Goal: Task Accomplishment & Management: Manage account settings

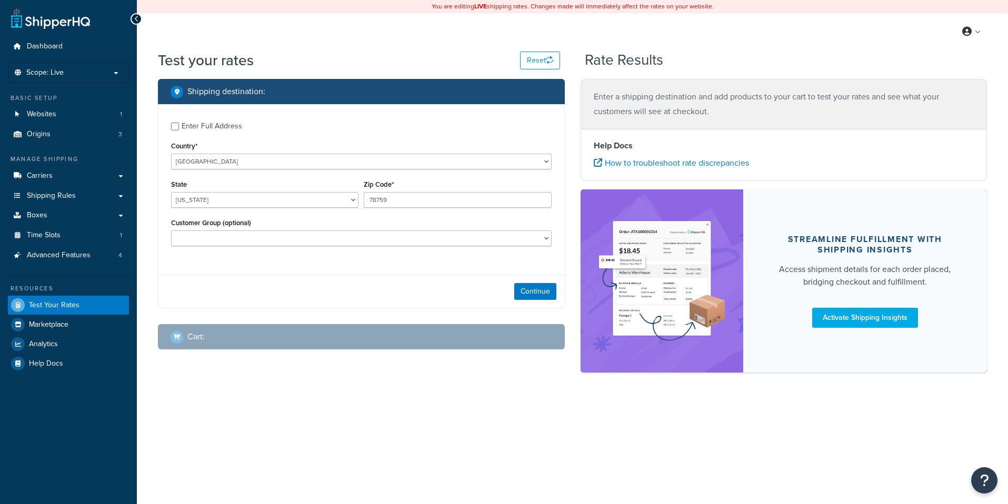
select select "TX"
click at [81, 115] on link "Websites 1" at bounding box center [68, 114] width 121 height 19
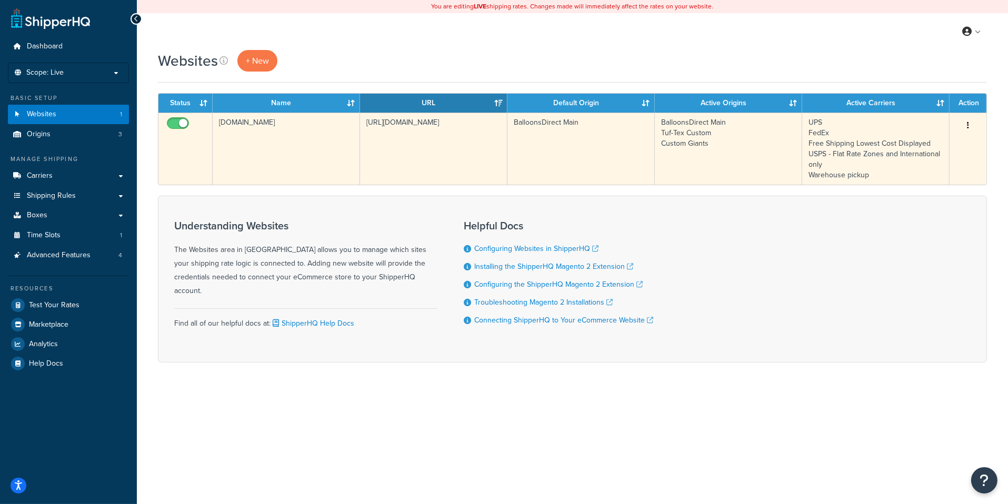
click at [413, 147] on td "https://www.balloonsdirect.com" at bounding box center [433, 149] width 147 height 72
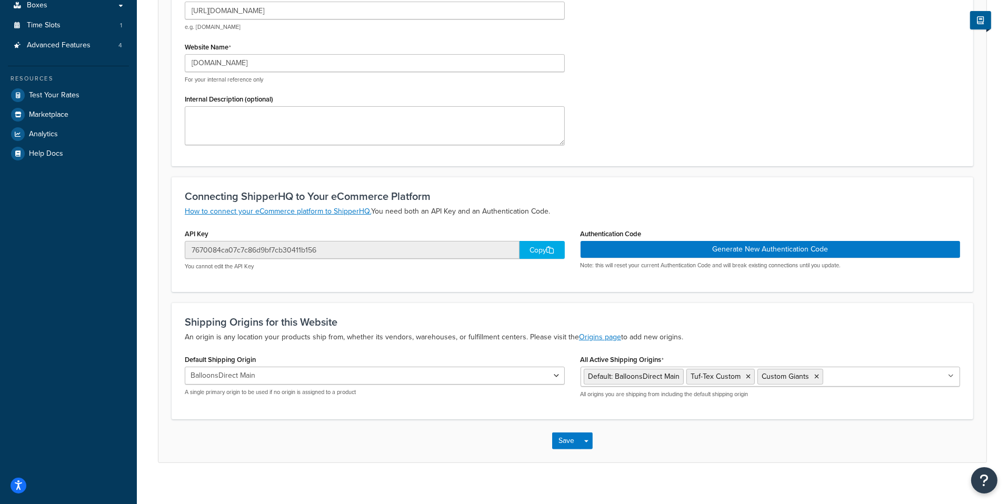
scroll to position [220, 0]
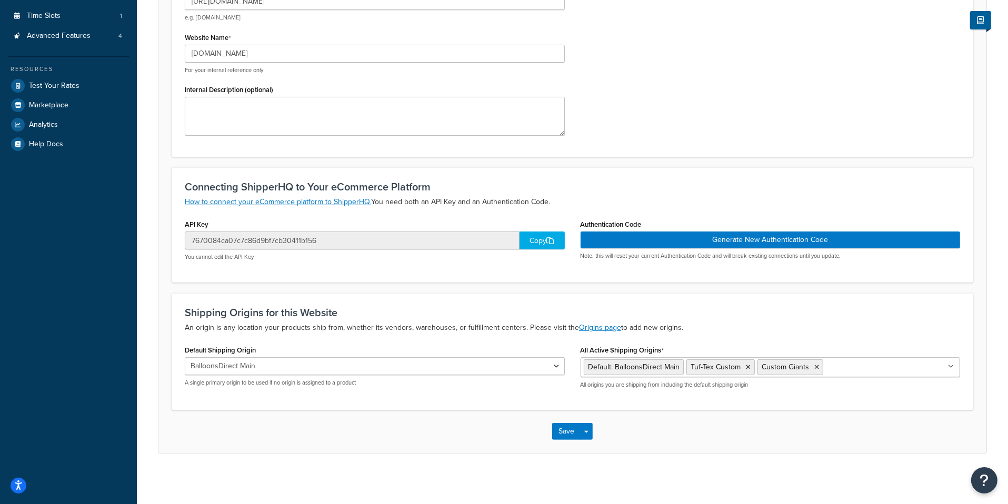
click at [527, 243] on div "Copy" at bounding box center [542, 241] width 45 height 18
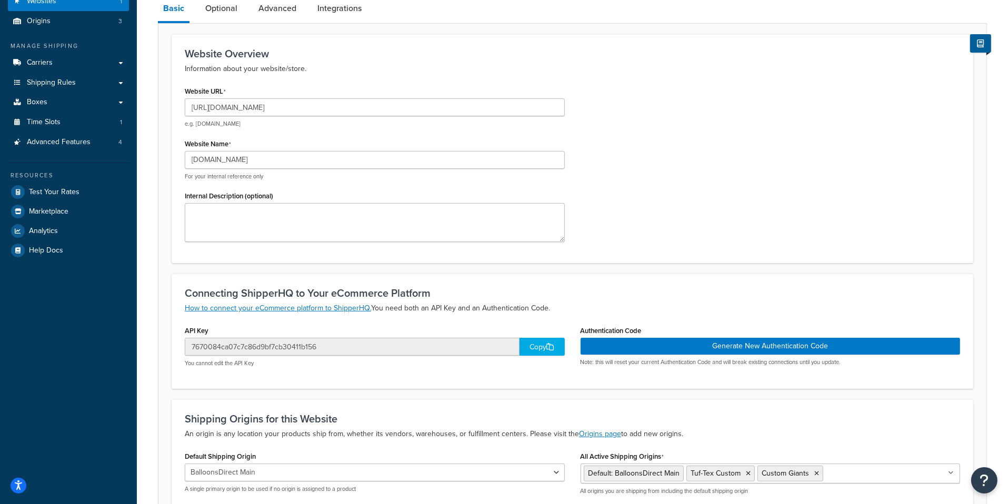
scroll to position [0, 0]
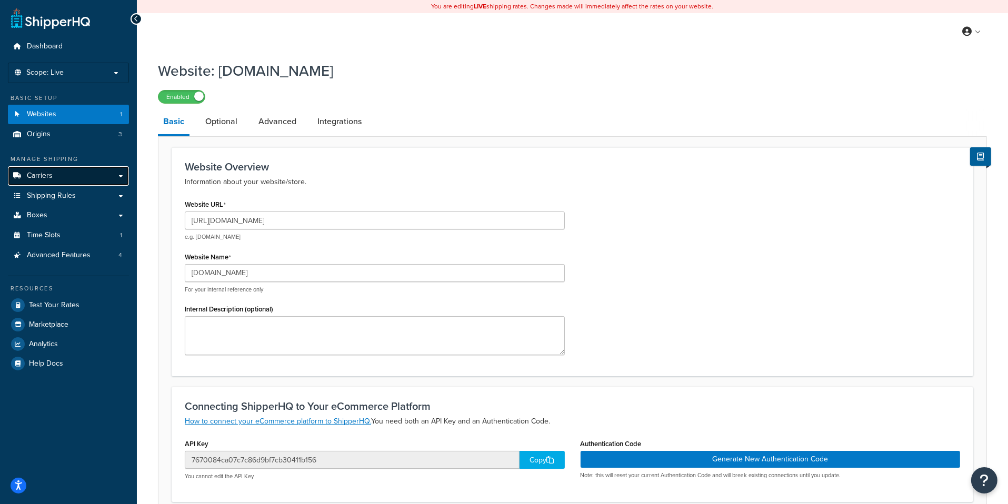
click at [63, 174] on link "Carriers" at bounding box center [68, 175] width 121 height 19
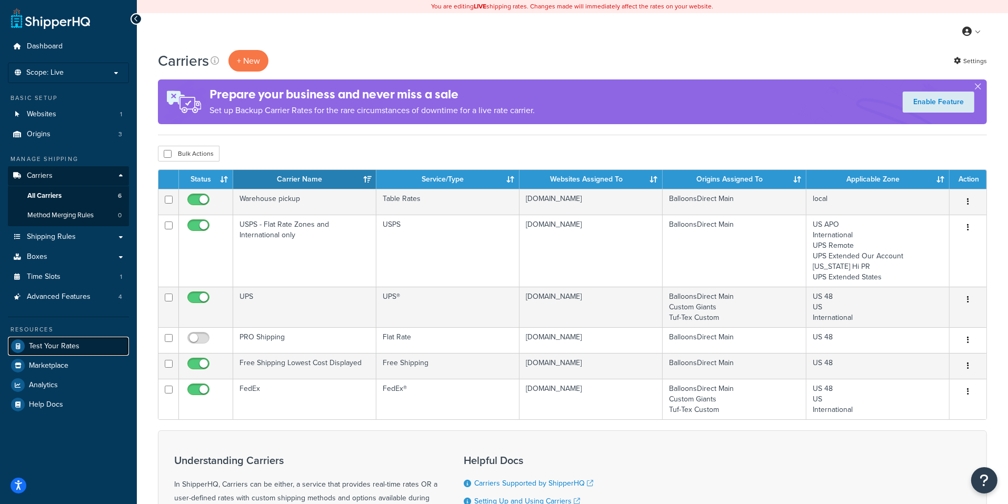
click at [72, 342] on span "Test Your Rates" at bounding box center [54, 346] width 51 height 9
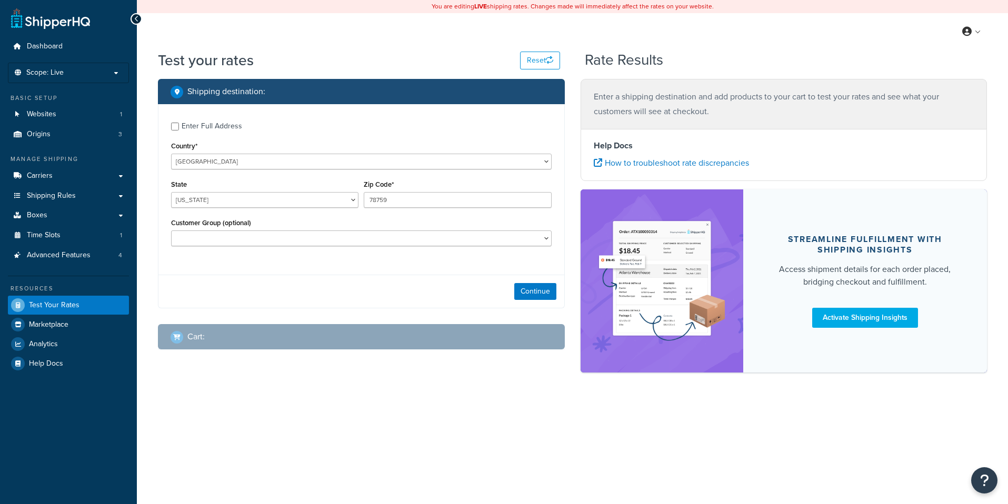
select select "[GEOGRAPHIC_DATA]"
click at [524, 292] on button "Continue" at bounding box center [535, 291] width 42 height 17
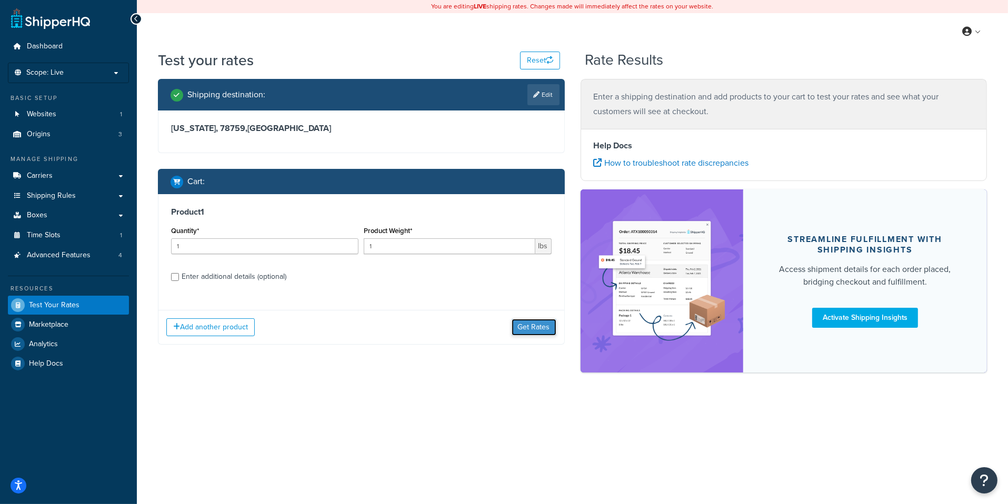
click at [533, 328] on button "Get Rates" at bounding box center [534, 327] width 45 height 17
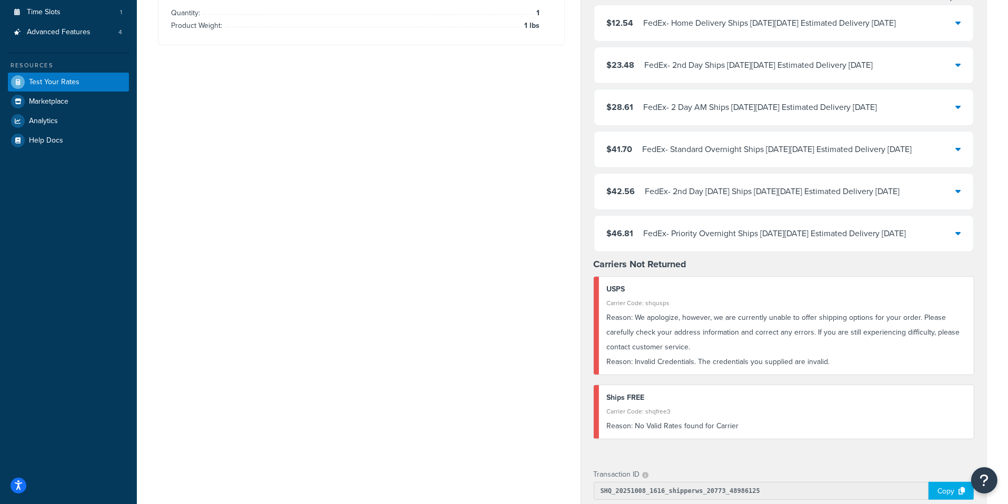
scroll to position [228, 0]
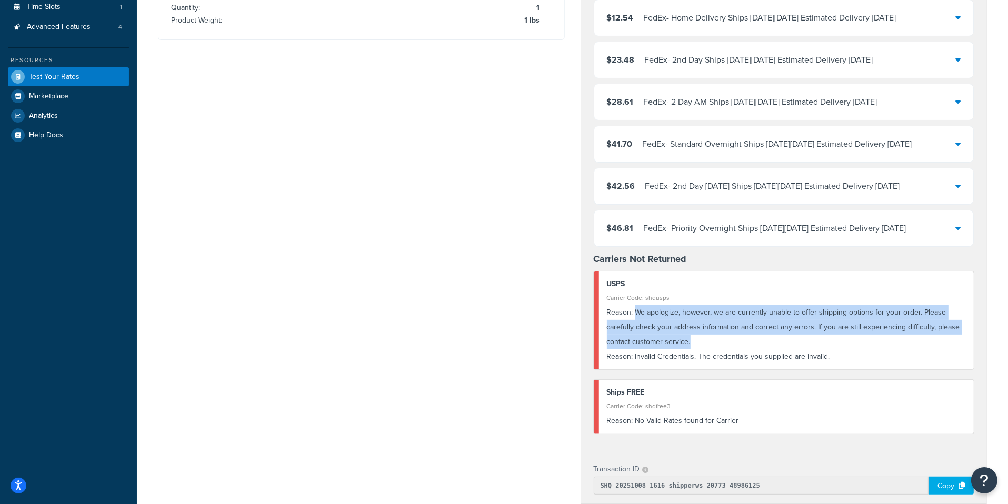
drag, startPoint x: 694, startPoint y: 339, endPoint x: 635, endPoint y: 304, distance: 68.9
click at [635, 305] on div "Reason: We apologize, however, we are currently unable to offer shipping option…" at bounding box center [787, 327] width 360 height 44
copy div "We apologize, however, we are currently unable to offer shipping options for yo…"
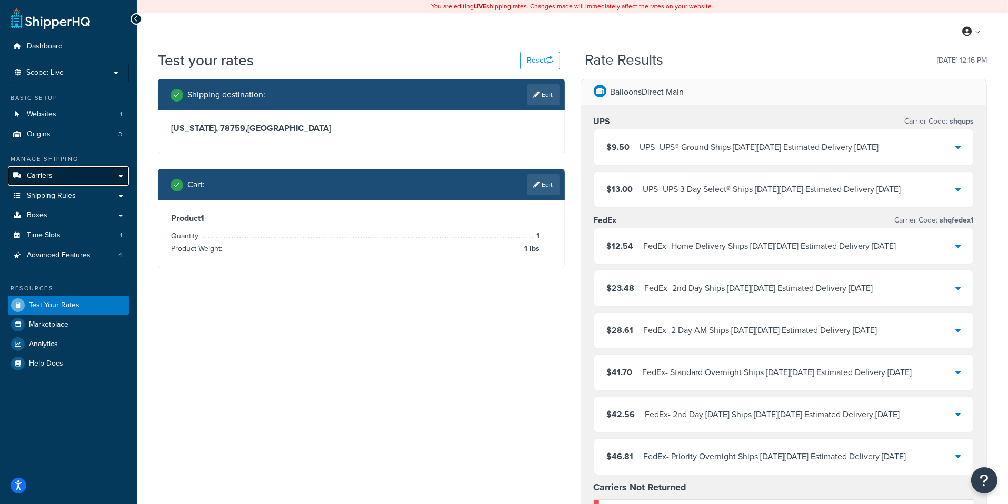
click at [85, 174] on link "Carriers" at bounding box center [68, 175] width 121 height 19
click at [536, 188] on link "Edit" at bounding box center [543, 184] width 32 height 21
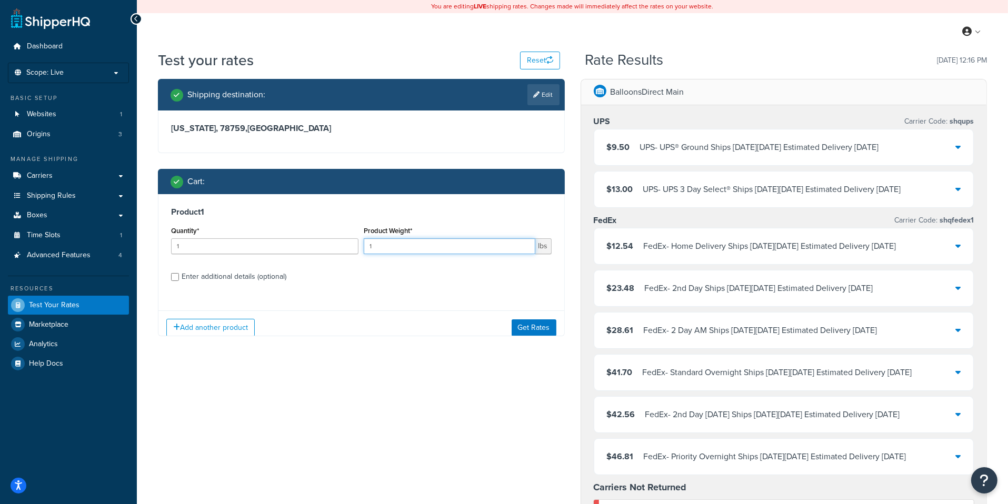
click at [452, 247] on input "1" at bounding box center [449, 246] width 171 height 16
type input "1.3"
click at [535, 328] on button "Get Rates" at bounding box center [534, 327] width 45 height 17
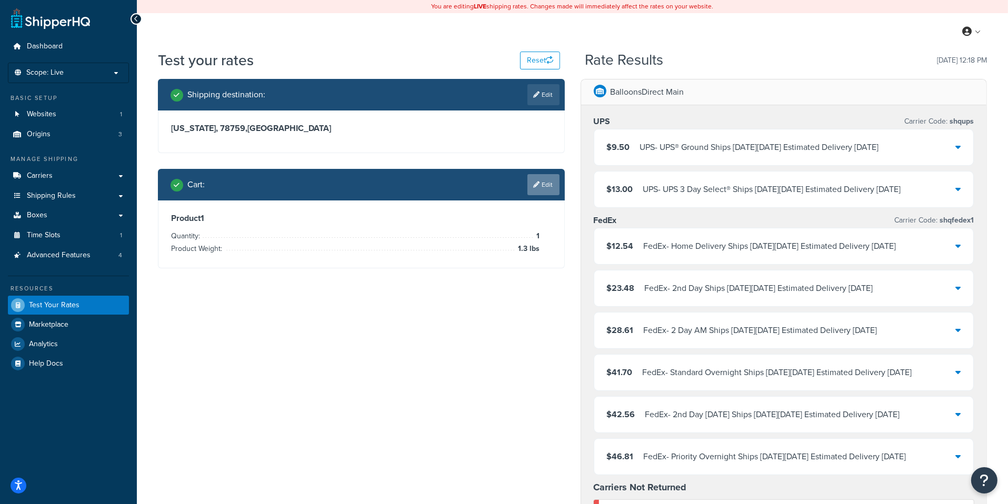
click at [544, 186] on link "Edit" at bounding box center [543, 184] width 32 height 21
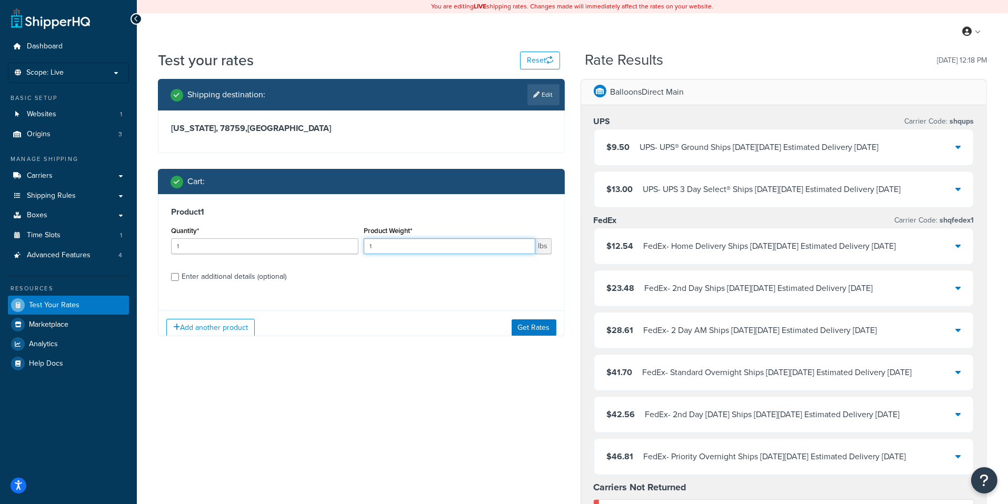
click at [435, 252] on input "1" at bounding box center [449, 246] width 171 height 16
type input "1.4"
click at [549, 333] on button "Get Rates" at bounding box center [534, 327] width 45 height 17
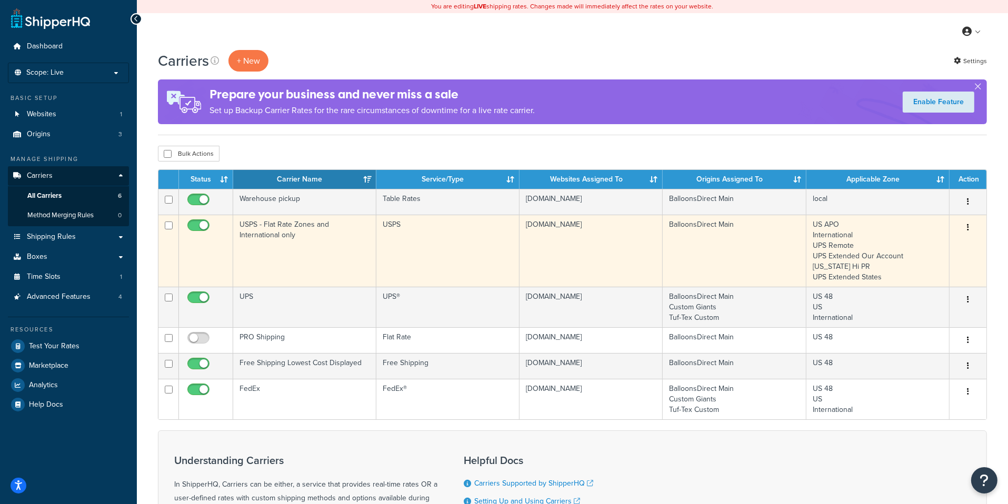
click at [347, 261] on td "USPS - Flat Rate Zones and International only" at bounding box center [304, 251] width 143 height 72
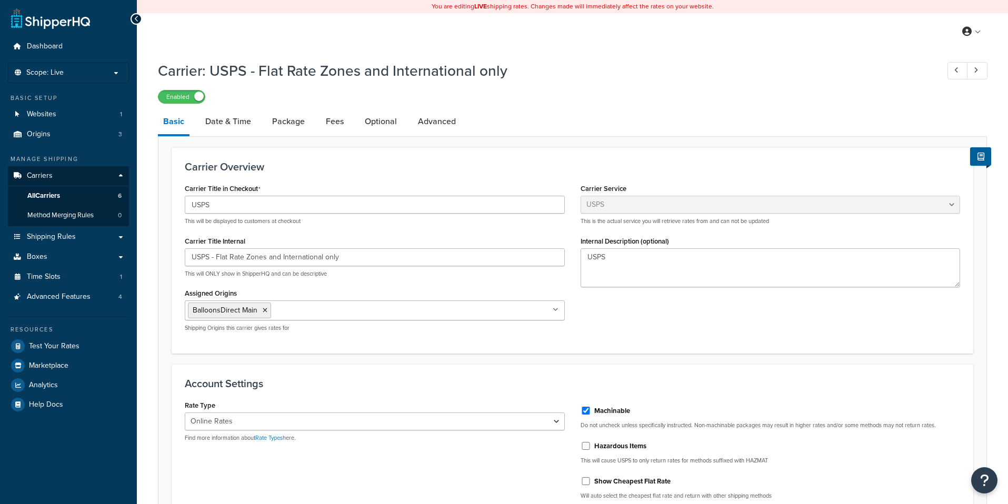
select select "usps"
select select "ONLINE"
click at [437, 122] on link "Advanced" at bounding box center [437, 121] width 48 height 25
select select "false"
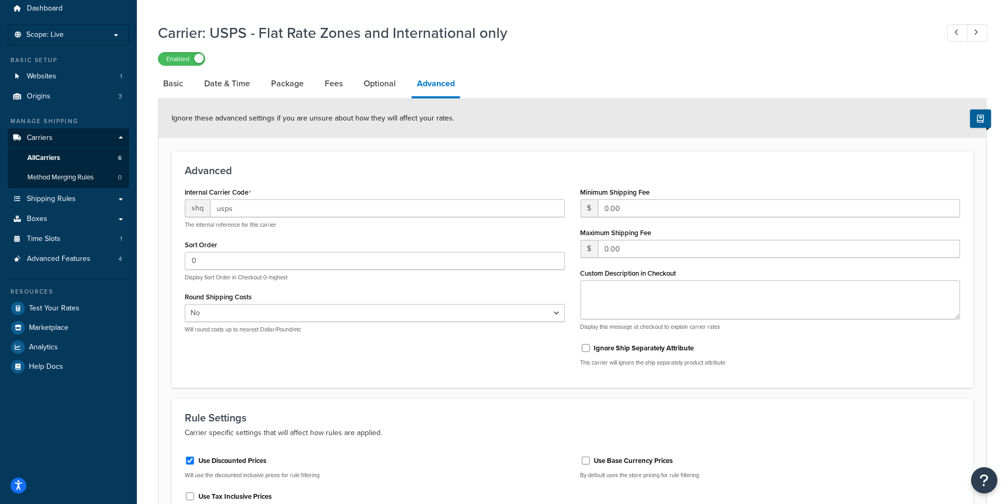
scroll to position [14, 0]
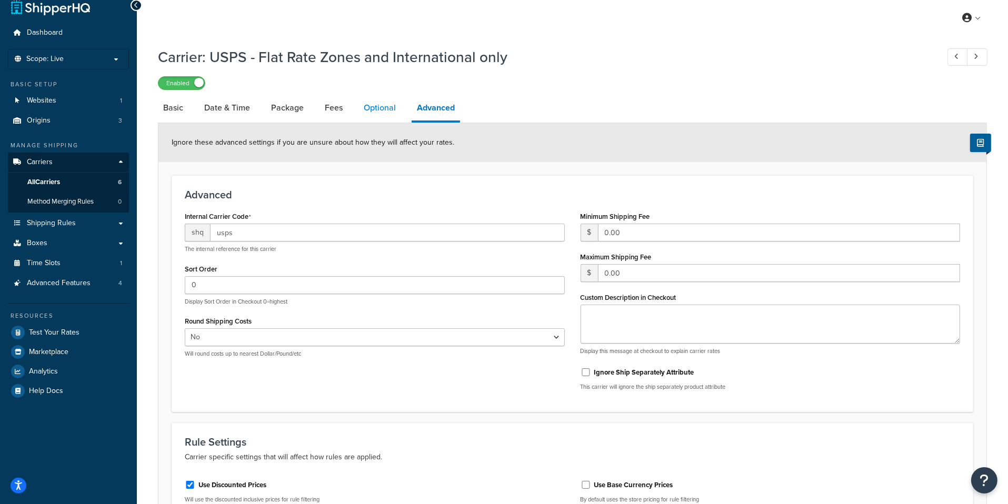
click at [375, 114] on link "Optional" at bounding box center [379, 107] width 43 height 25
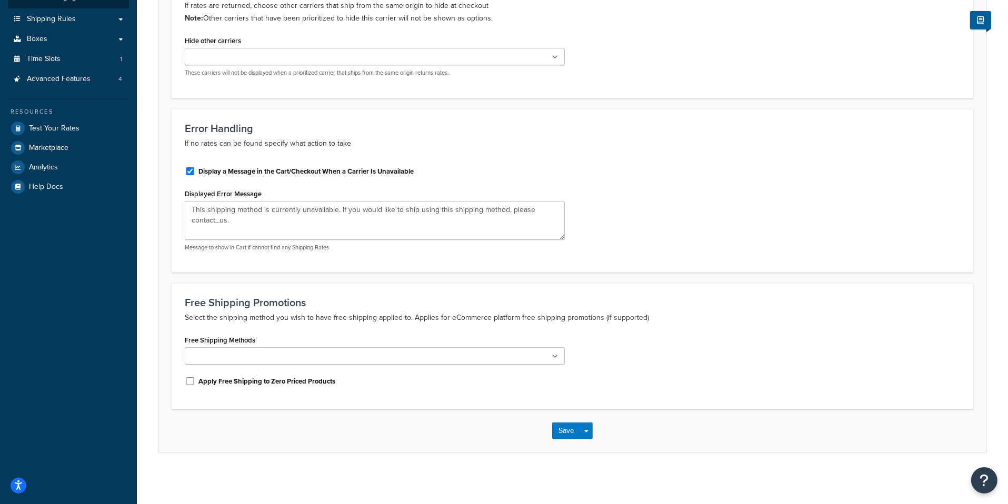
scroll to position [218, 0]
click at [374, 171] on label "Display a Message in the Cart/Checkout When a Carrier Is Unavailable" at bounding box center [305, 170] width 215 height 9
click at [195, 171] on input "Display a Message in the Cart/Checkout When a Carrier Is Unavailable" at bounding box center [190, 171] width 11 height 8
checkbox input "false"
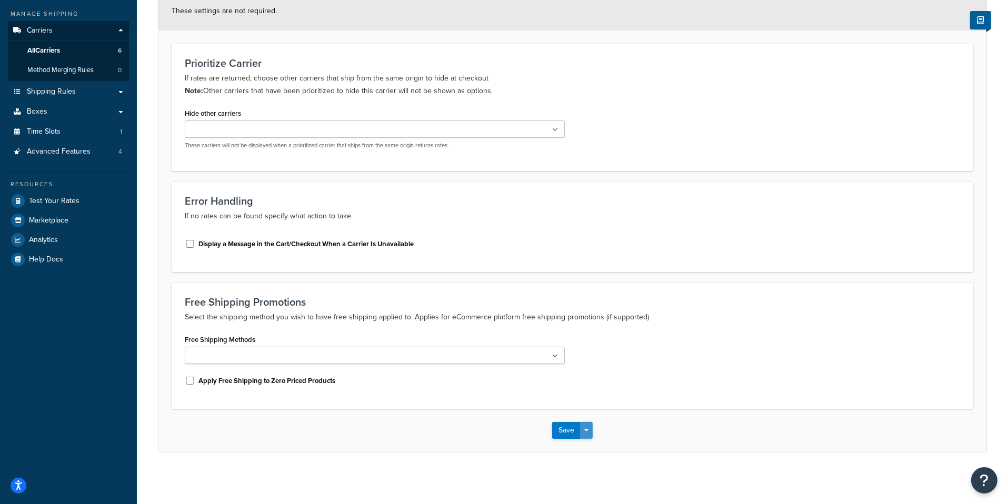
click at [585, 428] on button "Save Dropdown" at bounding box center [586, 430] width 13 height 17
click at [590, 449] on button "Save and Edit" at bounding box center [590, 450] width 77 height 22
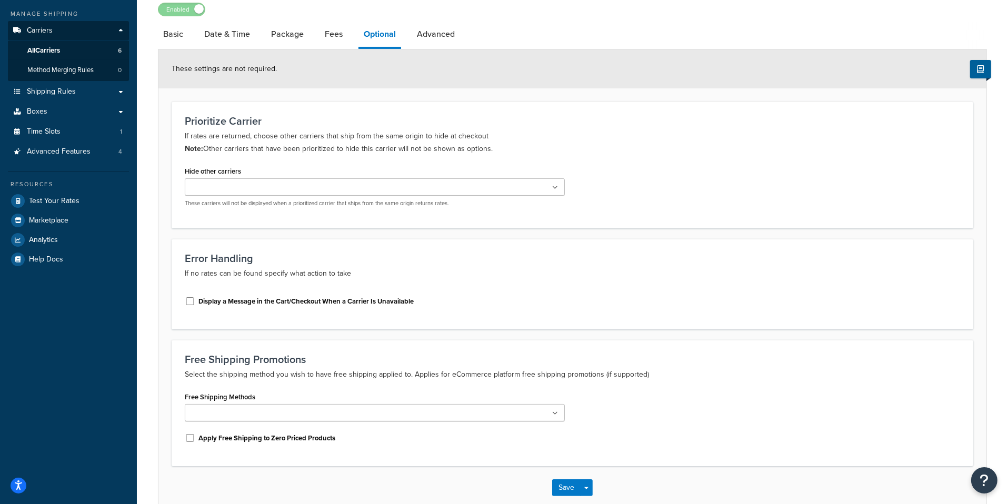
scroll to position [0, 0]
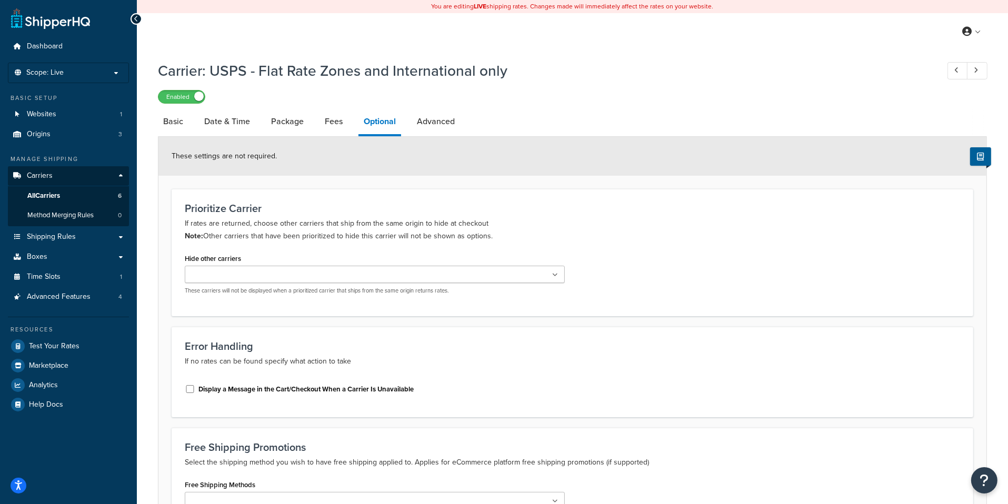
click at [287, 387] on label "Display a Message in the Cart/Checkout When a Carrier Is Unavailable" at bounding box center [305, 389] width 215 height 9
click at [195, 387] on input "Display a Message in the Cart/Checkout When a Carrier Is Unavailable" at bounding box center [190, 389] width 11 height 8
checkbox input "true"
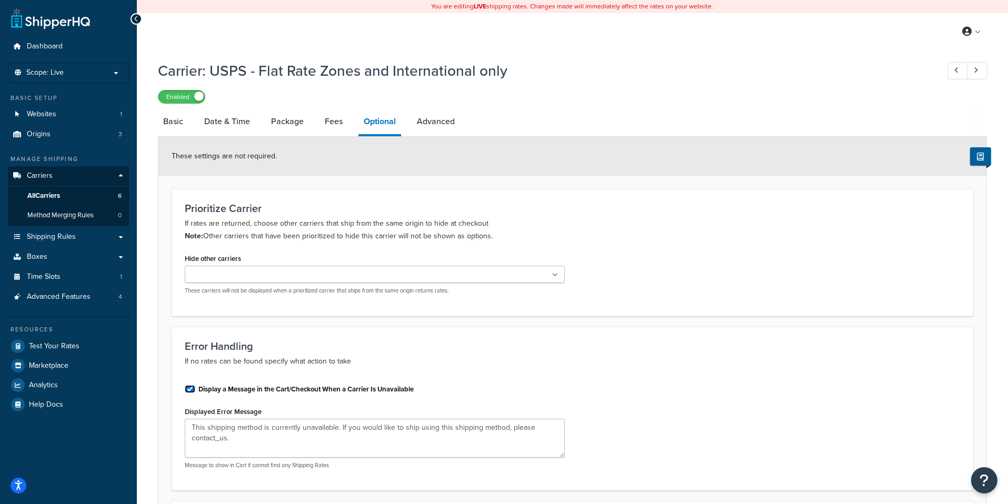
scroll to position [218, 0]
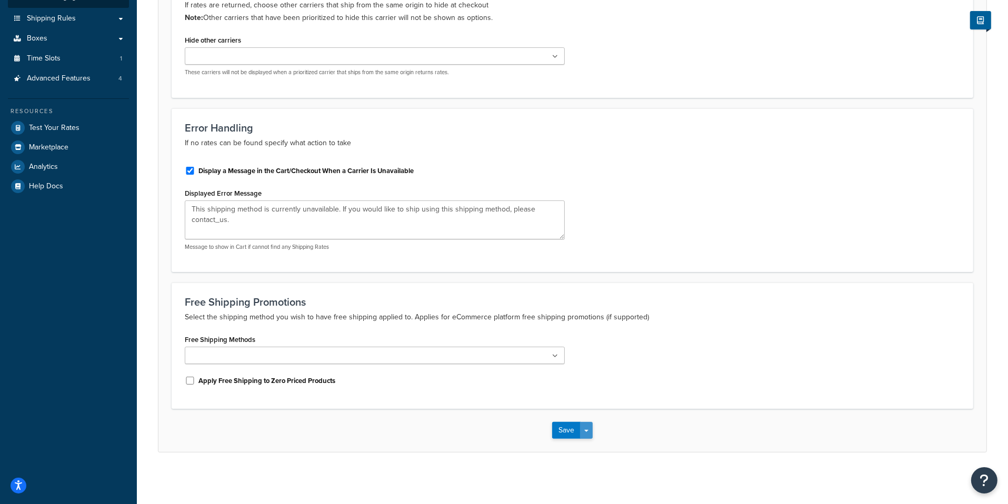
click at [589, 431] on button "Save Dropdown" at bounding box center [586, 430] width 13 height 17
click at [589, 442] on button "Save and Edit" at bounding box center [590, 450] width 77 height 22
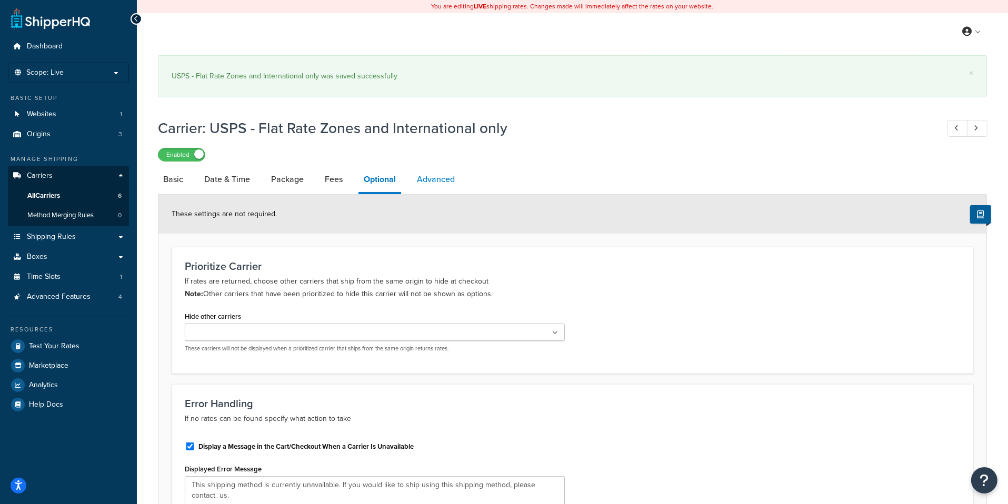
click at [432, 188] on link "Advanced" at bounding box center [436, 179] width 48 height 25
select select "false"
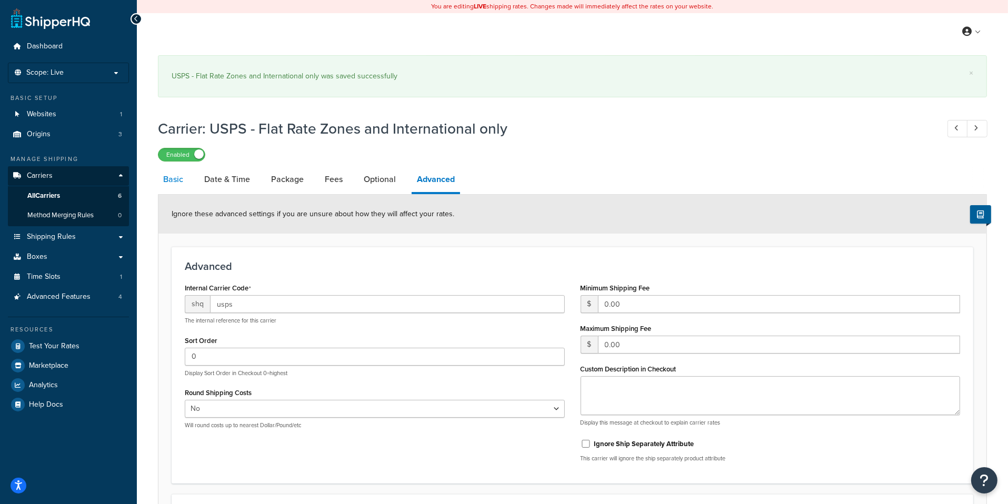
click at [179, 182] on link "Basic" at bounding box center [173, 179] width 31 height 25
select select "usps"
select select "ONLINE"
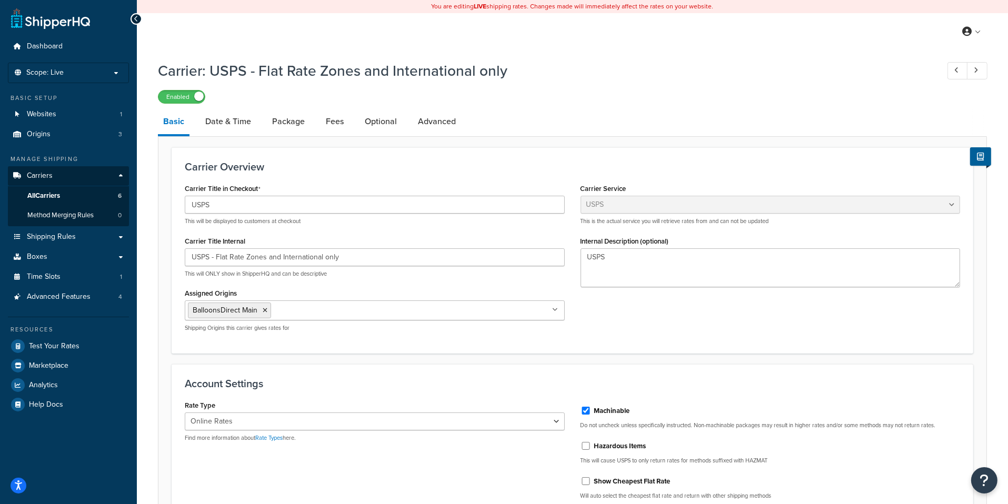
click at [405, 127] on li "Optional" at bounding box center [386, 121] width 53 height 25
click at [415, 126] on link "Advanced" at bounding box center [437, 121] width 48 height 25
select select "false"
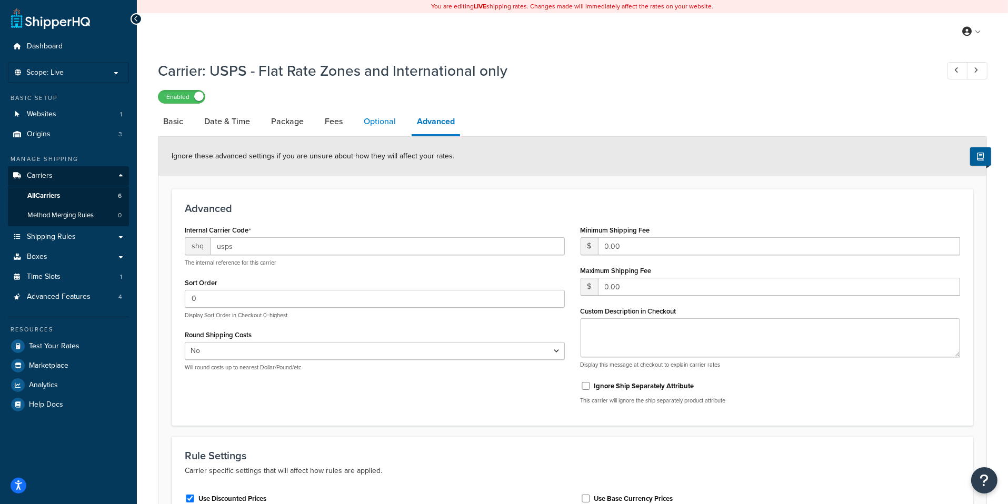
click at [383, 125] on link "Optional" at bounding box center [379, 121] width 43 height 25
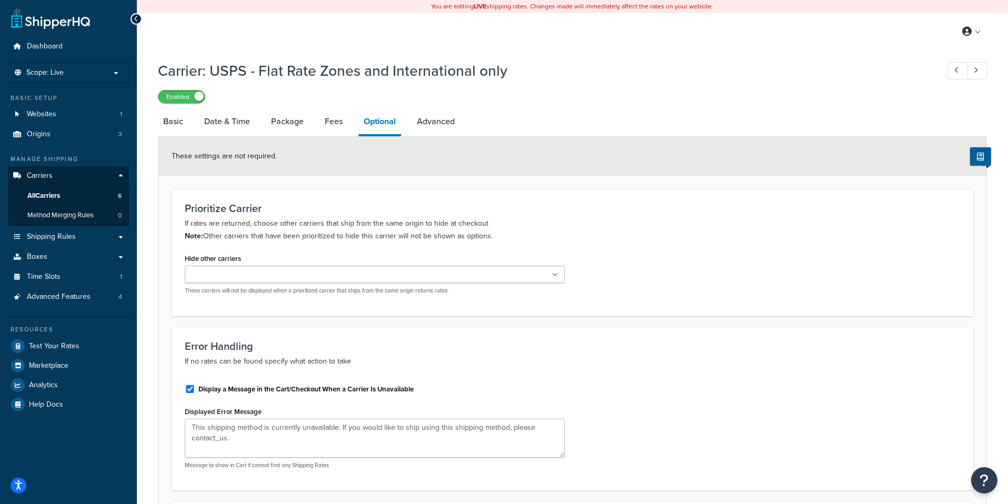
click at [314, 128] on li "Package" at bounding box center [293, 121] width 54 height 25
click at [324, 128] on link "Fees" at bounding box center [334, 121] width 28 height 25
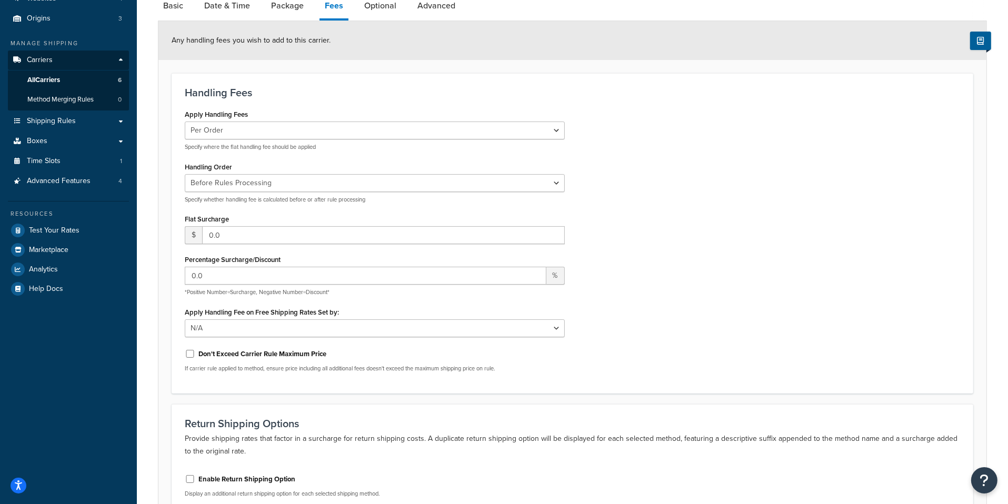
scroll to position [22, 0]
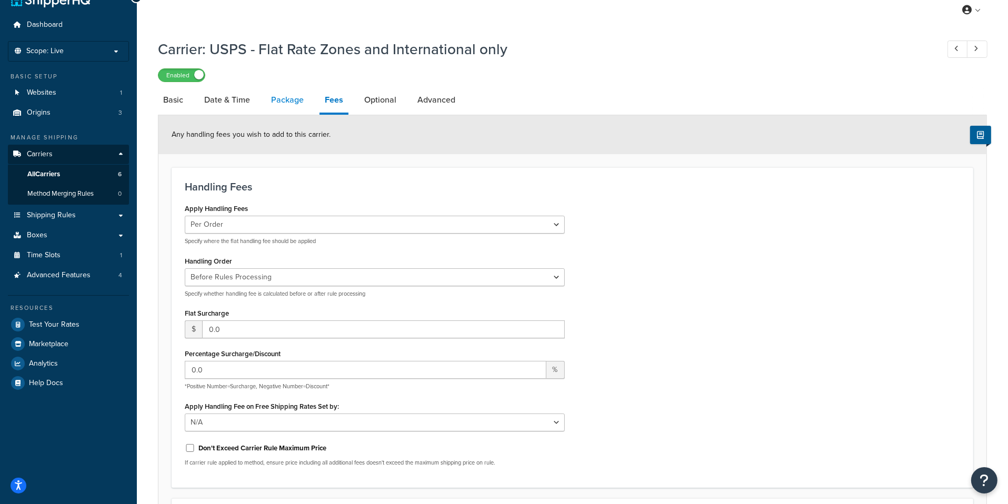
click at [294, 100] on link "Package" at bounding box center [287, 99] width 43 height 25
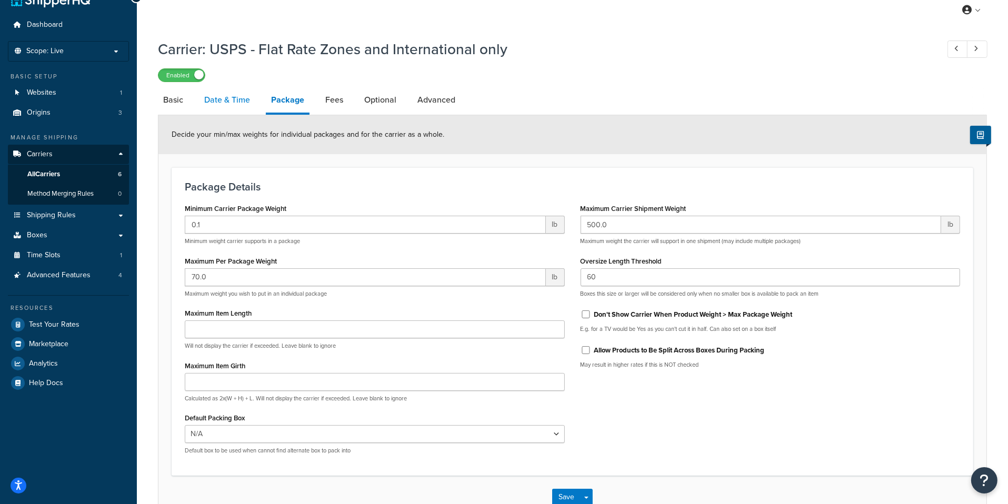
click at [239, 101] on link "Date & Time" at bounding box center [227, 99] width 56 height 25
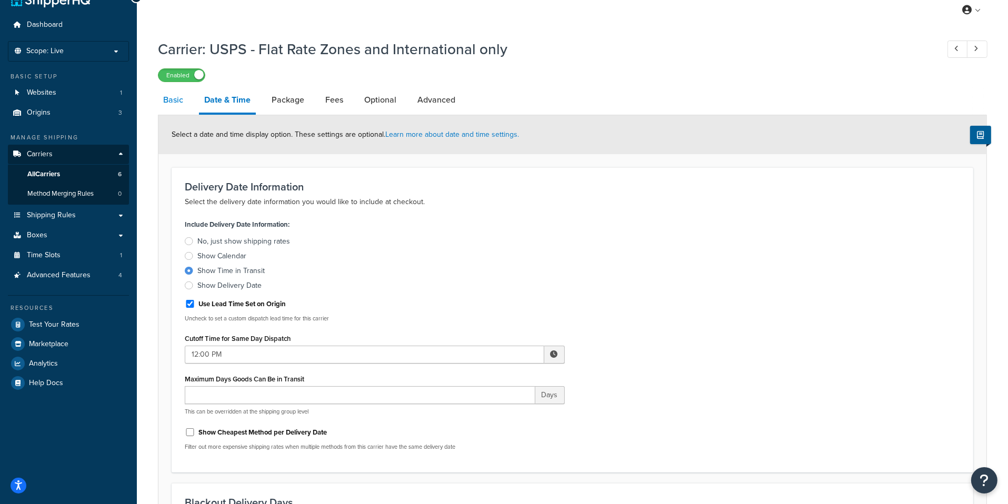
click at [182, 99] on link "Basic" at bounding box center [173, 99] width 31 height 25
select select "usps"
select select "ONLINE"
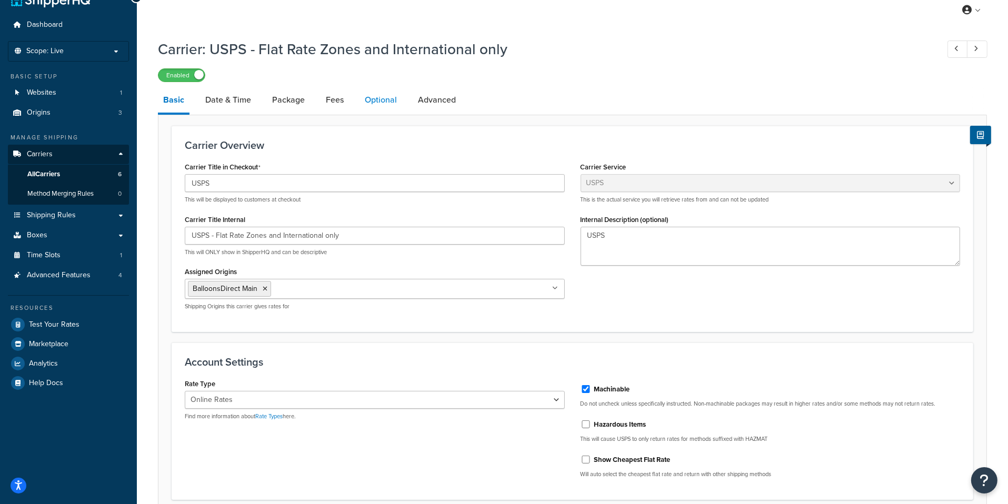
click at [377, 105] on link "Optional" at bounding box center [381, 99] width 43 height 25
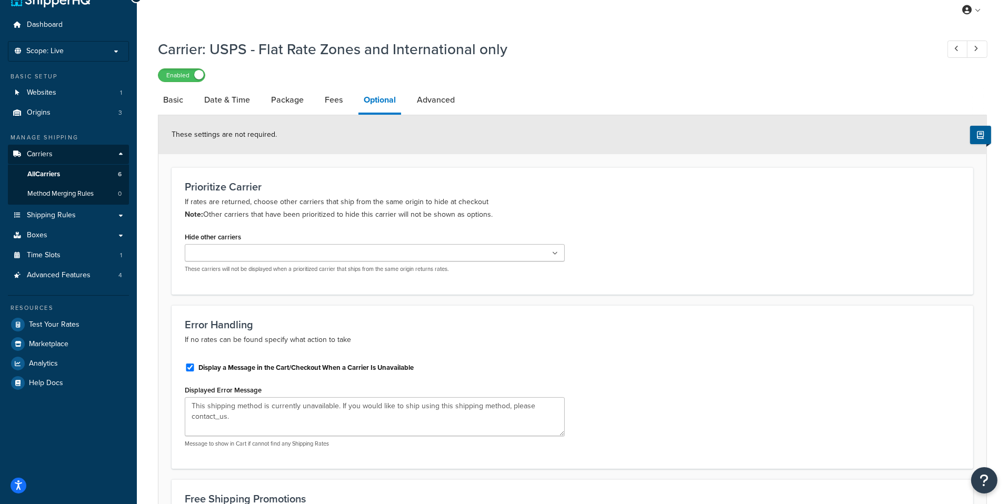
click at [280, 367] on label "Display a Message in the Cart/Checkout When a Carrier Is Unavailable" at bounding box center [305, 367] width 215 height 9
click at [195, 367] on input "Display a Message in the Cart/Checkout When a Carrier Is Unavailable" at bounding box center [190, 368] width 11 height 8
checkbox input "false"
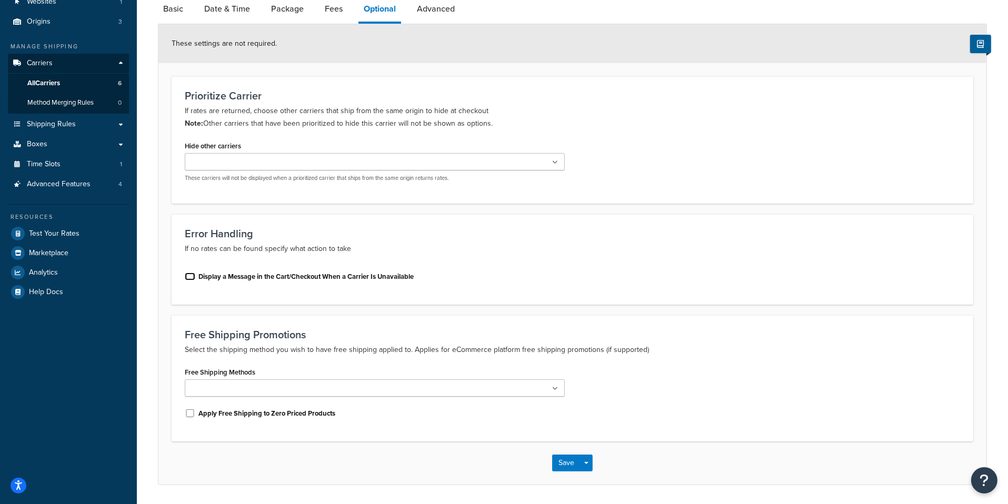
scroll to position [145, 0]
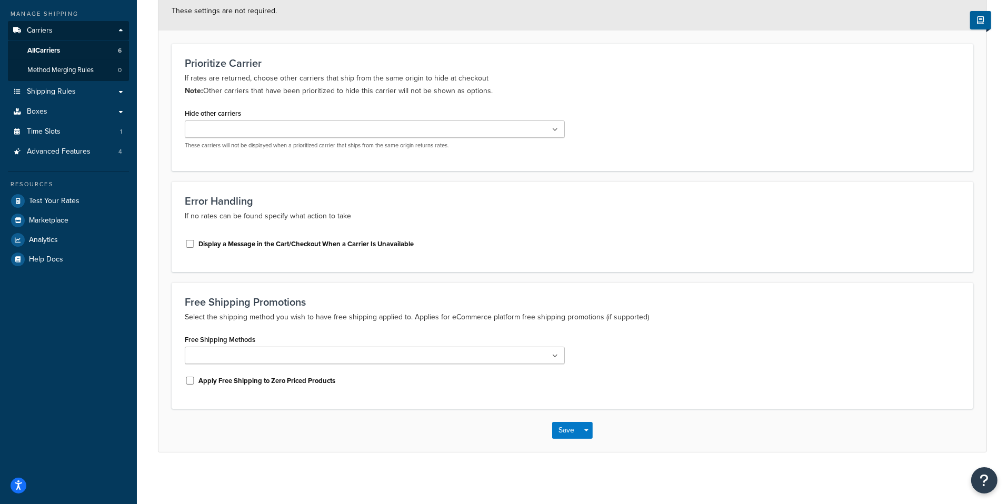
click at [593, 432] on div "Save Save Dropdown Save and Edit" at bounding box center [572, 430] width 828 height 43
click at [590, 433] on button "Save Dropdown" at bounding box center [586, 430] width 13 height 17
click at [590, 444] on button "Save and Edit" at bounding box center [590, 450] width 77 height 22
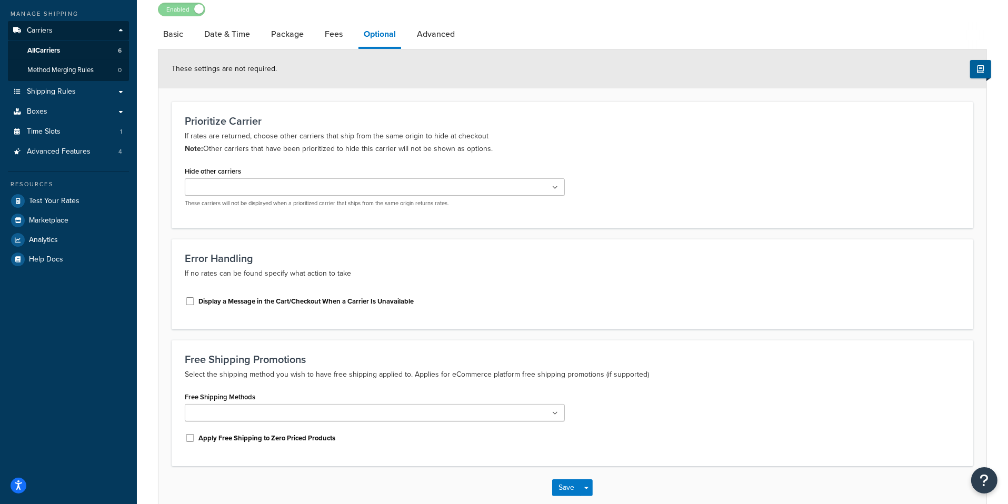
scroll to position [0, 0]
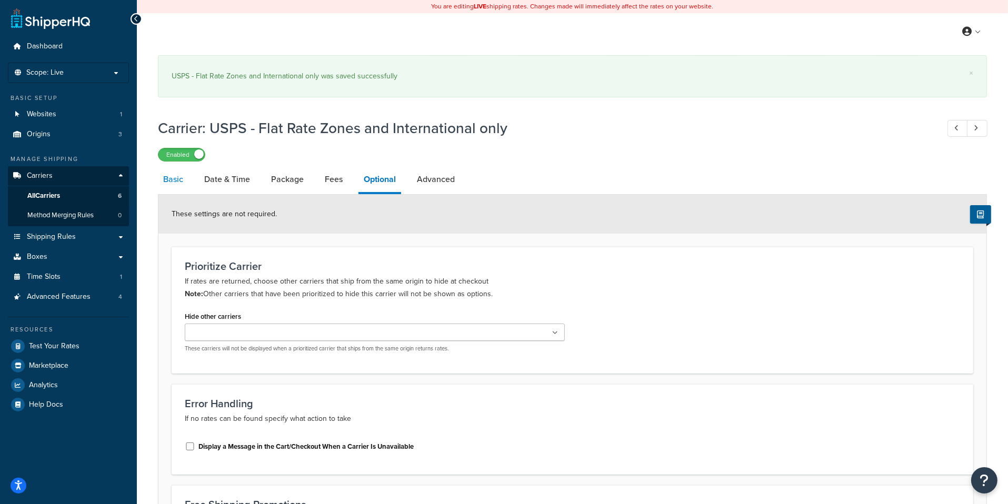
click at [178, 178] on link "Basic" at bounding box center [173, 179] width 31 height 25
select select "usps"
select select "ONLINE"
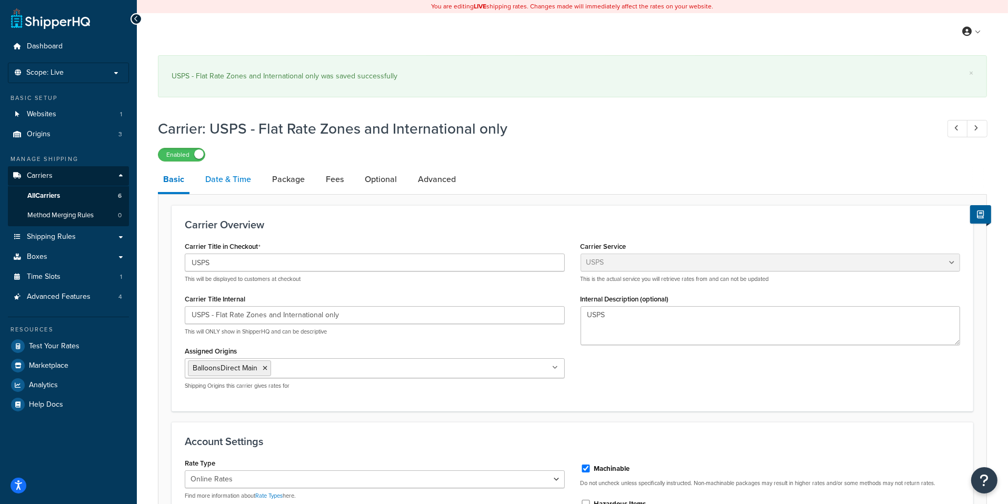
click at [240, 175] on link "Date & Time" at bounding box center [228, 179] width 56 height 25
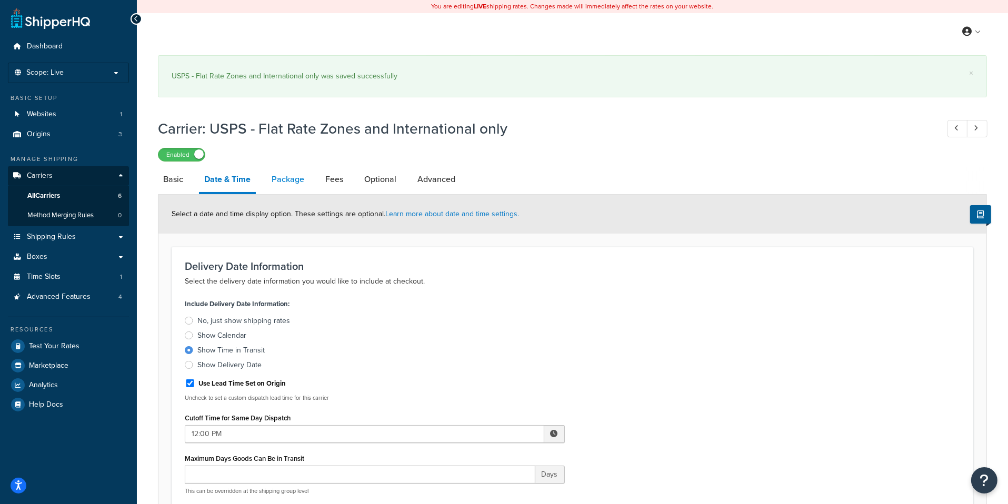
click at [287, 173] on link "Package" at bounding box center [287, 179] width 43 height 25
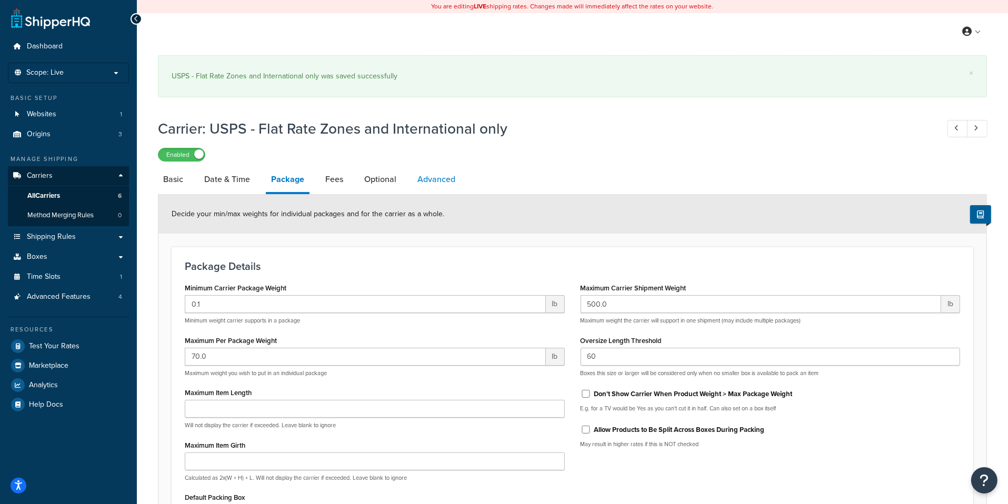
click at [454, 187] on link "Advanced" at bounding box center [436, 179] width 48 height 25
select select "false"
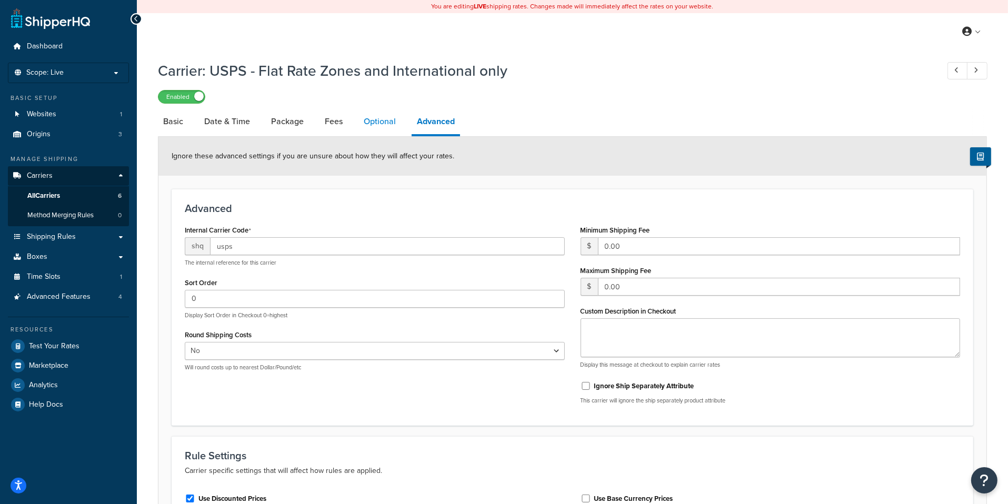
click at [376, 131] on link "Optional" at bounding box center [379, 121] width 43 height 25
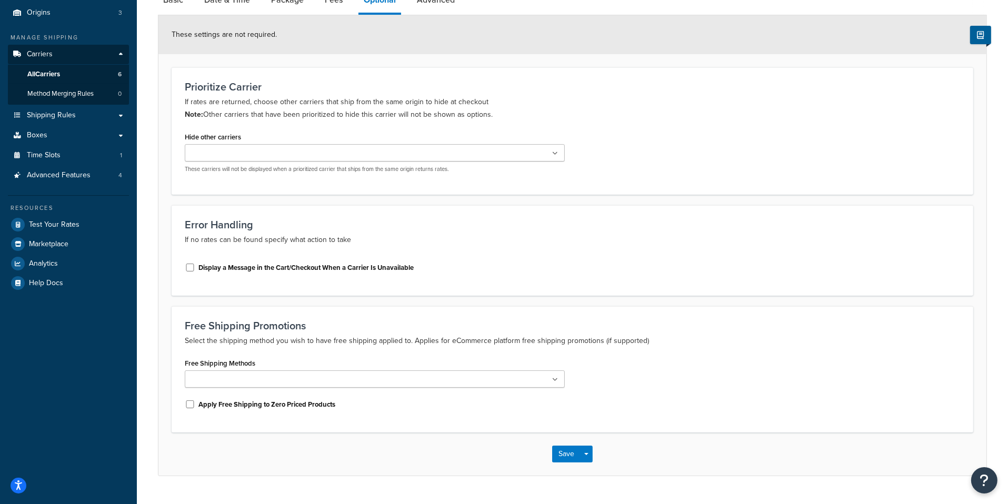
scroll to position [114, 0]
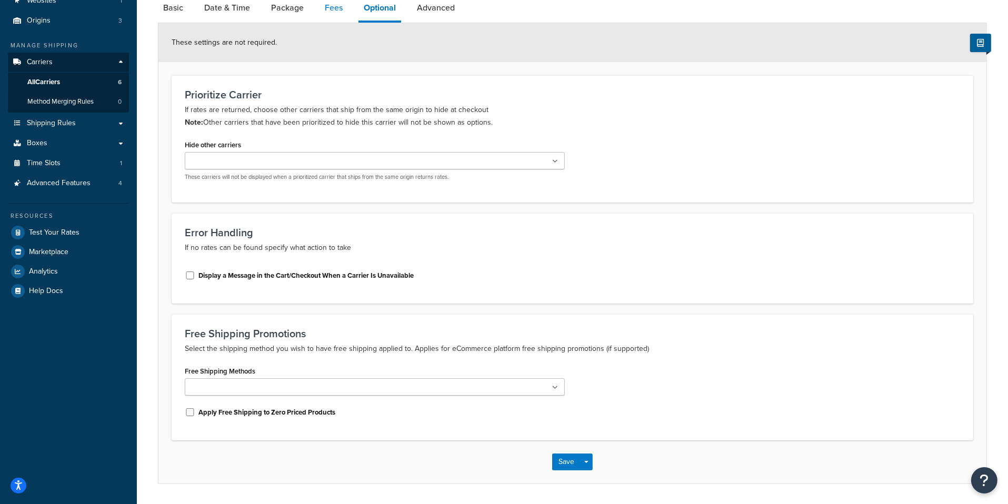
click at [326, 18] on link "Fees" at bounding box center [334, 7] width 28 height 25
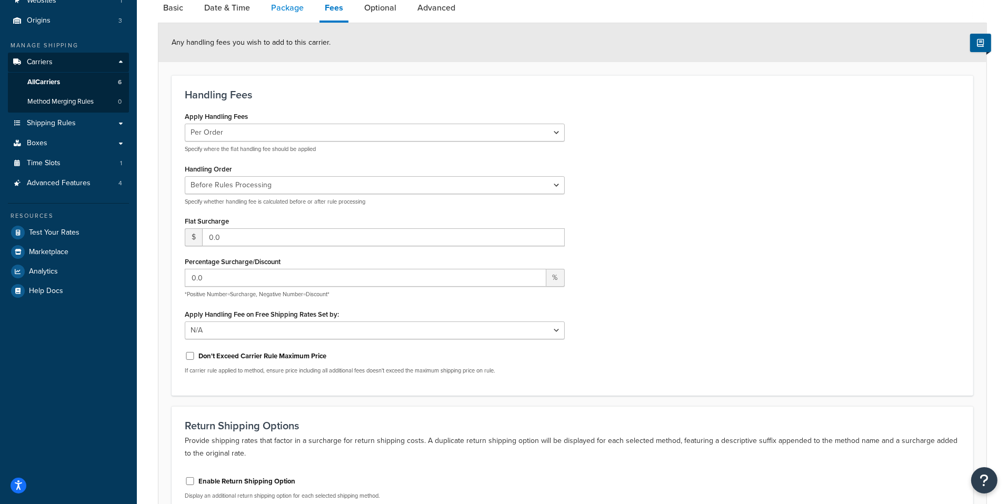
click at [280, 14] on link "Package" at bounding box center [287, 7] width 43 height 25
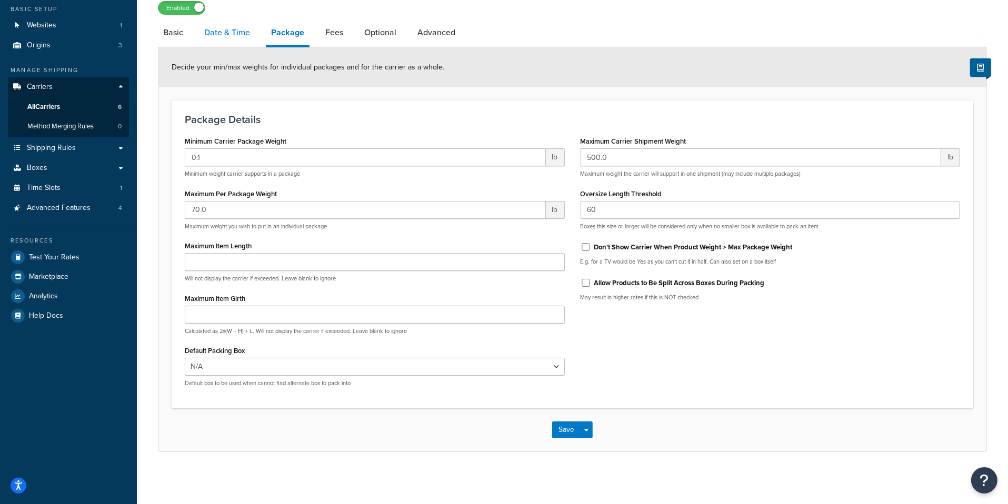
click at [247, 29] on link "Date & Time" at bounding box center [227, 32] width 56 height 25
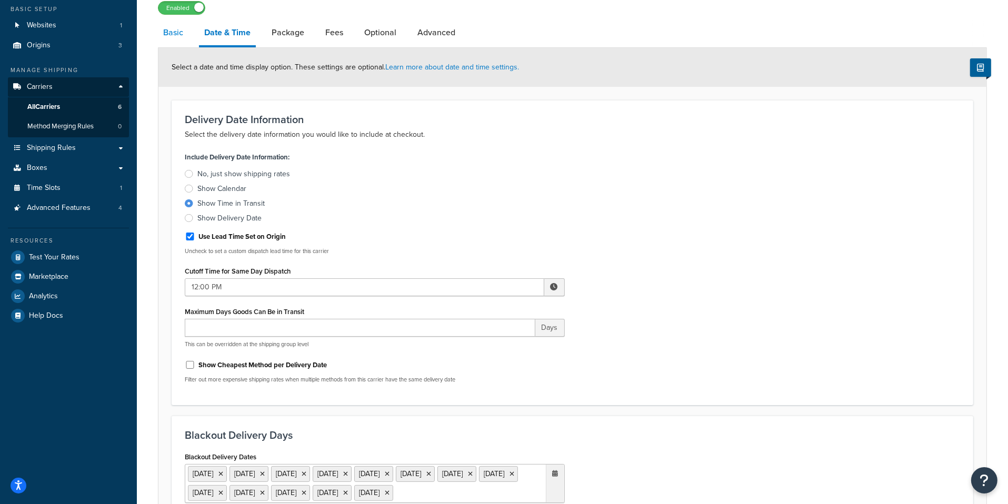
click at [166, 38] on link "Basic" at bounding box center [173, 32] width 31 height 25
select select "usps"
select select "ONLINE"
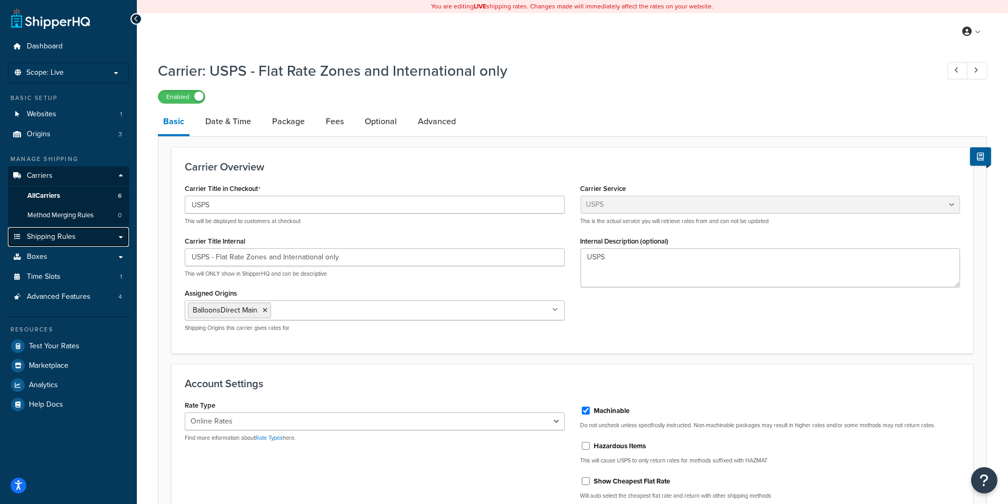
click at [93, 240] on link "Shipping Rules" at bounding box center [68, 236] width 121 height 19
click at [449, 123] on link "Advanced" at bounding box center [437, 121] width 48 height 25
select select "false"
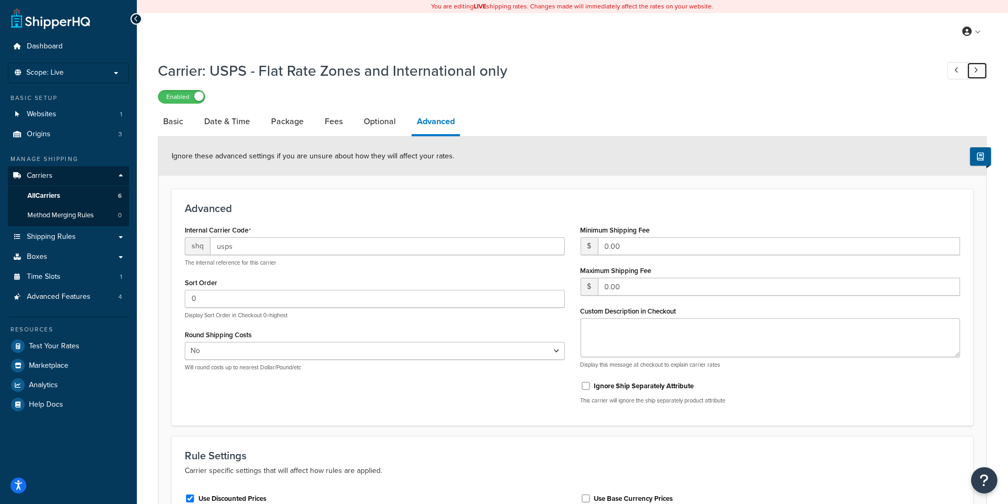
click at [982, 75] on link at bounding box center [977, 70] width 21 height 17
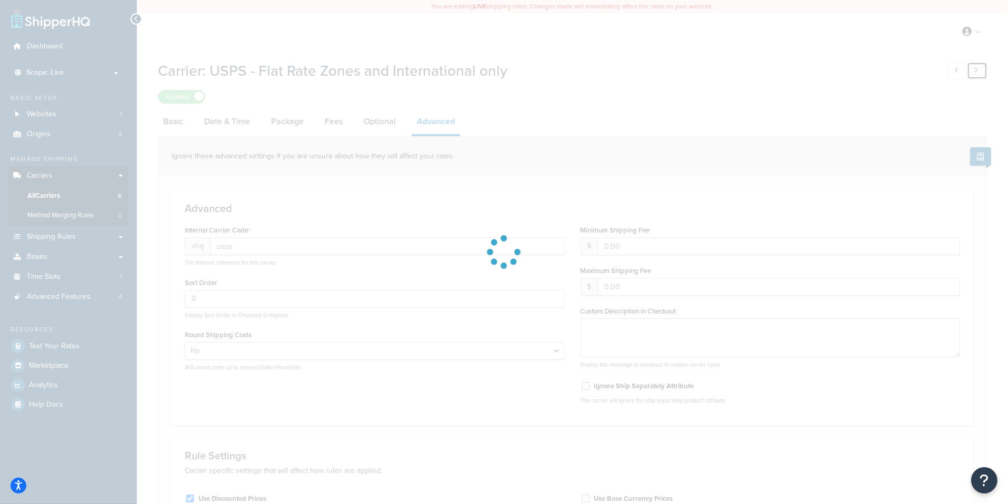
select select "25"
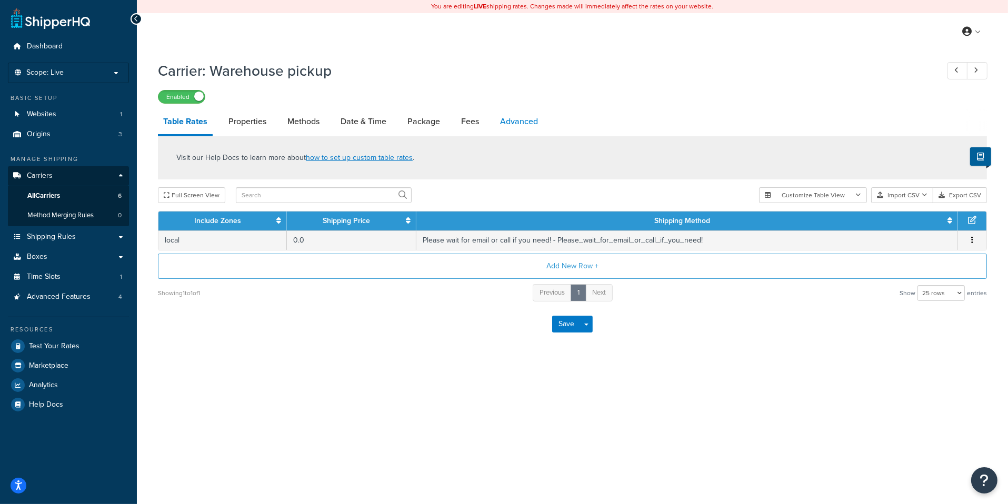
click at [519, 132] on link "Advanced" at bounding box center [519, 121] width 48 height 25
select select "false"
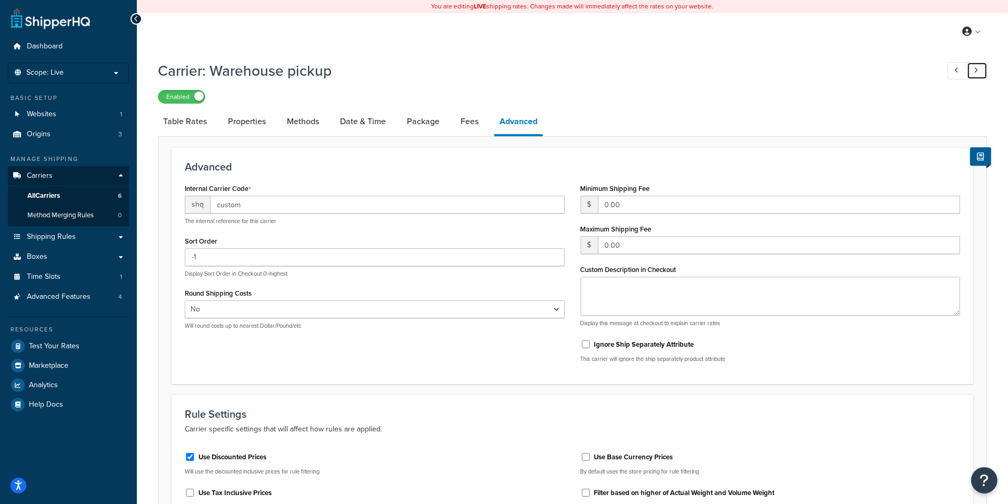
click at [974, 71] on icon at bounding box center [976, 70] width 4 height 7
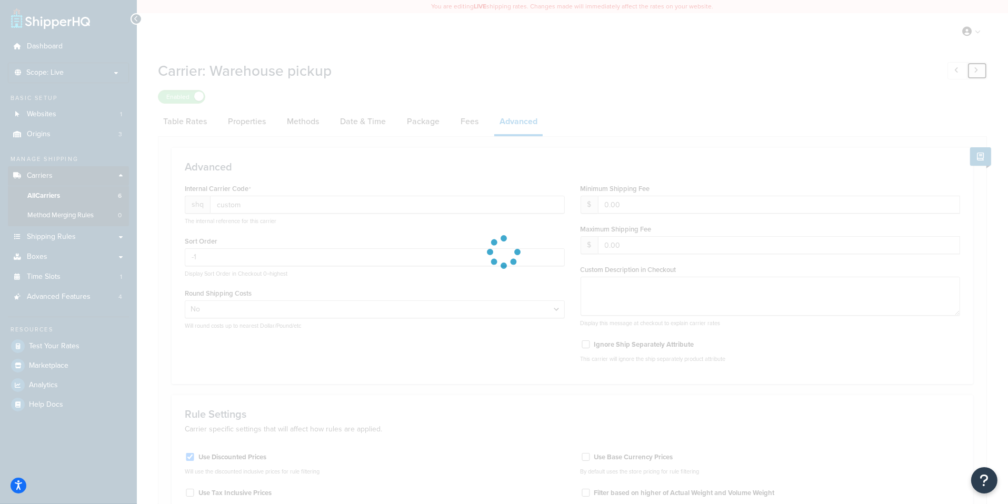
select select "flat"
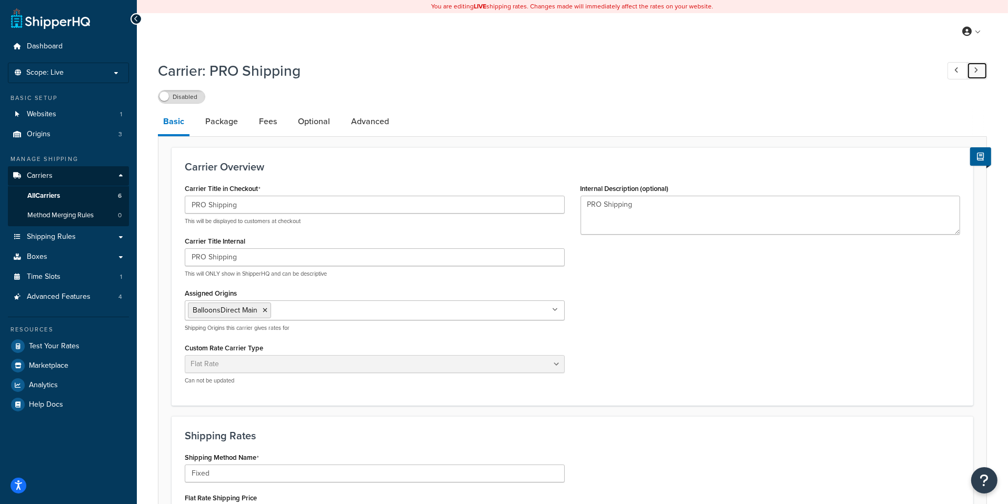
click at [979, 71] on link at bounding box center [977, 70] width 21 height 17
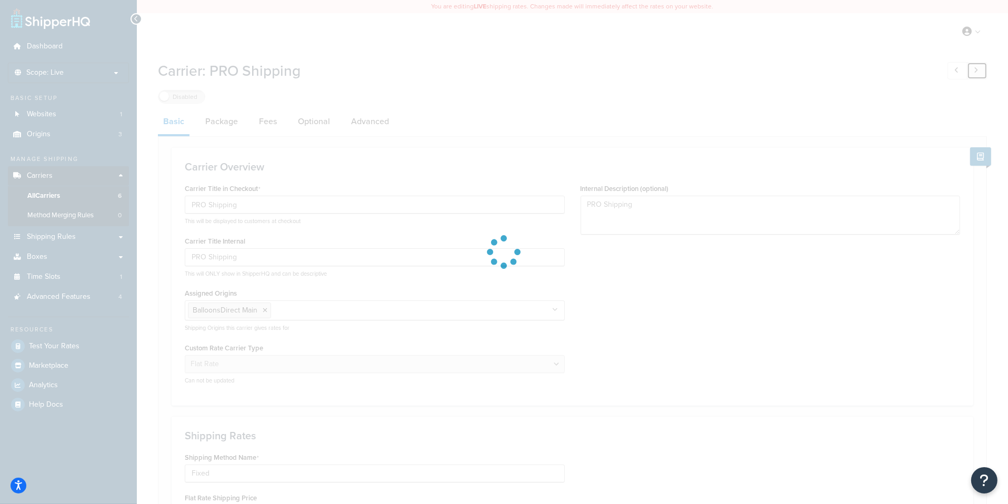
type input "UPS"
type textarea "UPS"
select select "us"
select select "02"
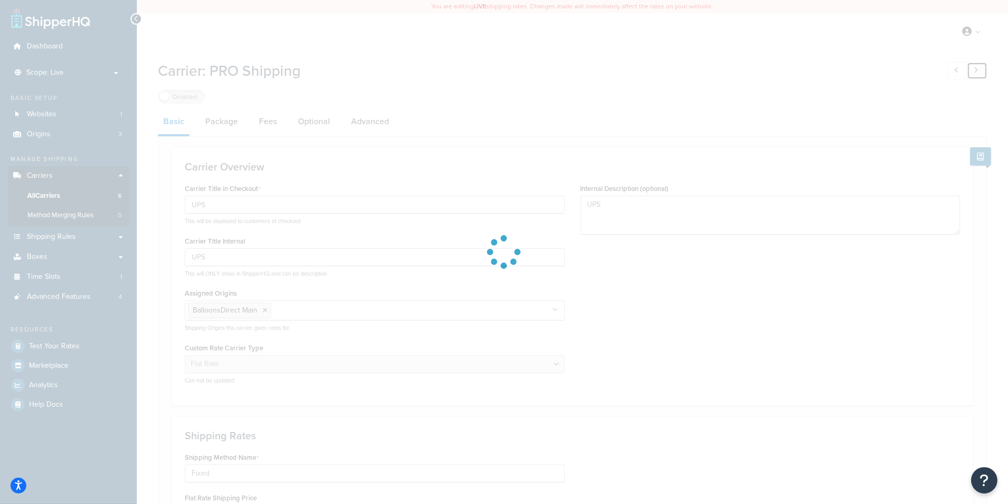
select select "ups"
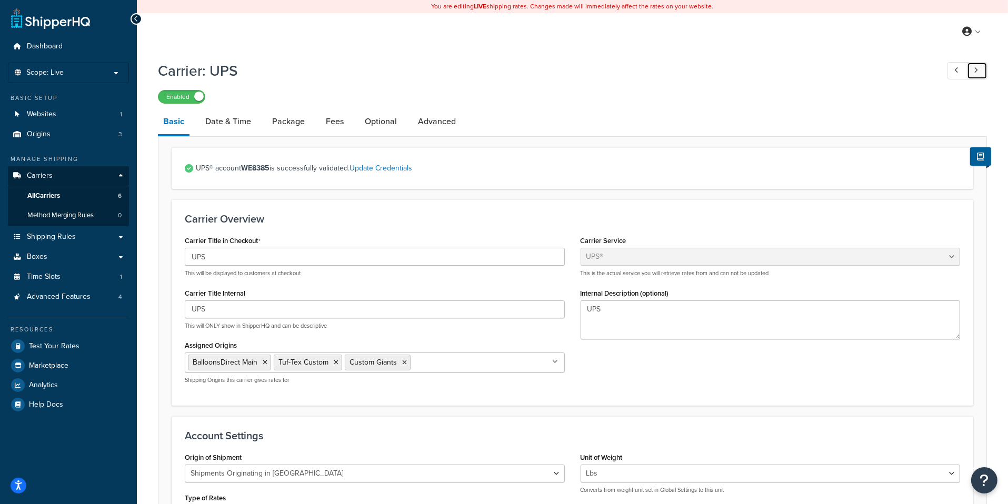
click at [980, 76] on link at bounding box center [977, 70] width 21 height 17
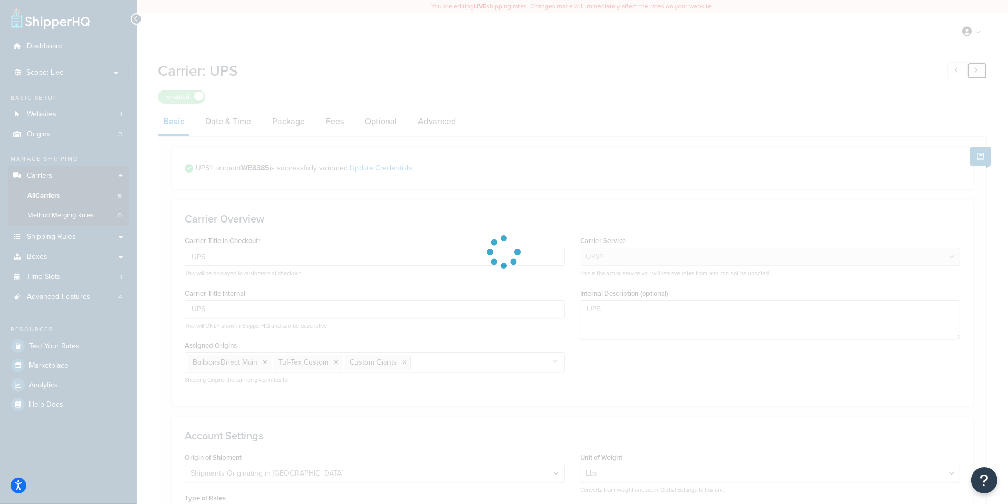
type input "FedEx"
type textarea "FedEx"
select select "fedEx"
select select "REGULAR_PICKUP"
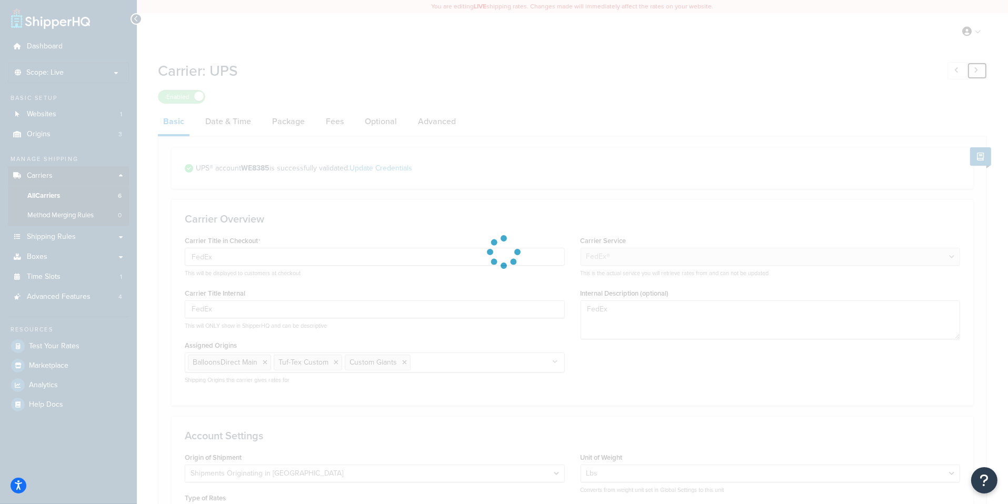
select select "YOUR_PACKAGING"
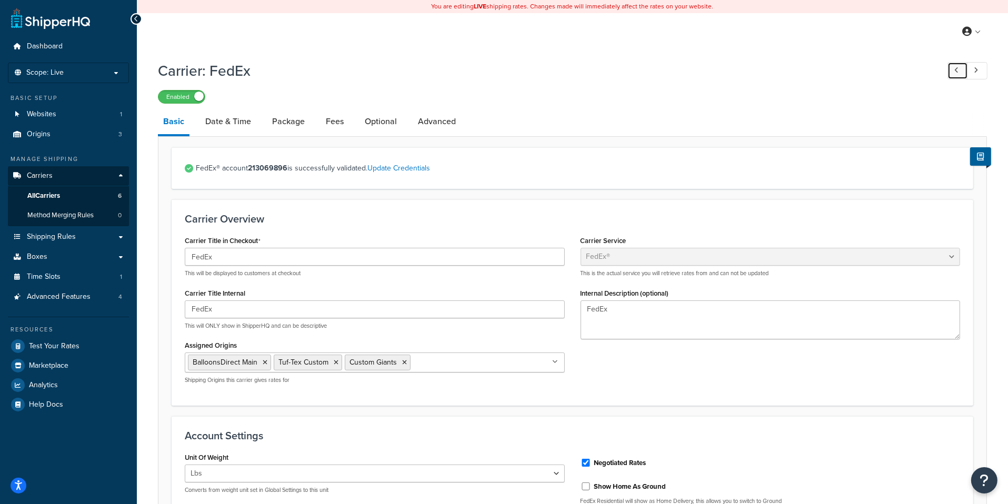
click at [954, 68] on link at bounding box center [958, 70] width 21 height 17
type input "UPS"
type textarea "UPS"
select select "ups"
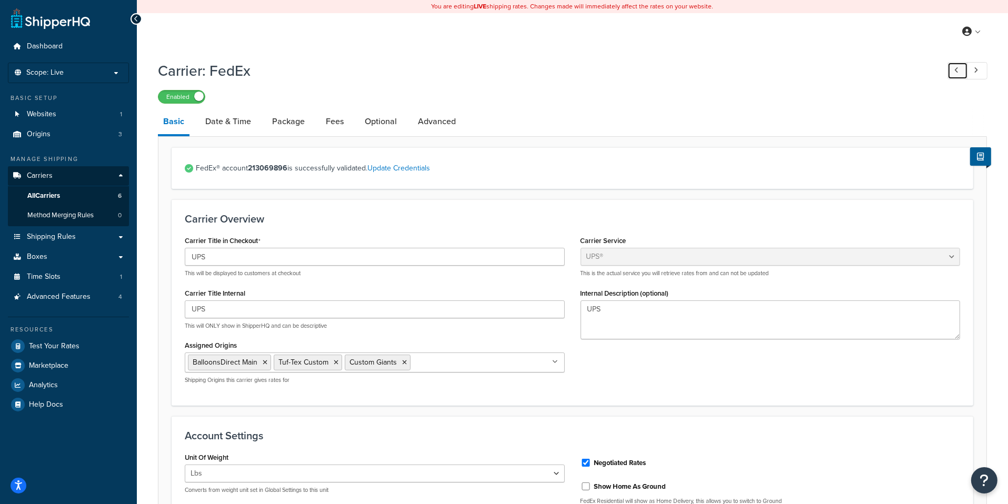
select select "01"
select select "02"
select select "us"
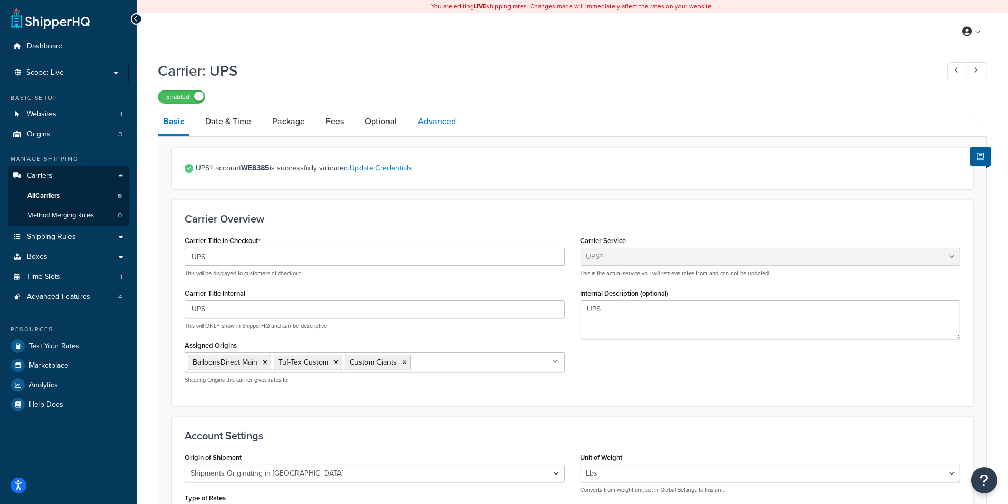
click at [451, 119] on link "Advanced" at bounding box center [437, 121] width 48 height 25
select select "false"
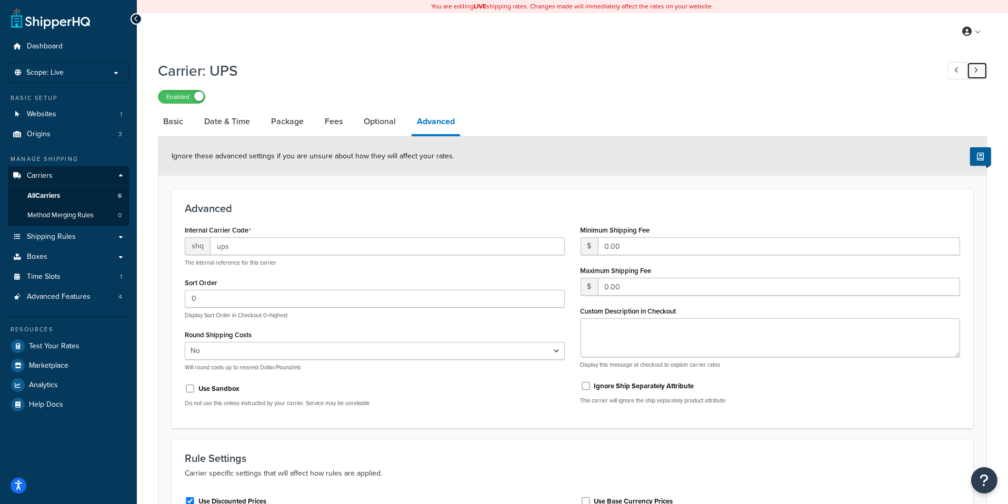
click at [977, 67] on link at bounding box center [977, 70] width 21 height 17
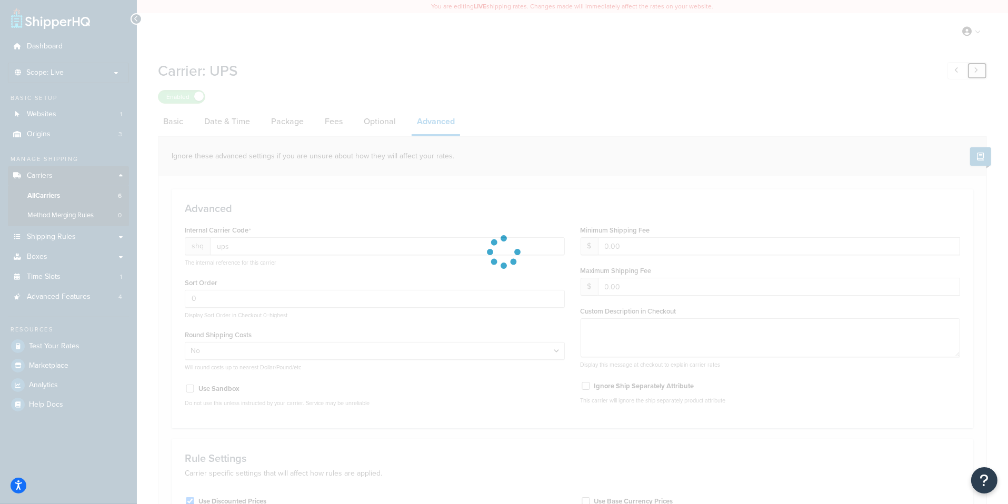
type input "fedex1"
type input "5"
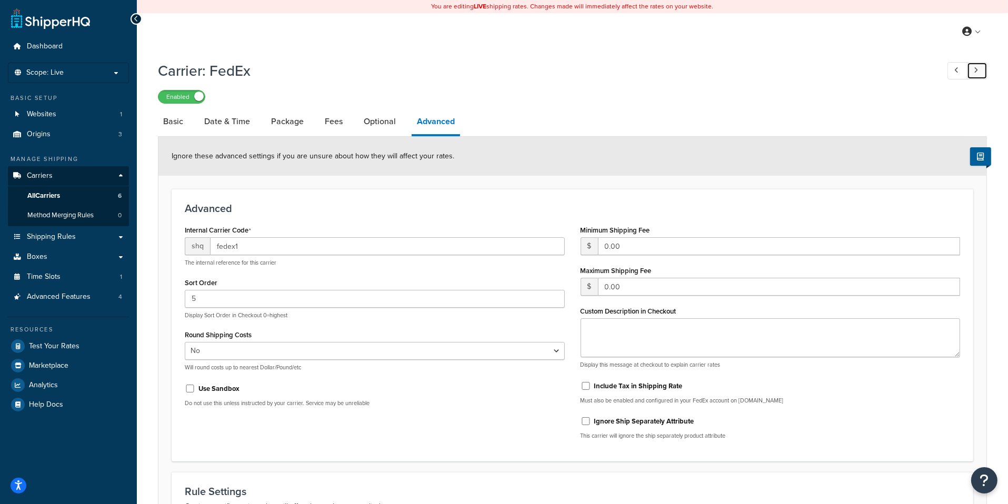
click at [975, 69] on icon at bounding box center [976, 70] width 4 height 7
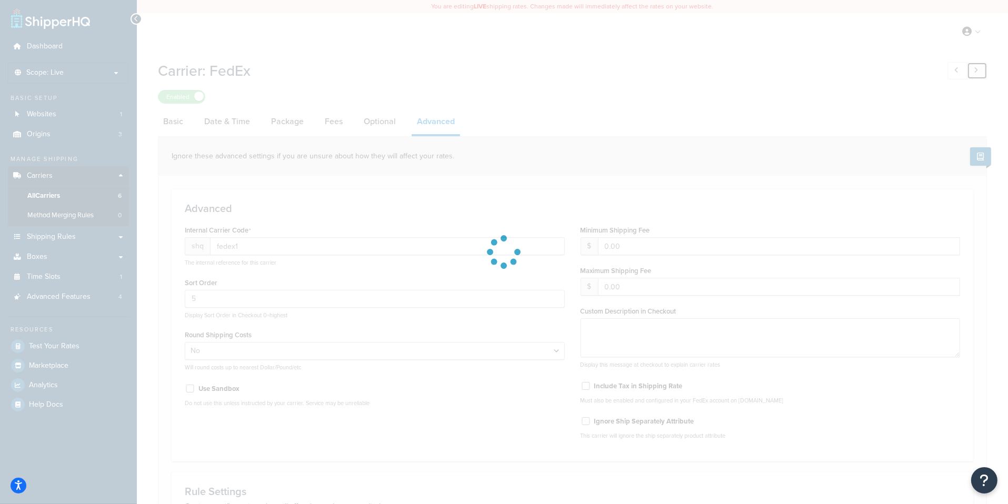
type input "free3"
type input "0"
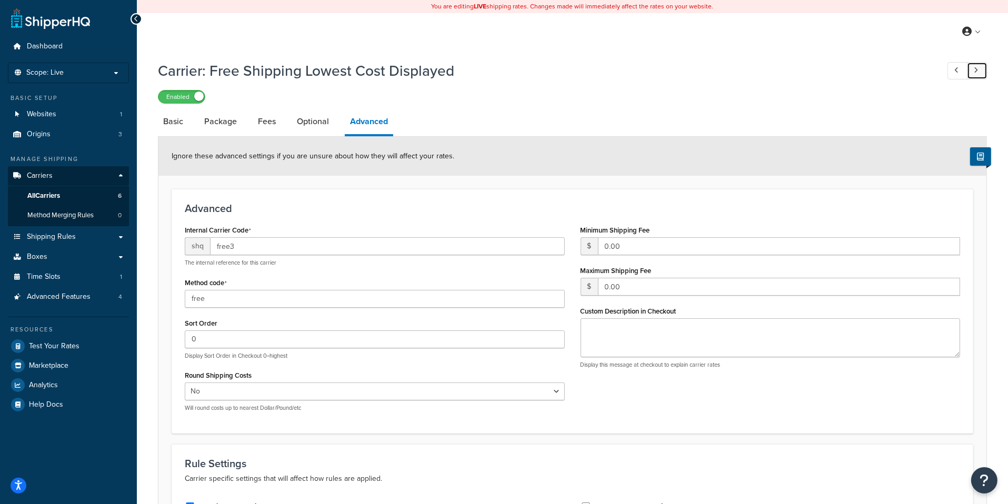
click at [975, 69] on icon at bounding box center [976, 70] width 4 height 7
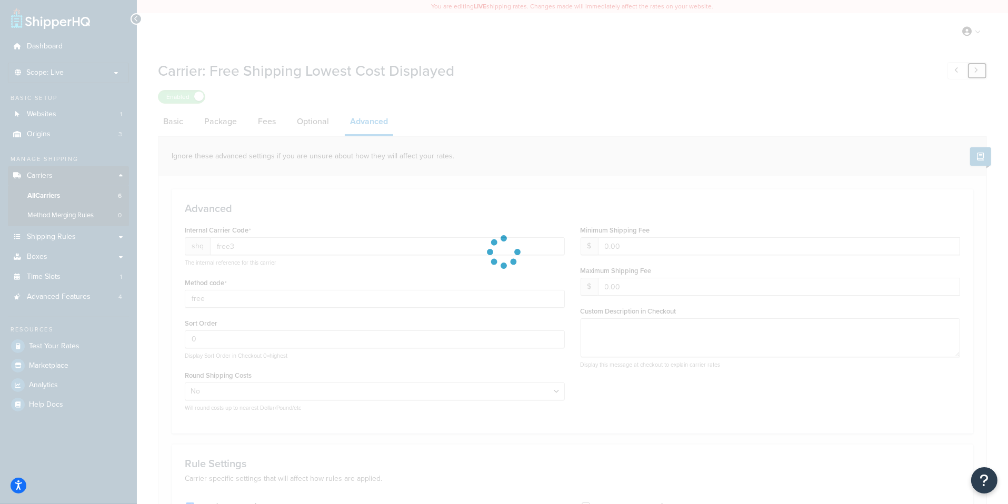
type input "usps"
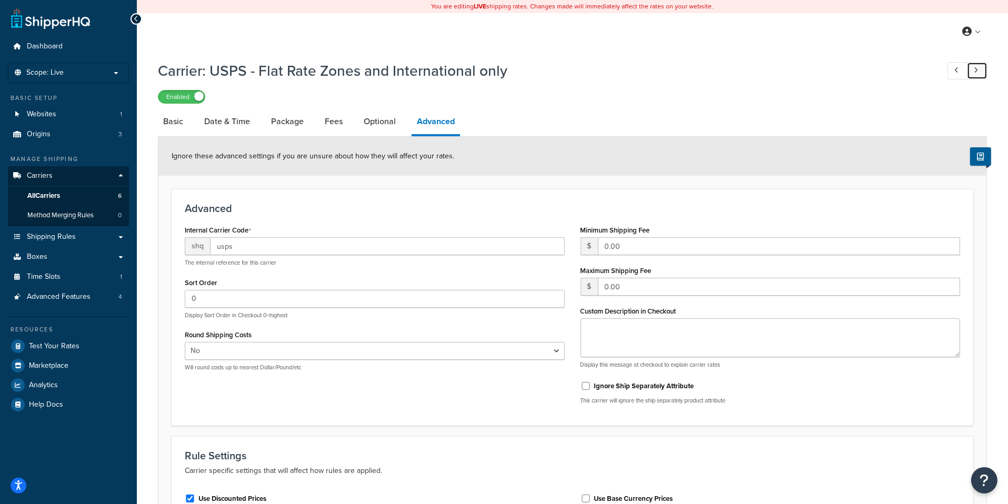
click at [975, 69] on icon at bounding box center [976, 70] width 4 height 7
select select "25"
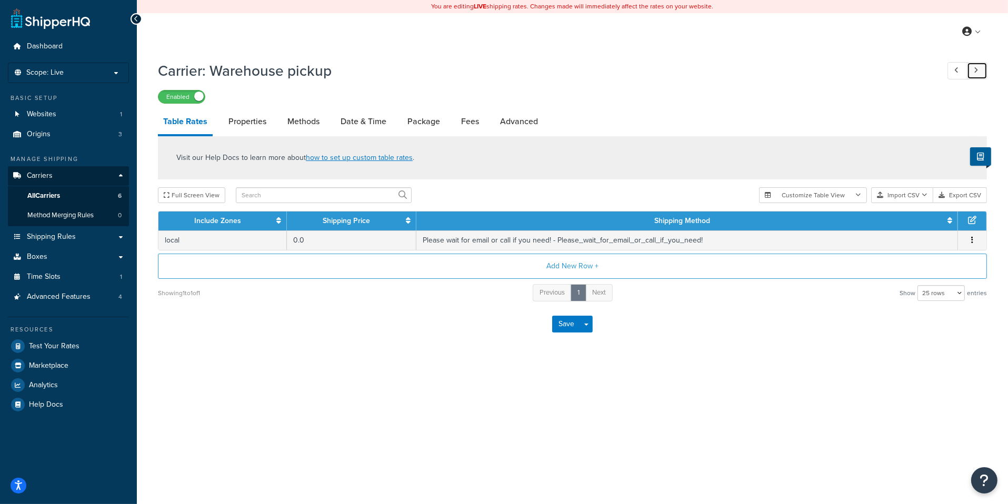
click at [975, 69] on icon at bounding box center [976, 70] width 4 height 7
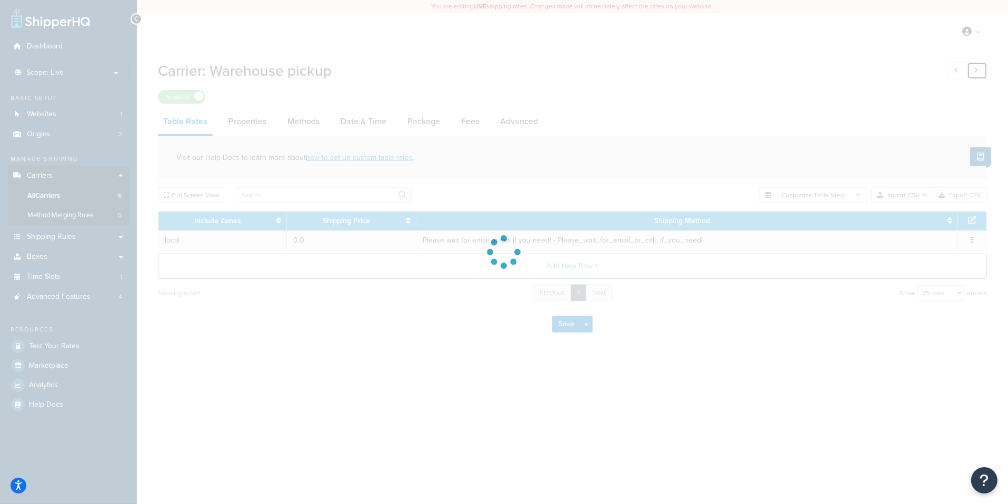
select select "false"
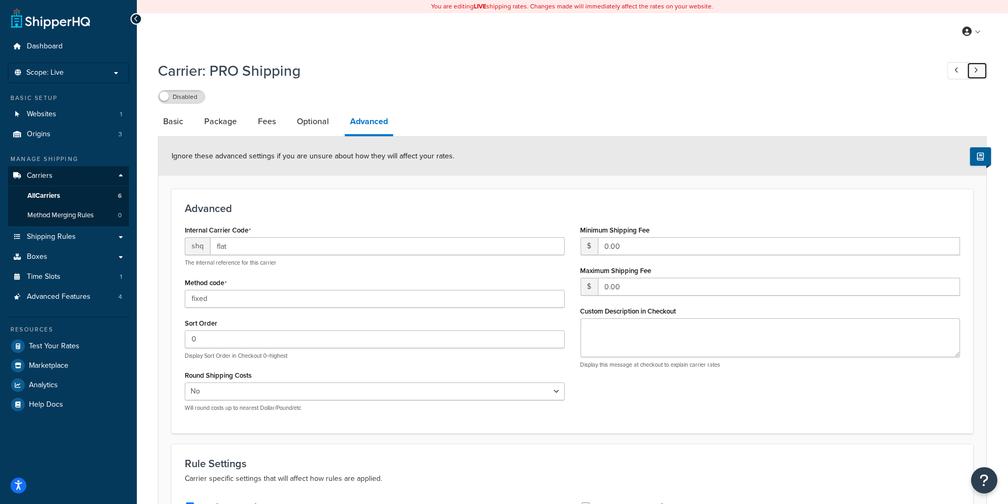
click at [981, 75] on link at bounding box center [977, 70] width 21 height 17
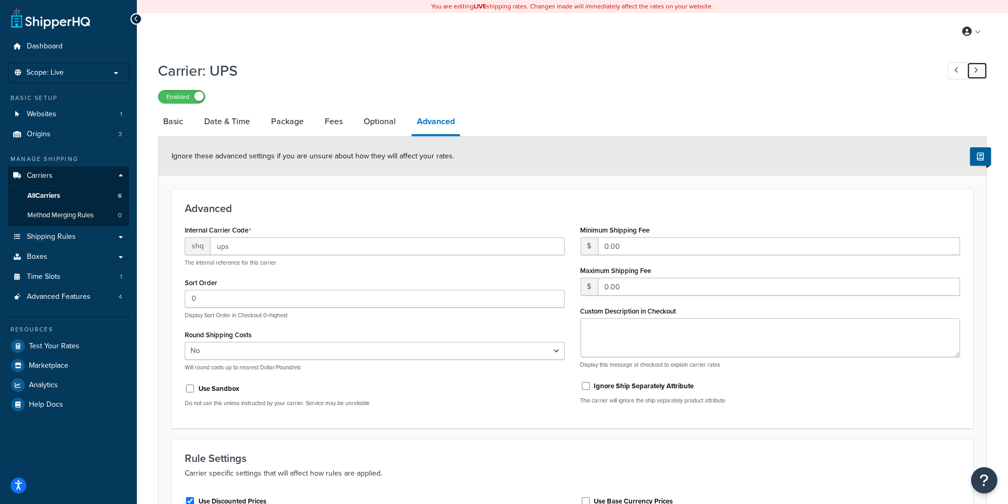
click at [981, 75] on link at bounding box center [977, 70] width 21 height 17
type input "fedex1"
type input "5"
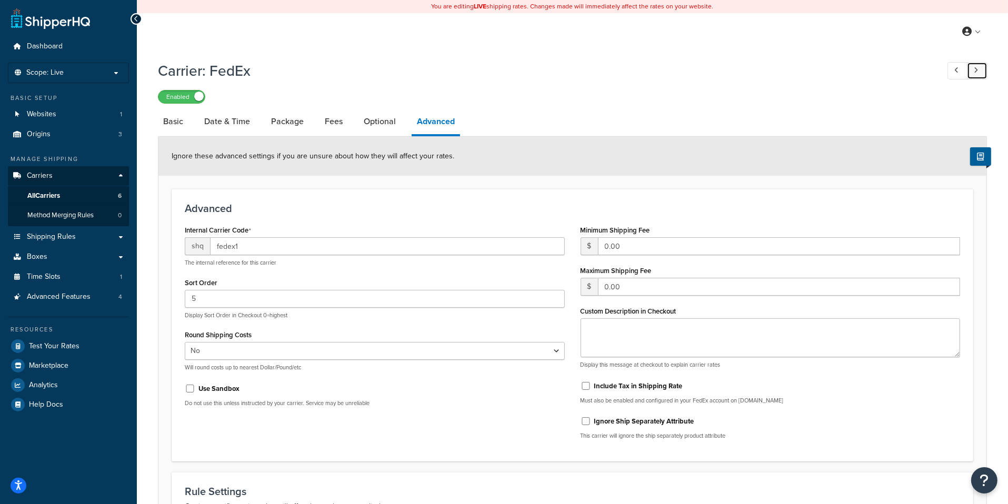
click at [981, 75] on link at bounding box center [977, 70] width 21 height 17
type input "free3"
type input "0"
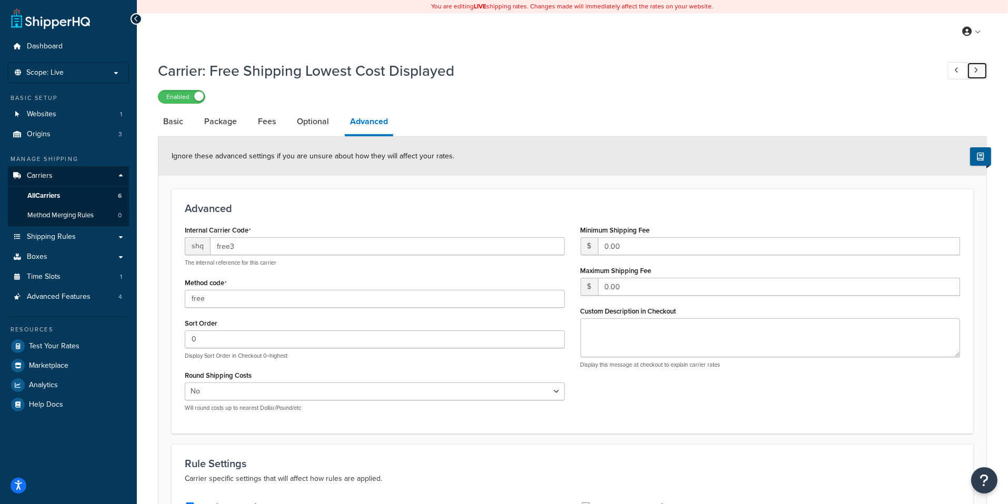
click at [981, 75] on link at bounding box center [977, 70] width 21 height 17
type input "usps"
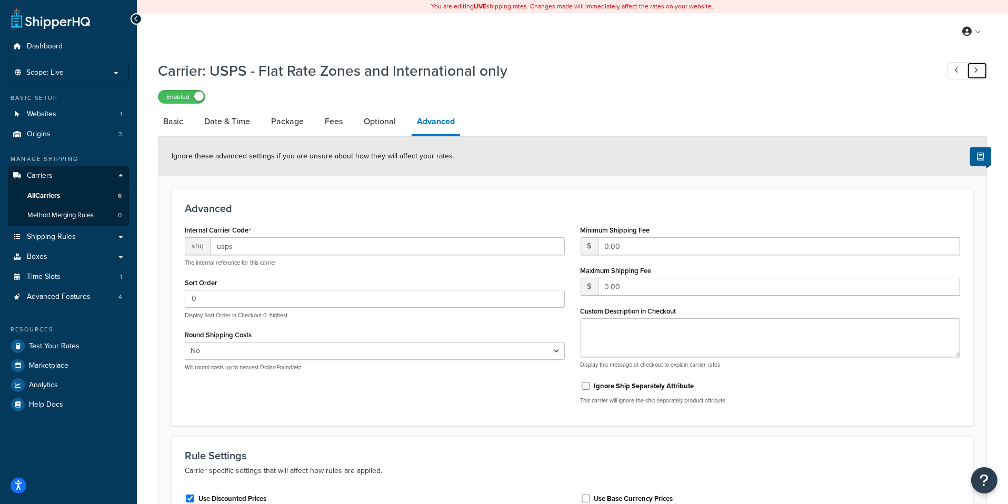
click at [981, 75] on link at bounding box center [977, 70] width 21 height 17
select select "25"
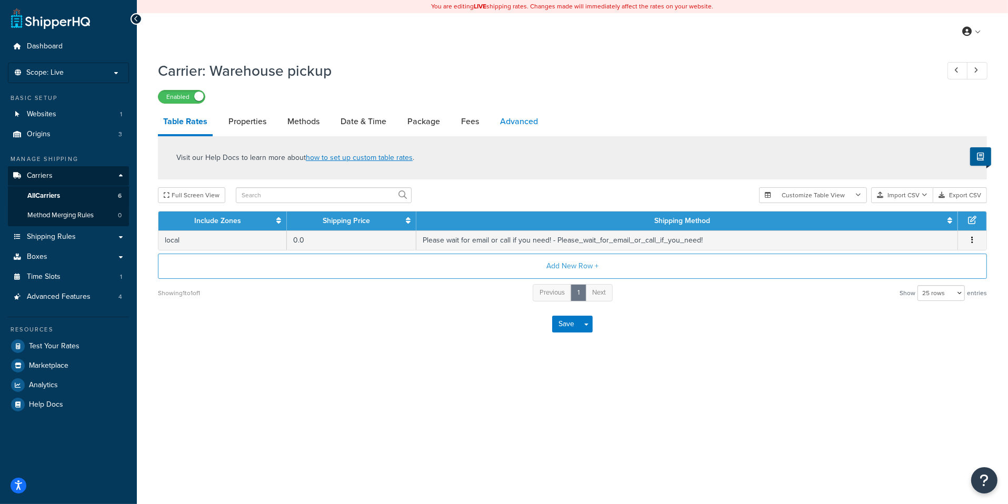
click at [517, 127] on link "Advanced" at bounding box center [519, 121] width 48 height 25
select select "false"
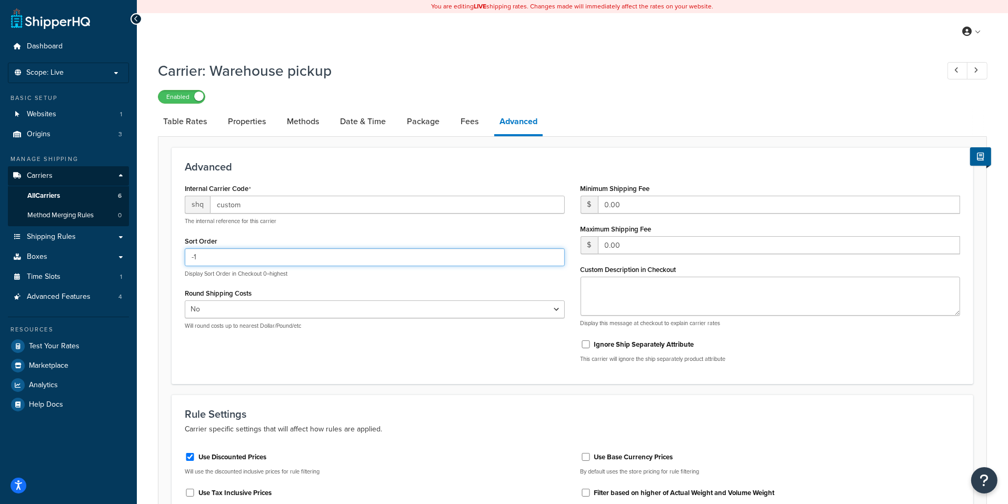
click at [238, 258] on input "-1" at bounding box center [375, 257] width 380 height 18
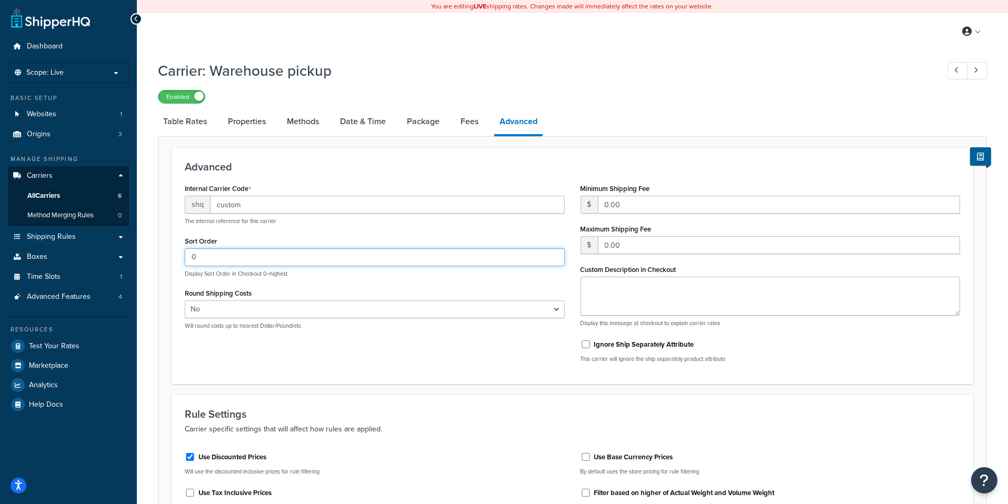
type input "0"
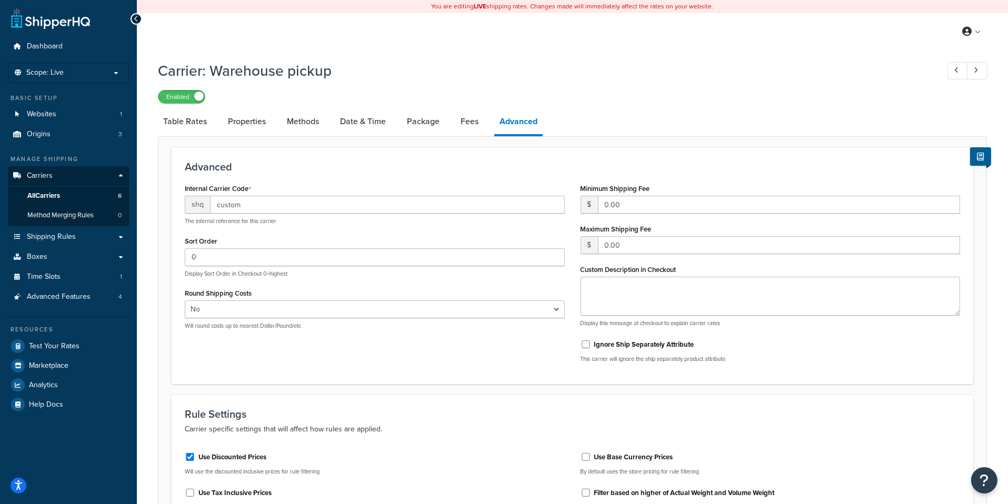
click at [267, 236] on div "Sort Order 0 Display Sort Order in Checkout 0=highest" at bounding box center [375, 256] width 380 height 44
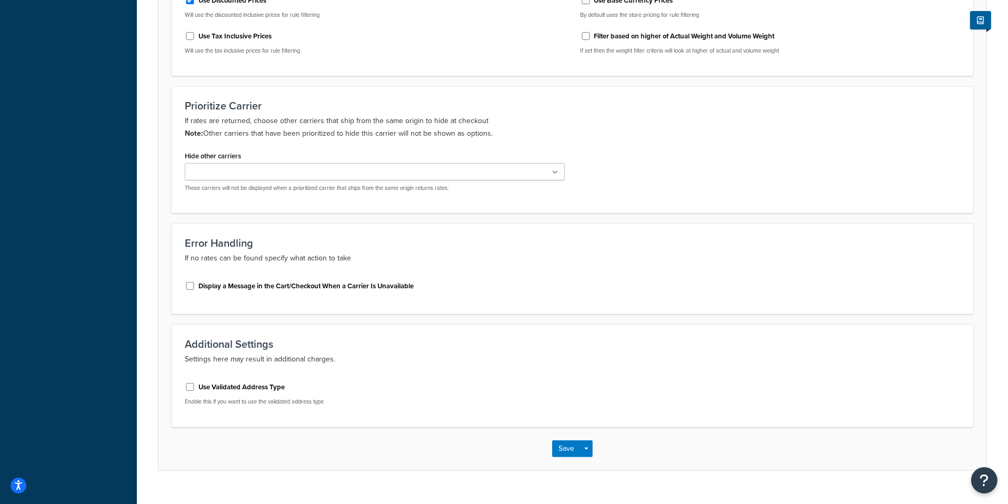
scroll to position [475, 0]
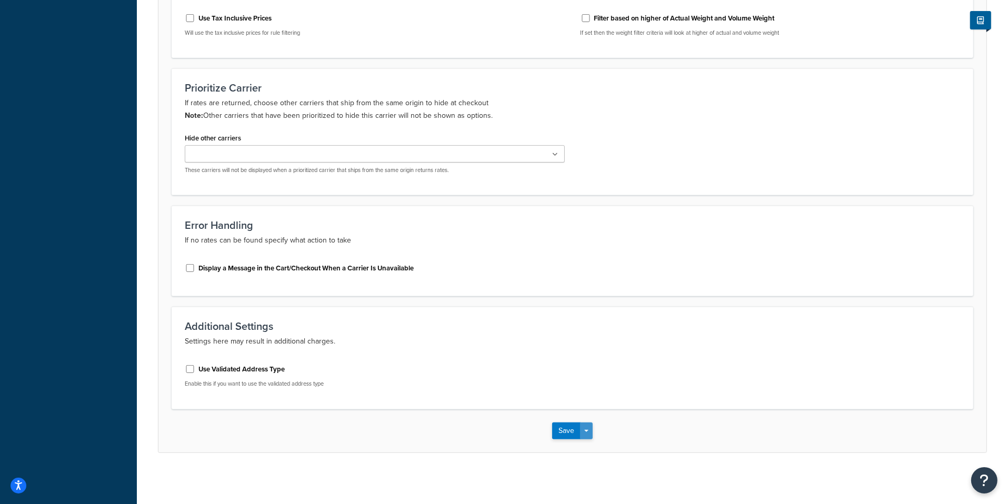
click at [589, 433] on button "Save Dropdown" at bounding box center [586, 431] width 13 height 17
click at [589, 443] on button "Save and Edit" at bounding box center [590, 451] width 77 height 22
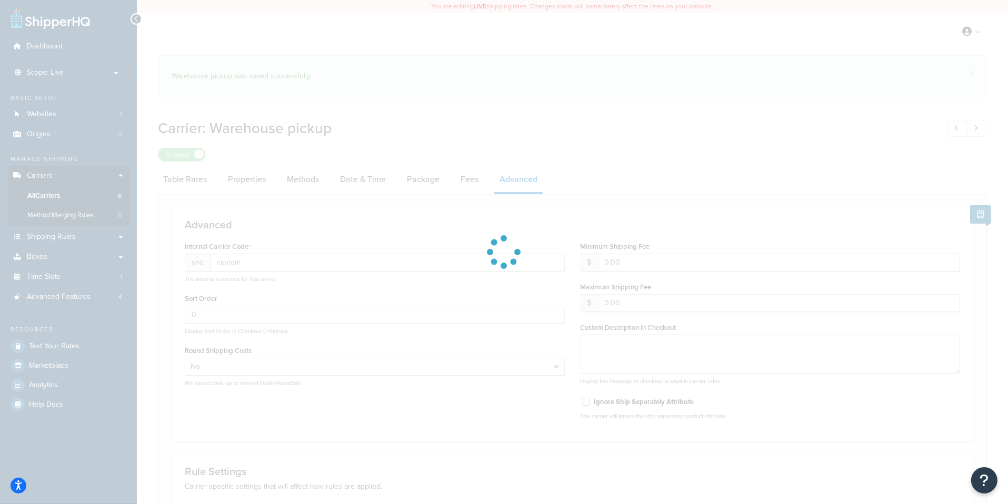
select select "false"
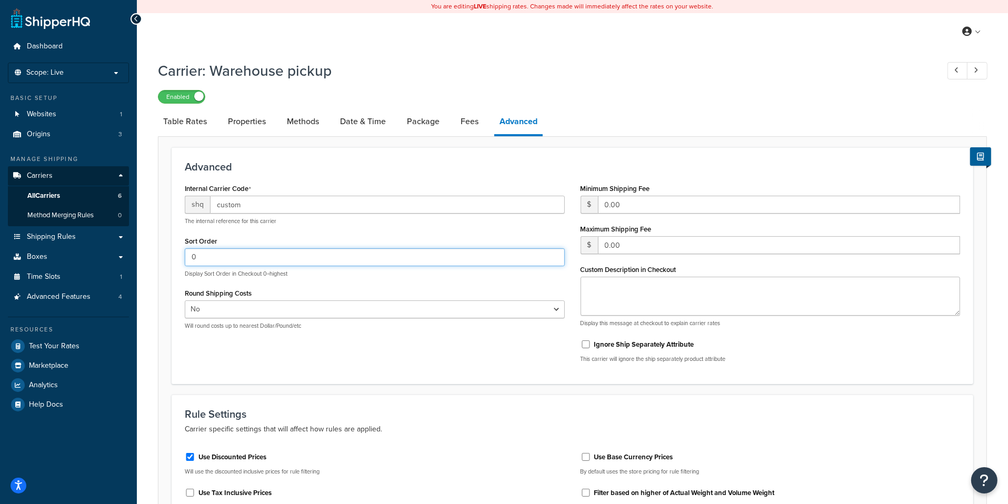
click at [331, 258] on input "0" at bounding box center [375, 257] width 380 height 18
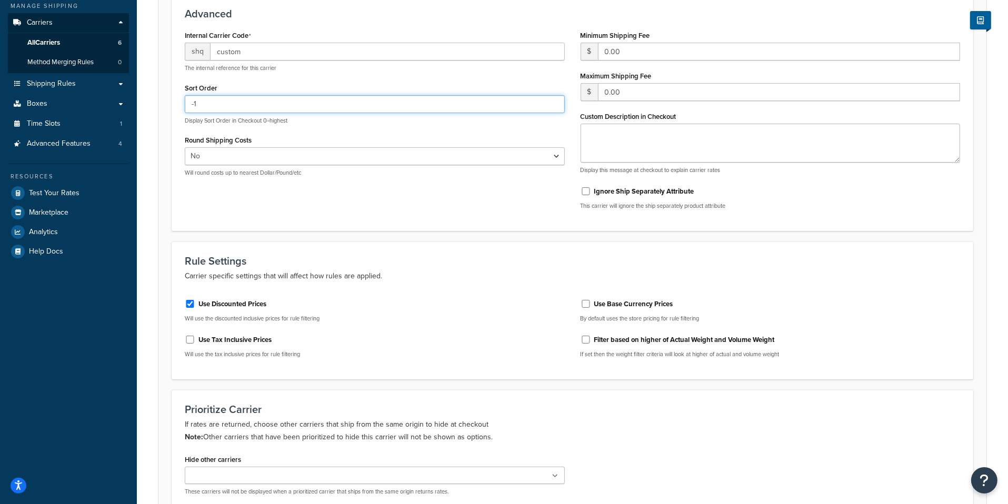
scroll to position [475, 0]
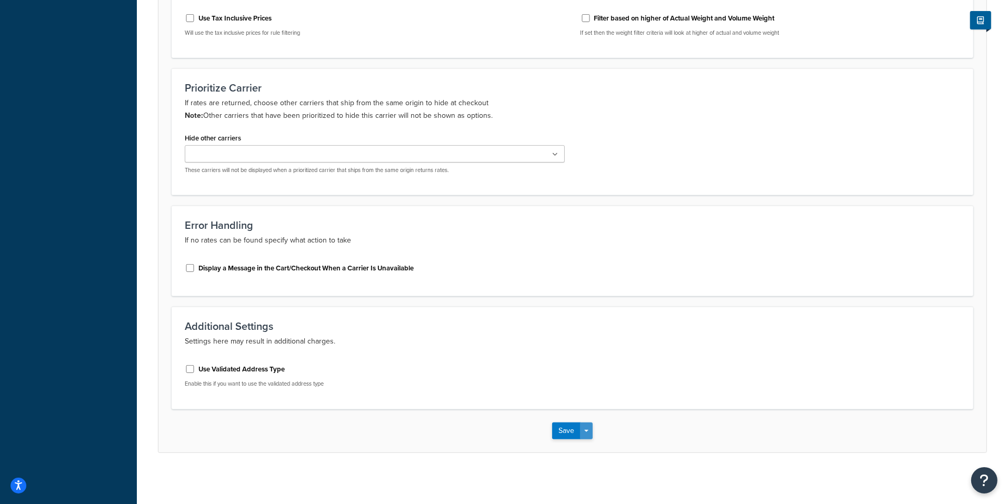
type input "-1"
click at [582, 436] on button "Save Dropdown" at bounding box center [586, 431] width 13 height 17
click at [585, 441] on button "Save and Edit" at bounding box center [590, 451] width 77 height 22
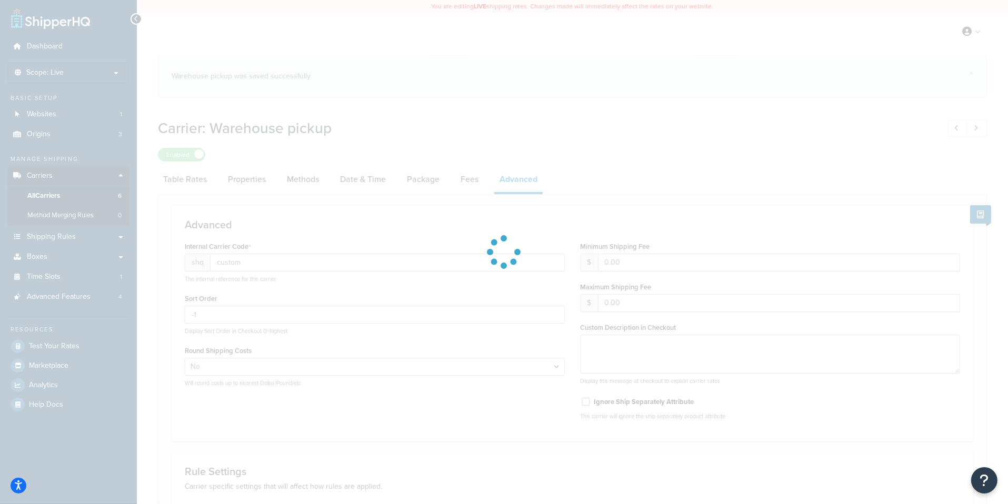
select select "false"
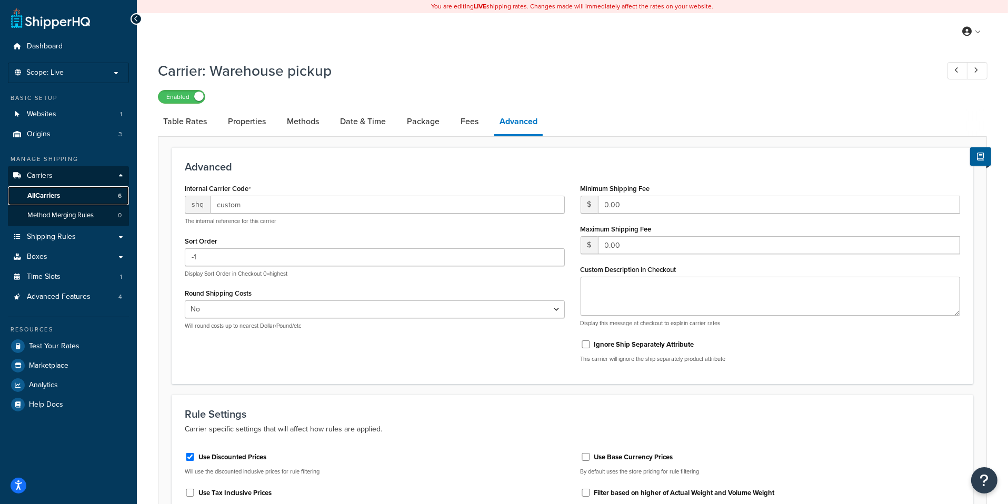
click at [78, 192] on link "All Carriers 6" at bounding box center [68, 195] width 121 height 19
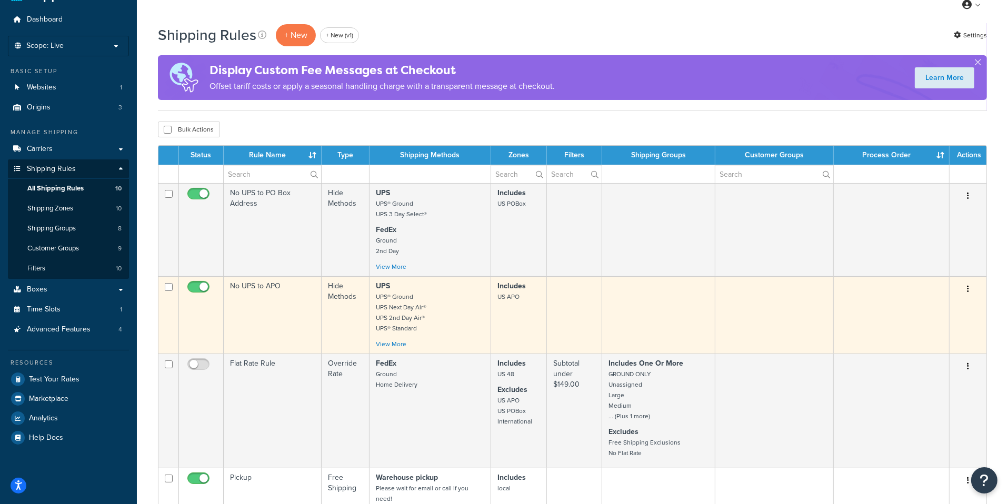
scroll to position [30, 0]
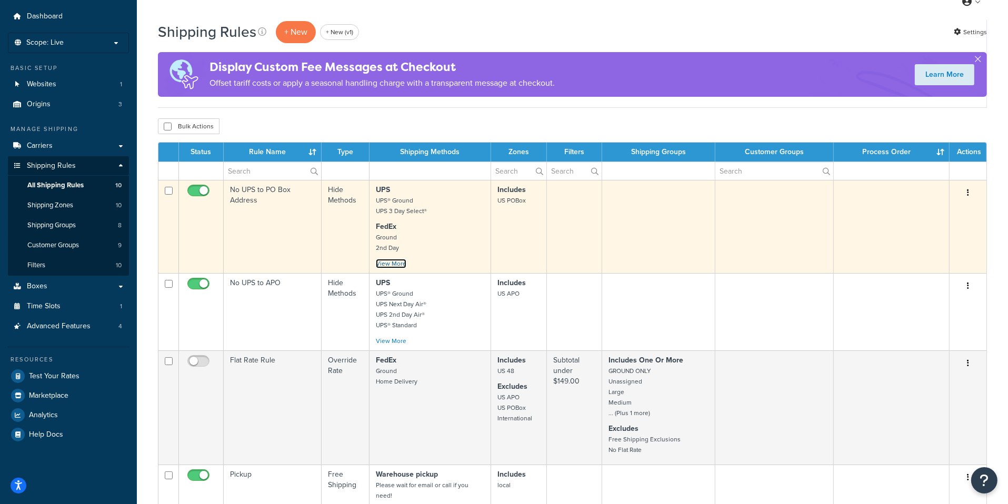
click at [395, 264] on link "View More" at bounding box center [391, 263] width 31 height 9
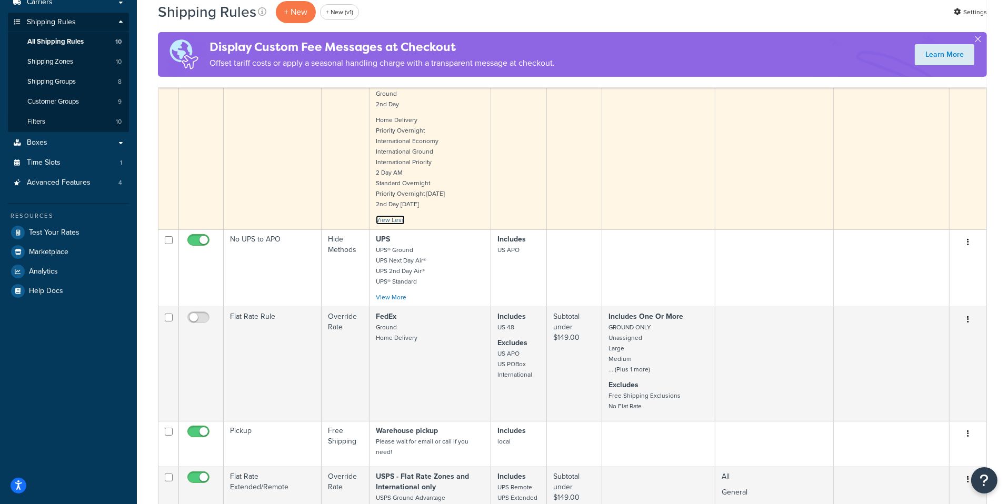
scroll to position [181, 0]
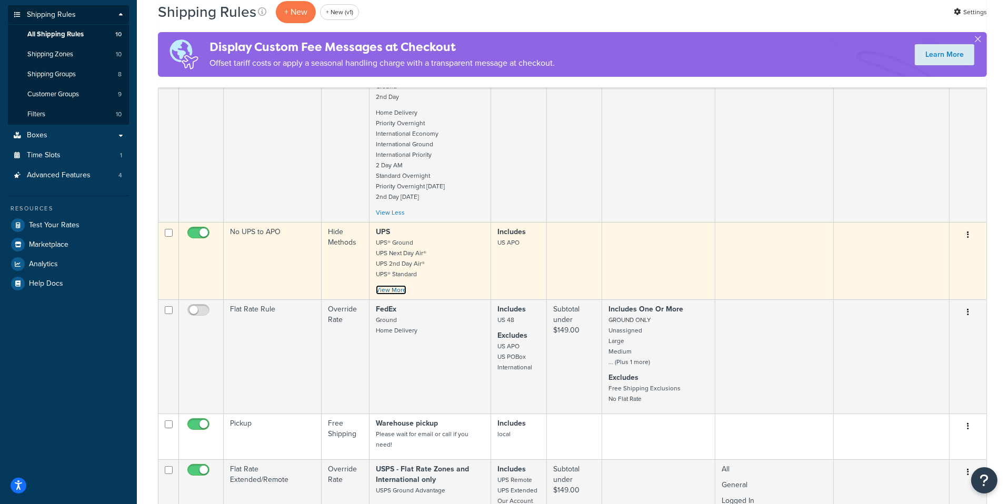
click at [393, 287] on link "View More" at bounding box center [391, 289] width 31 height 9
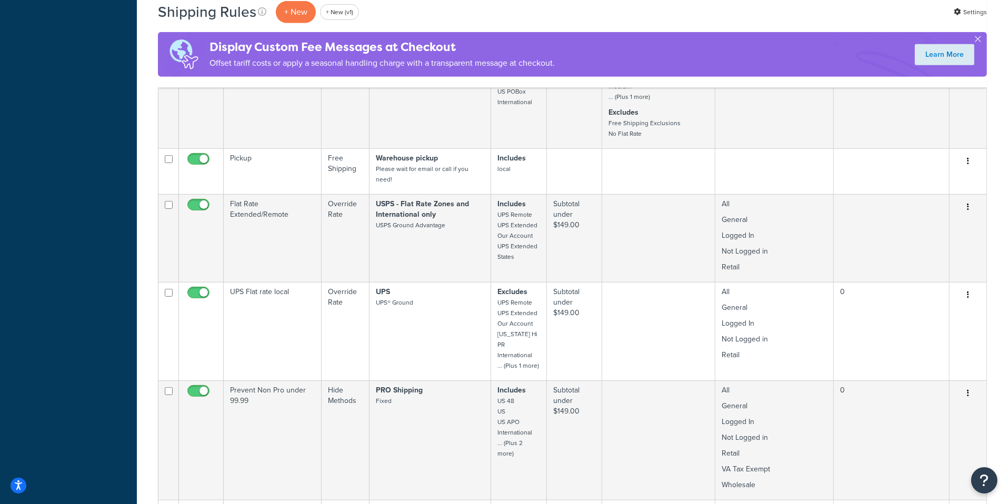
scroll to position [626, 0]
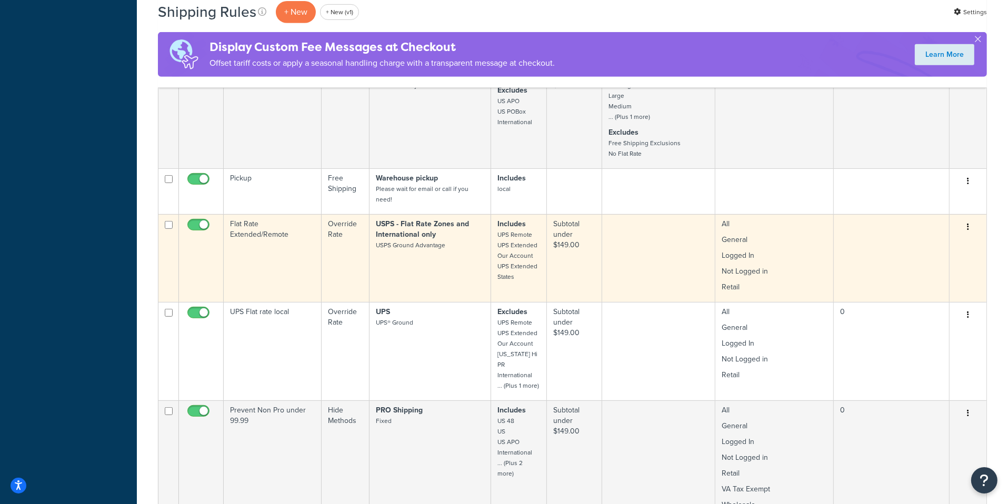
click at [439, 257] on td "USPS - Flat Rate Zones and International only USPS Ground Advantage" at bounding box center [431, 258] width 122 height 88
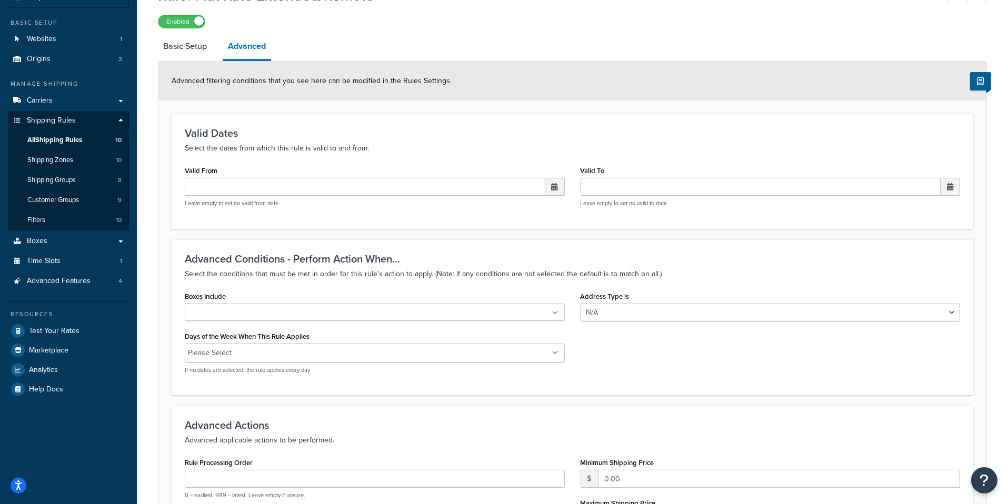
scroll to position [88, 0]
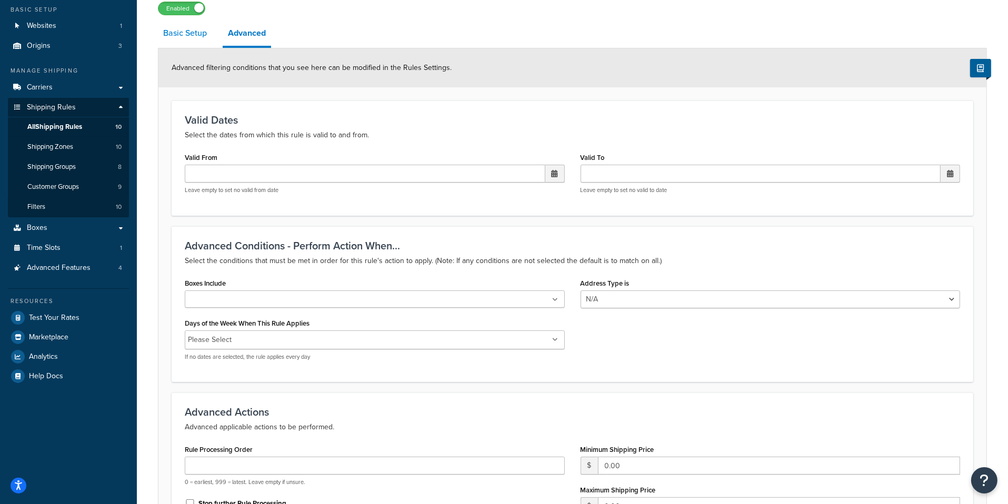
click at [183, 33] on link "Basic Setup" at bounding box center [185, 33] width 54 height 25
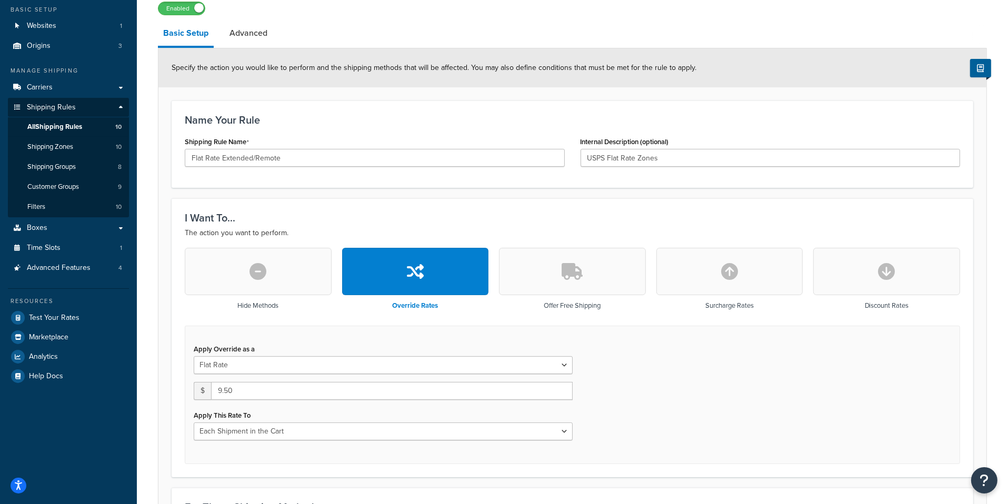
click at [268, 292] on button "button" at bounding box center [258, 271] width 147 height 47
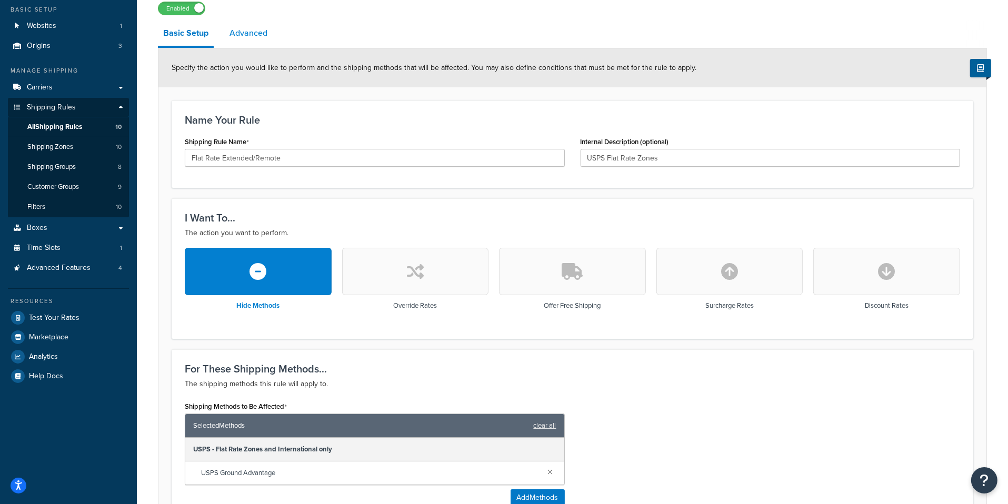
click at [263, 30] on link "Advanced" at bounding box center [248, 33] width 48 height 25
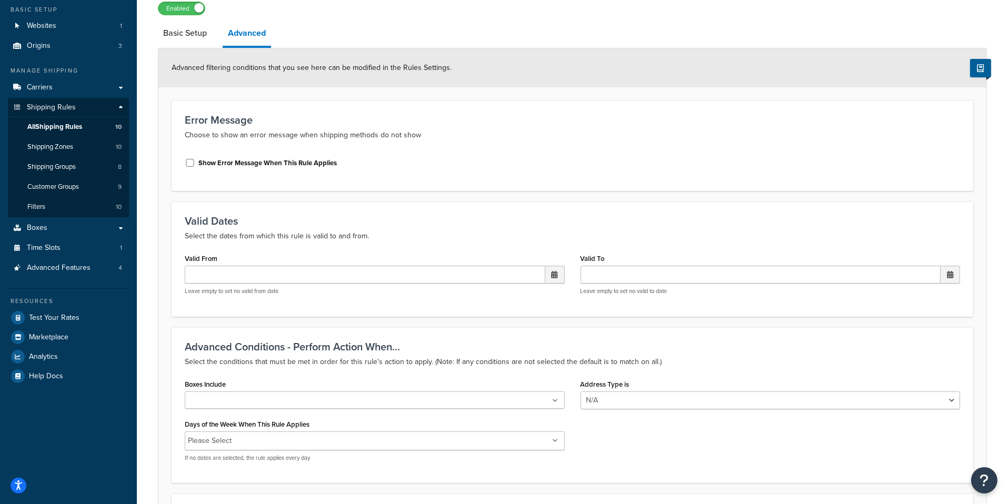
click at [265, 164] on label "Show Error Message When This Rule Applies" at bounding box center [267, 162] width 138 height 9
click at [195, 164] on input "Show Error Message When This Rule Applies" at bounding box center [190, 163] width 11 height 8
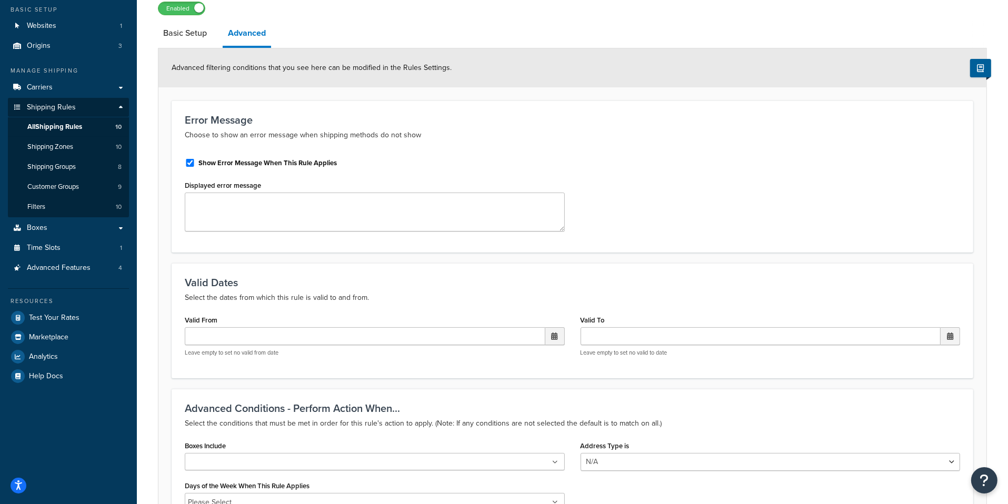
click at [265, 164] on label "Show Error Message When This Rule Applies" at bounding box center [267, 162] width 138 height 9
click at [195, 164] on input "Show Error Message When This Rule Applies" at bounding box center [190, 163] width 11 height 8
checkbox input "false"
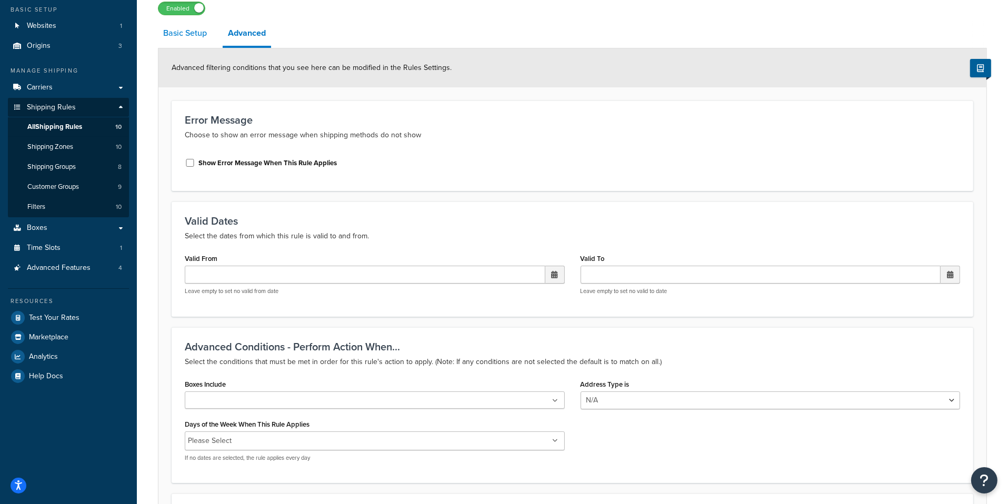
click at [184, 37] on link "Basic Setup" at bounding box center [185, 33] width 54 height 25
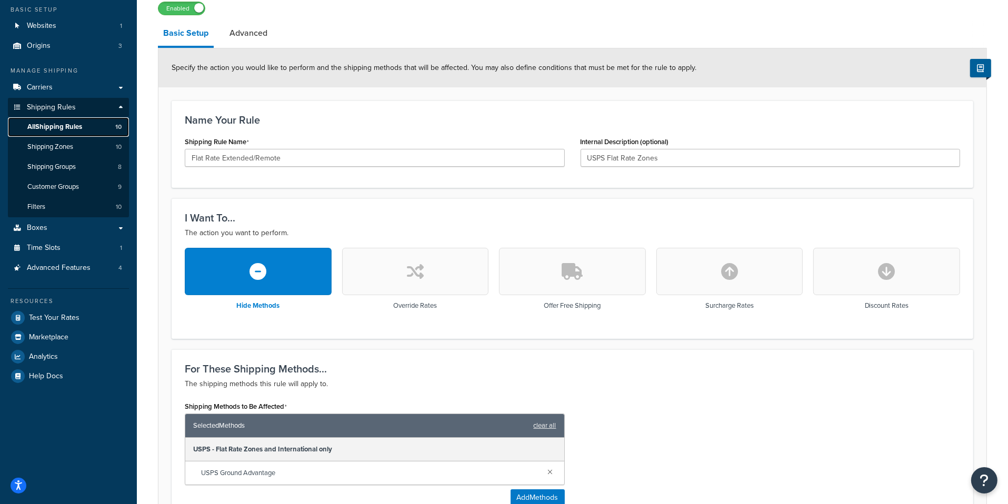
click at [77, 130] on span "All Shipping Rules" at bounding box center [54, 127] width 55 height 9
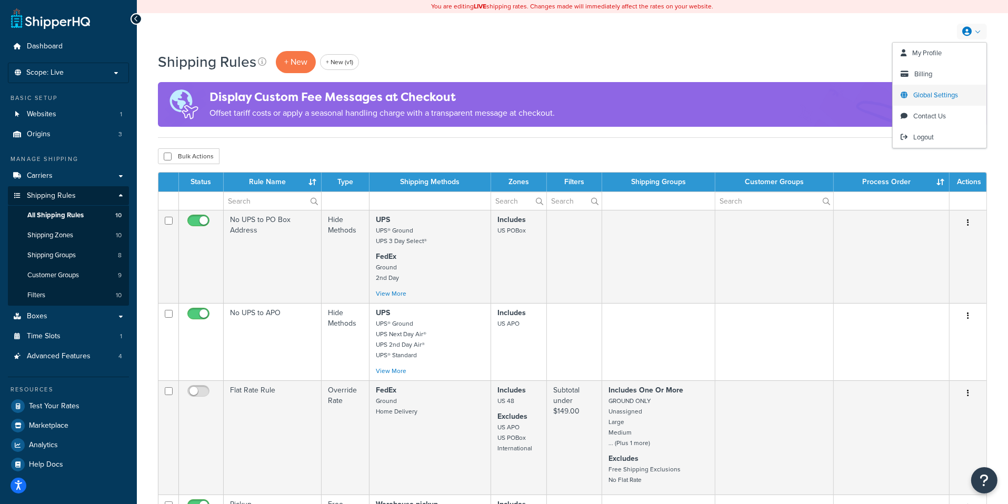
click at [947, 95] on span "Global Settings" at bounding box center [935, 95] width 45 height 10
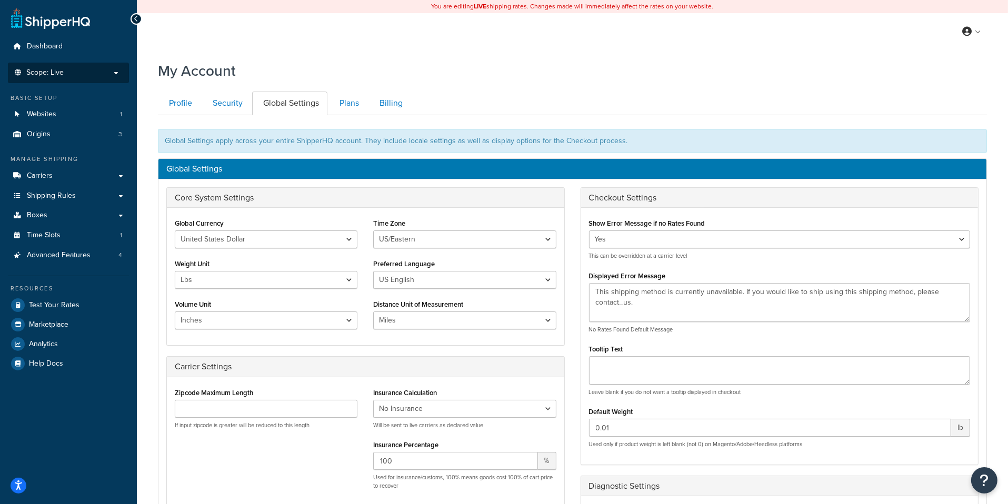
click at [108, 73] on p "Scope: Live" at bounding box center [69, 72] width 112 height 9
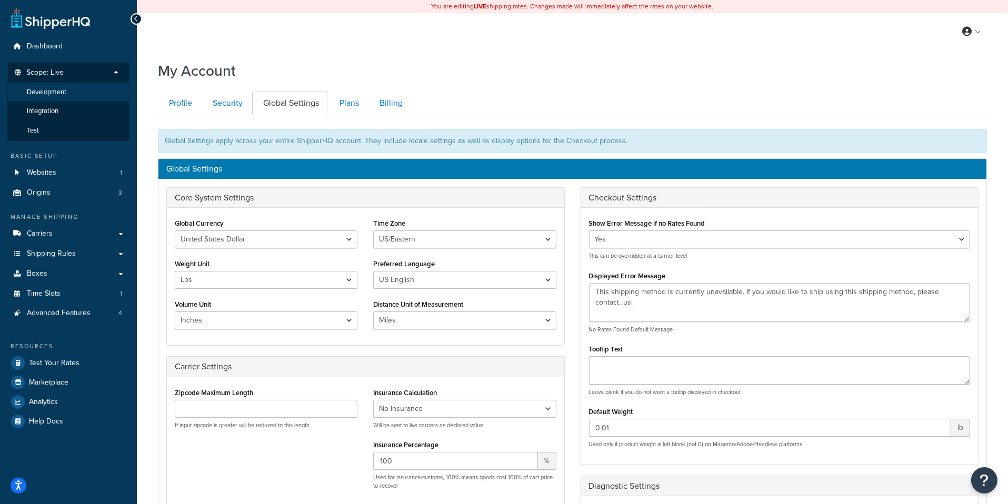
click at [92, 86] on li "Development" at bounding box center [68, 92] width 122 height 19
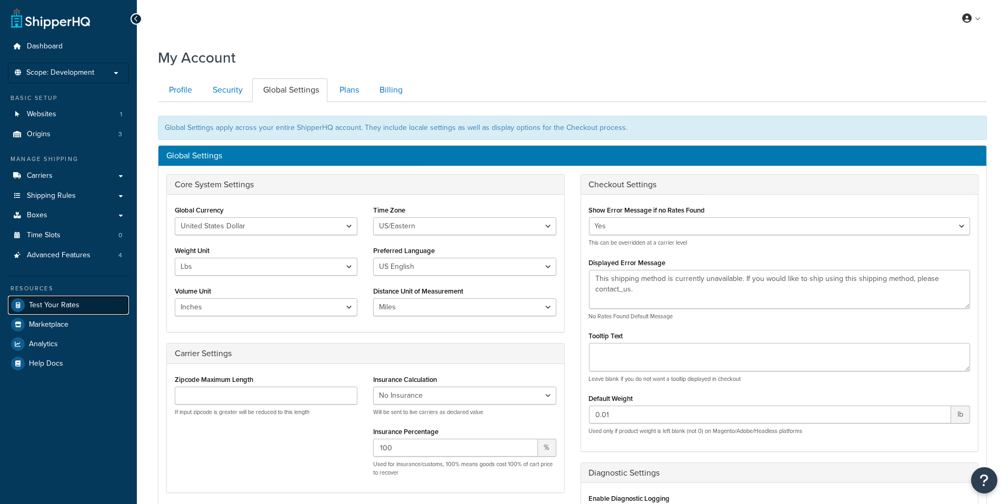
click at [95, 310] on link "Test Your Rates" at bounding box center [68, 305] width 121 height 19
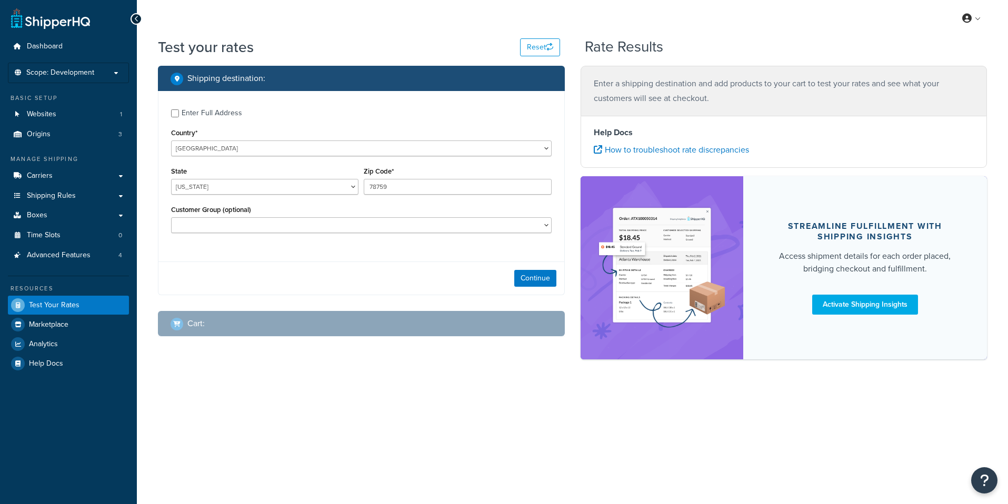
select select "[GEOGRAPHIC_DATA]"
click at [539, 277] on button "Continue" at bounding box center [535, 278] width 42 height 17
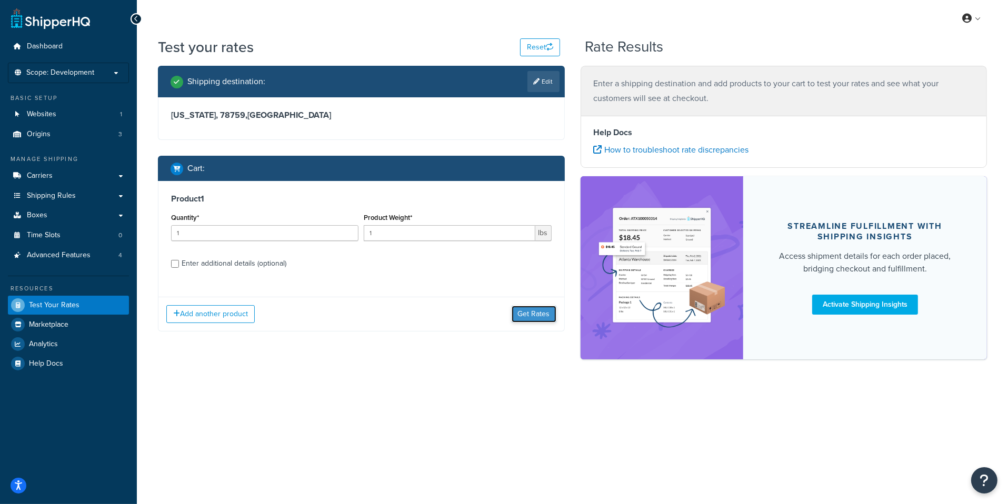
click at [549, 314] on button "Get Rates" at bounding box center [534, 314] width 45 height 17
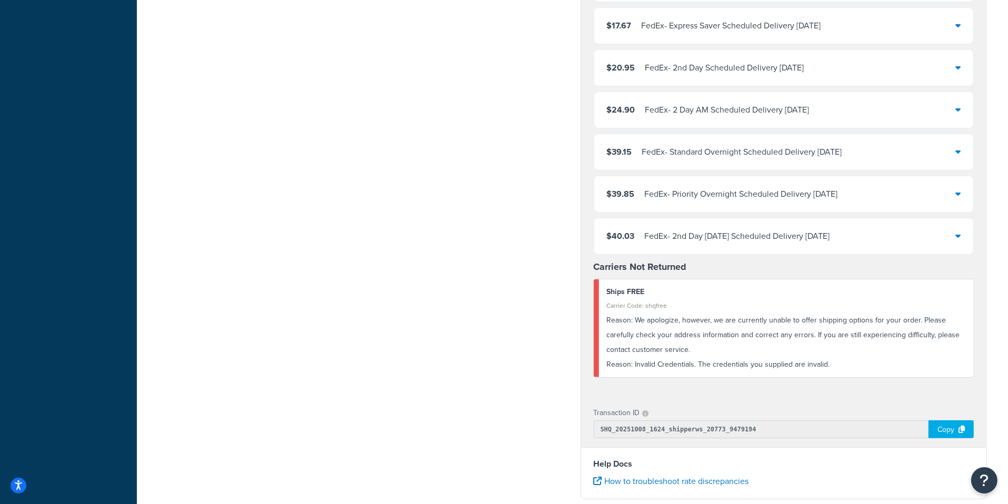
scroll to position [391, 0]
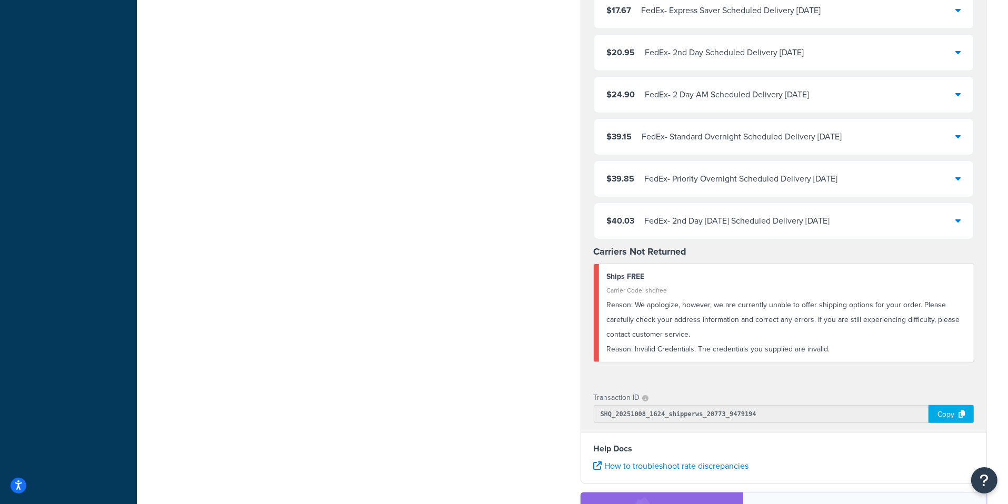
click at [930, 406] on div "Copy" at bounding box center [951, 414] width 45 height 18
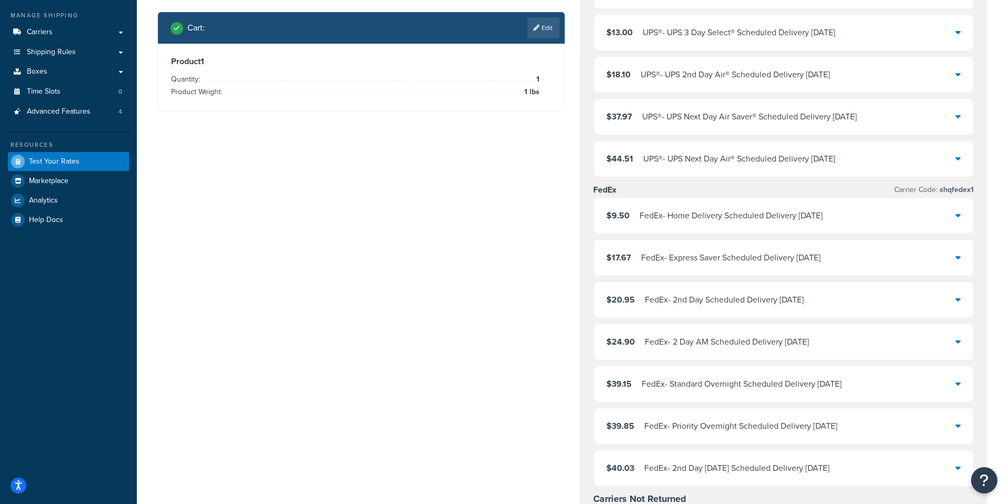
scroll to position [0, 0]
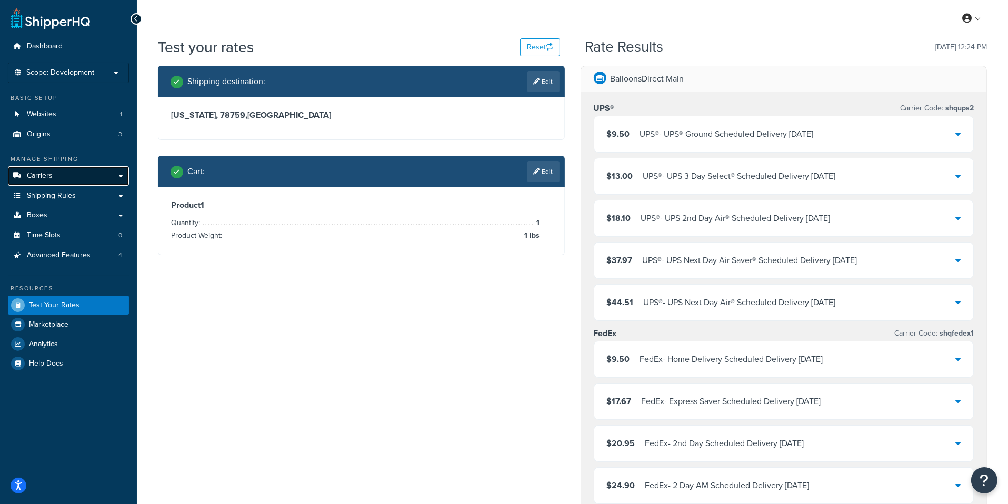
click at [101, 182] on link "Carriers" at bounding box center [68, 175] width 121 height 19
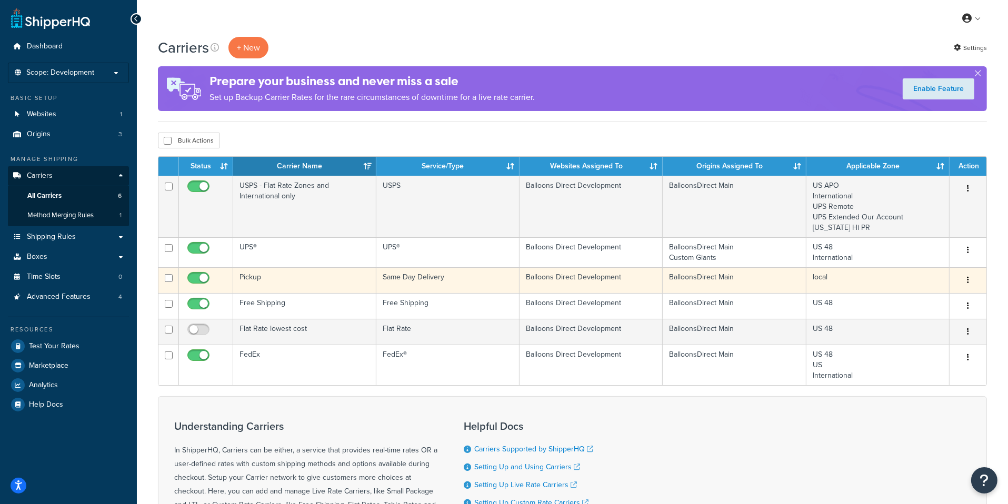
click at [362, 286] on td "Pickup" at bounding box center [304, 280] width 143 height 26
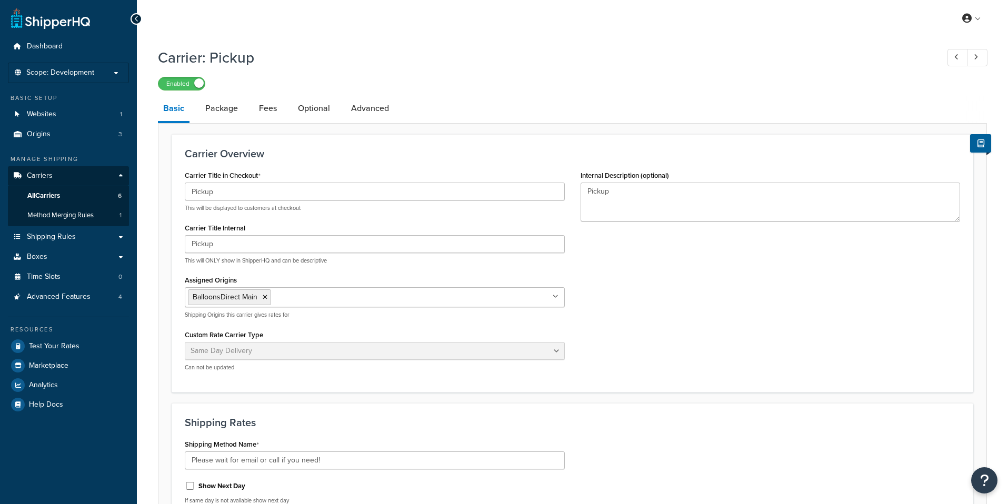
select select "sameday"
click at [336, 108] on li "Optional" at bounding box center [319, 108] width 53 height 25
click at [326, 108] on link "Optional" at bounding box center [314, 108] width 43 height 25
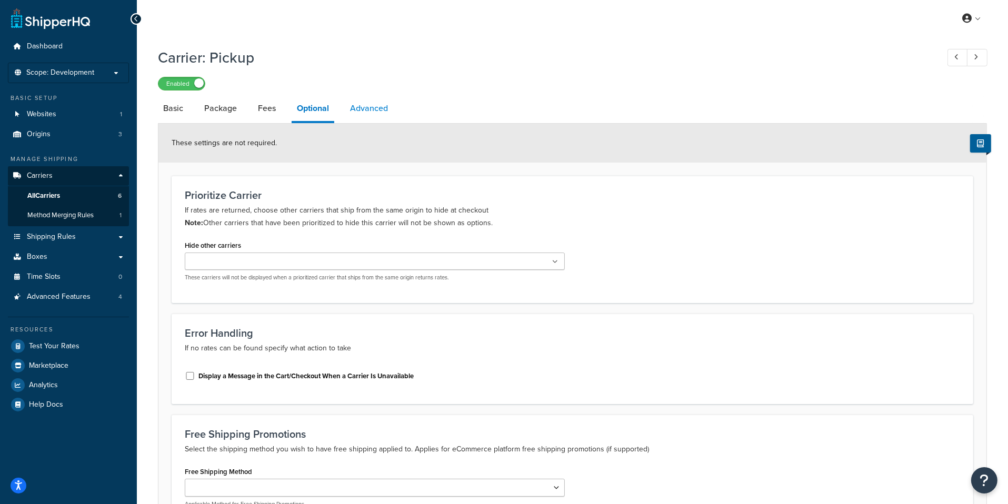
click at [373, 105] on link "Advanced" at bounding box center [369, 108] width 48 height 25
select select "false"
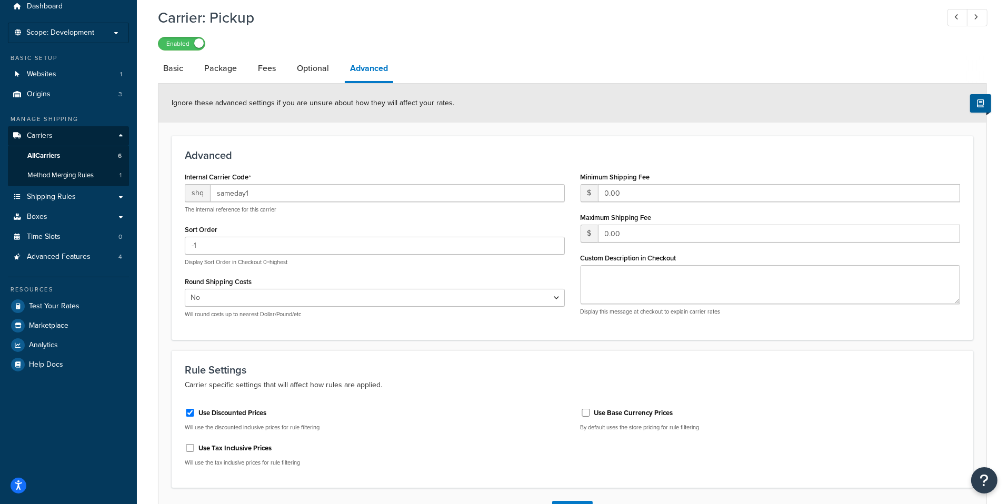
scroll to position [44, 0]
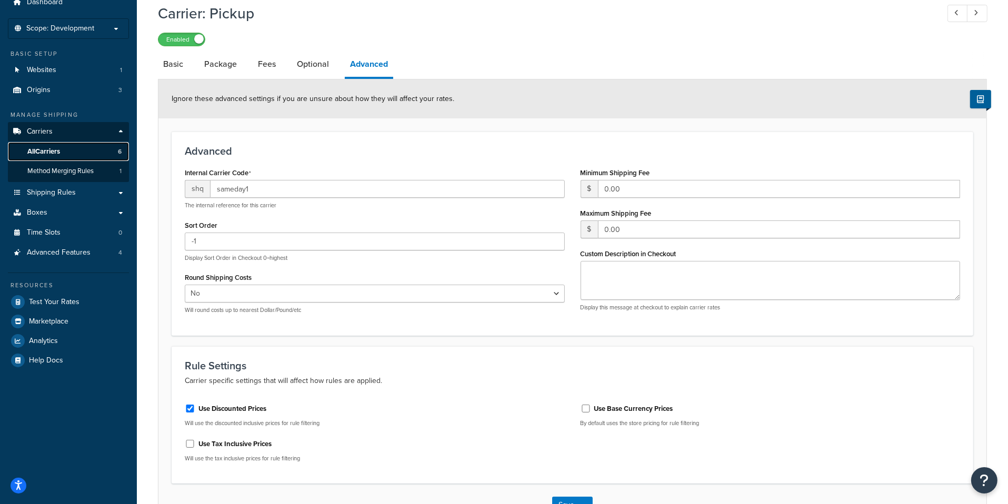
click at [88, 156] on link "All Carriers 6" at bounding box center [68, 151] width 121 height 19
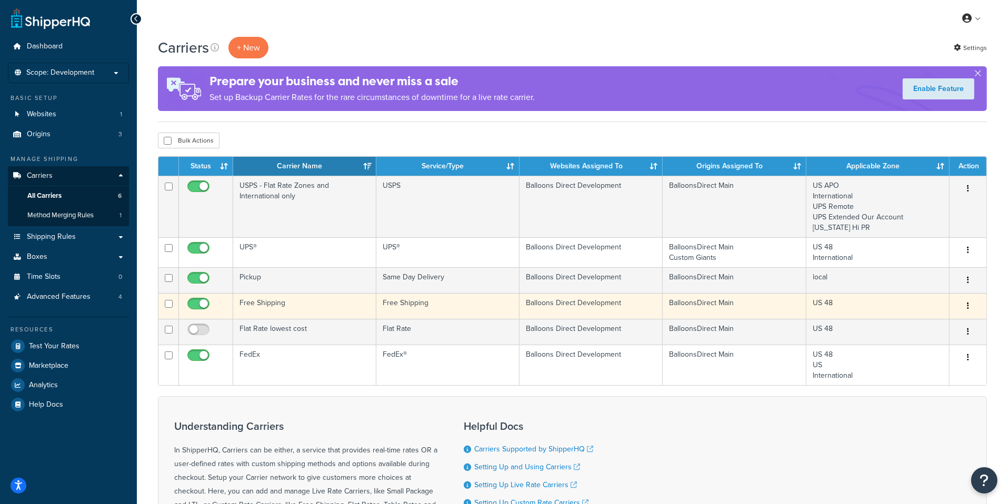
click at [403, 307] on td "Free Shipping" at bounding box center [447, 306] width 143 height 26
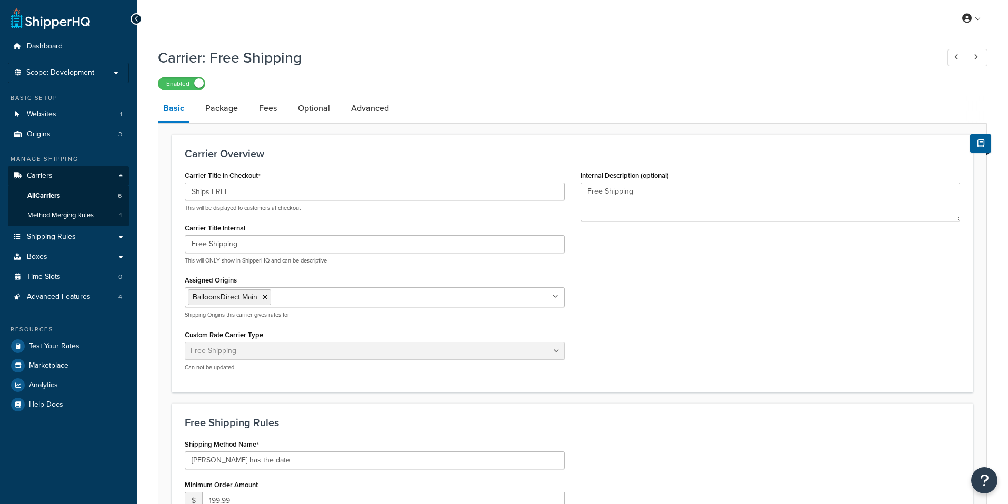
select select "free"
click at [323, 113] on link "Optional" at bounding box center [314, 108] width 43 height 25
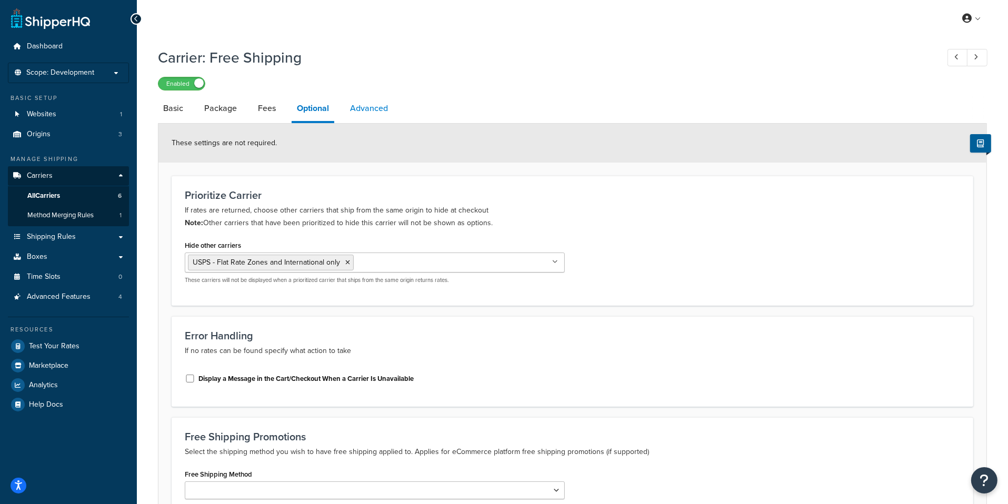
click at [364, 116] on link "Advanced" at bounding box center [369, 108] width 48 height 25
select select "false"
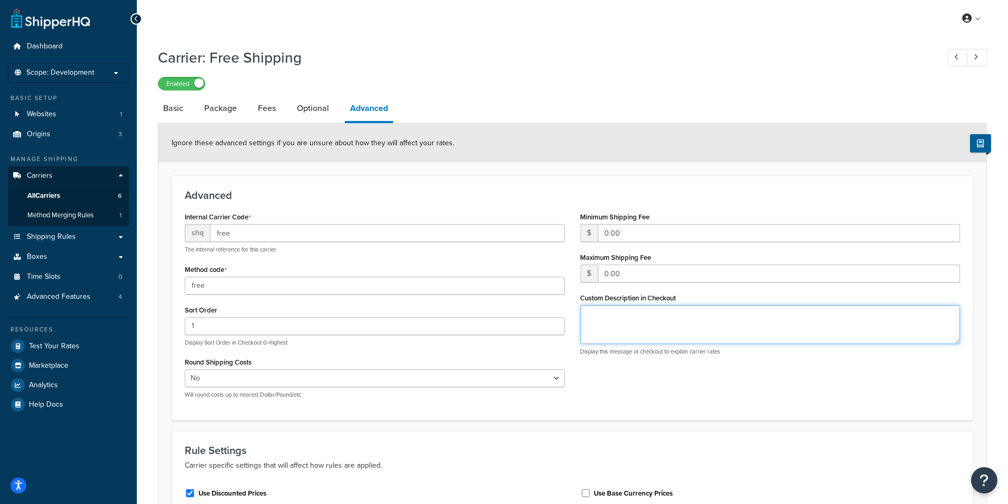
click at [610, 326] on textarea "Custom Description in Checkout" at bounding box center [771, 324] width 380 height 39
click at [315, 110] on link "Optional" at bounding box center [313, 108] width 43 height 25
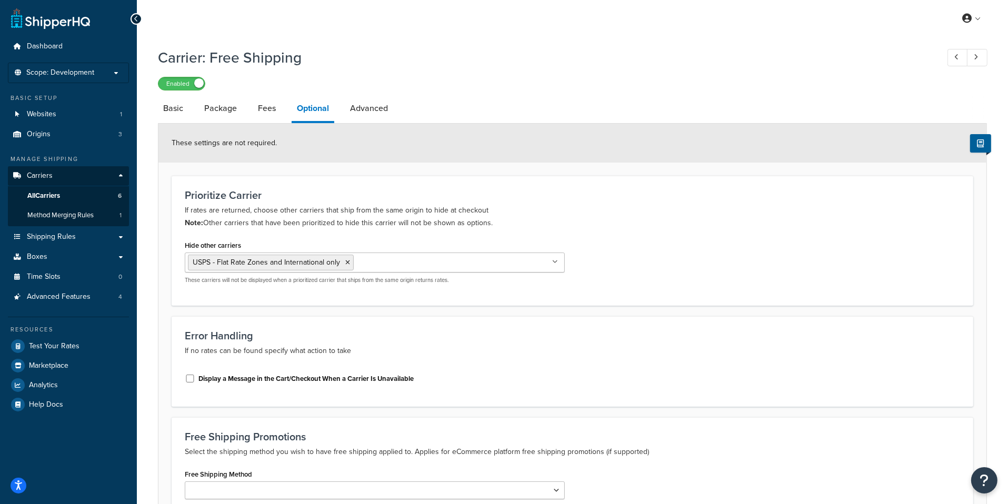
click at [396, 387] on div "Display a Message in the Cart/Checkout When a Carrier Is Unavailable" at bounding box center [375, 380] width 396 height 28
click at [396, 382] on label "Display a Message in the Cart/Checkout When a Carrier Is Unavailable" at bounding box center [305, 378] width 215 height 9
click at [195, 382] on input "Display a Message in the Cart/Checkout When a Carrier Is Unavailable" at bounding box center [190, 379] width 11 height 8
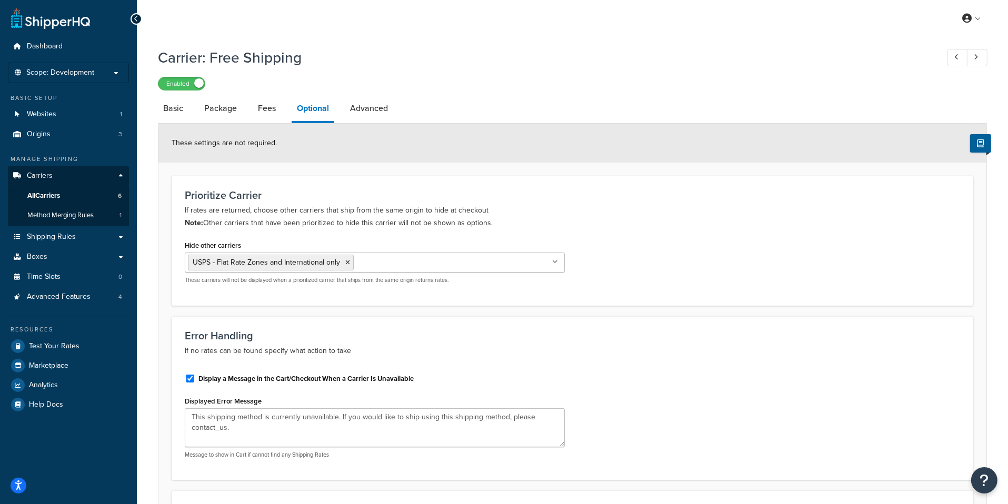
click at [396, 382] on label "Display a Message in the Cart/Checkout When a Carrier Is Unavailable" at bounding box center [305, 378] width 215 height 9
click at [195, 382] on input "Display a Message in the Cart/Checkout When a Carrier Is Unavailable" at bounding box center [190, 379] width 11 height 8
checkbox input "false"
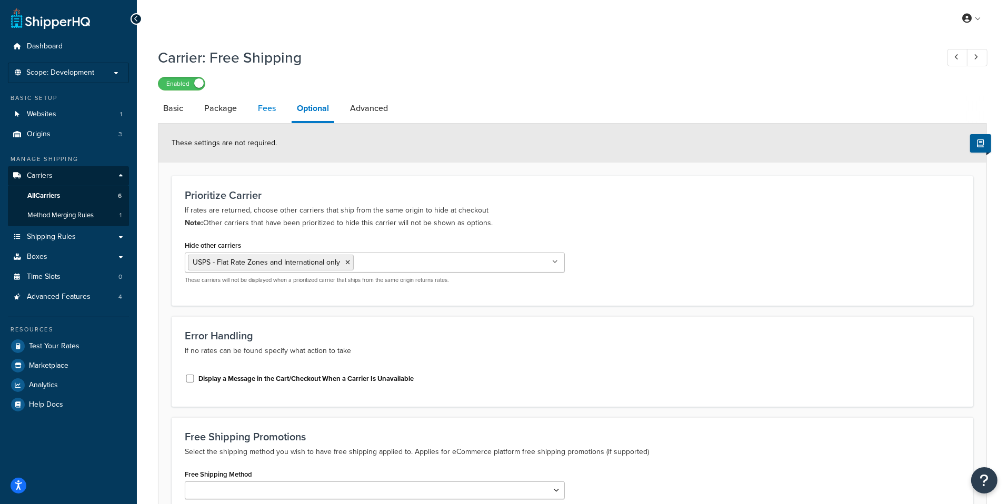
click at [262, 113] on link "Fees" at bounding box center [267, 108] width 28 height 25
select select "AFTER"
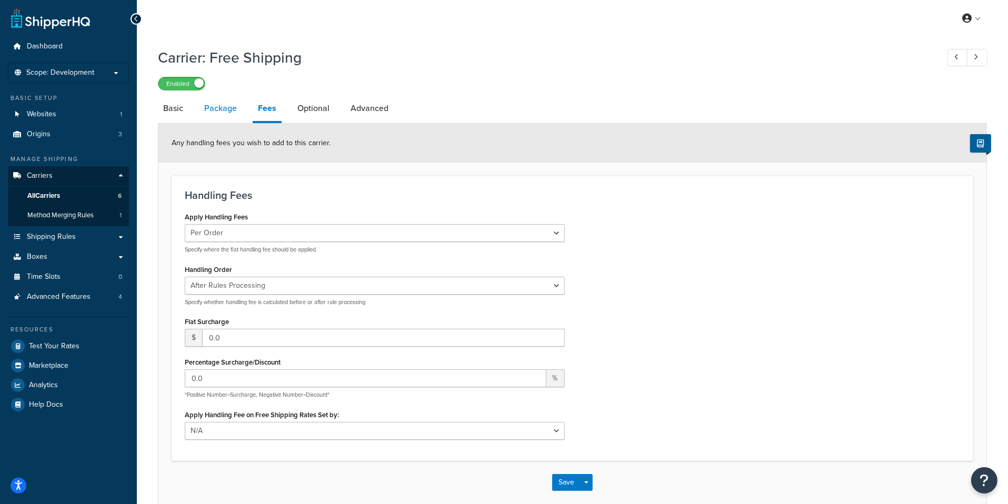
click at [222, 119] on link "Package" at bounding box center [220, 108] width 43 height 25
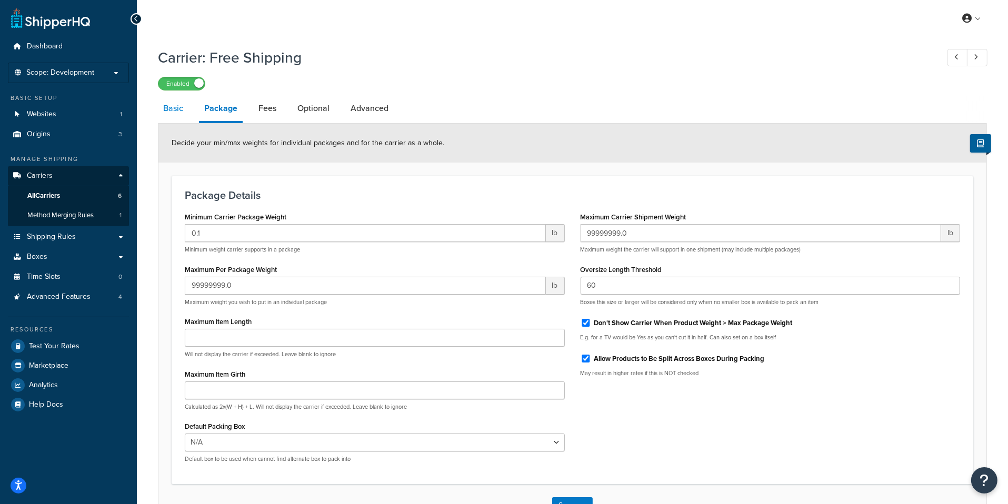
click at [175, 118] on link "Basic" at bounding box center [173, 108] width 31 height 25
select select "free"
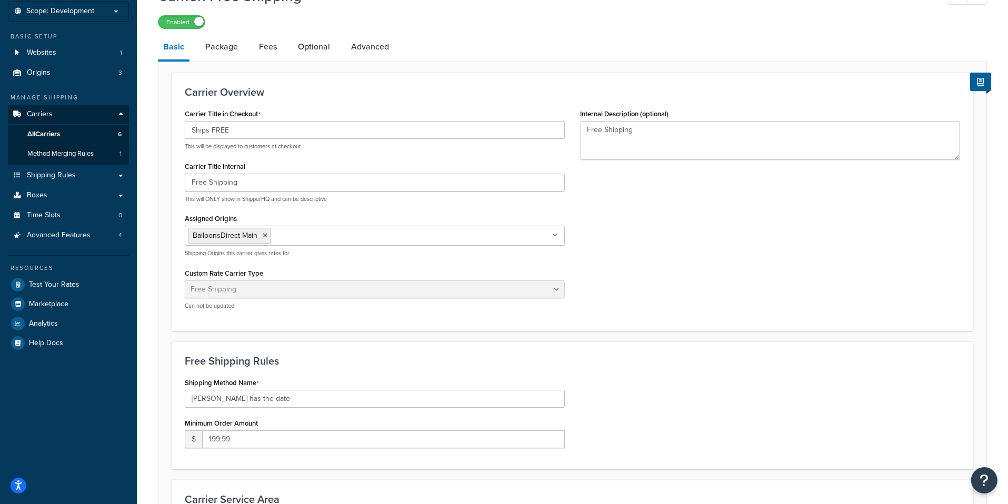
scroll to position [241, 0]
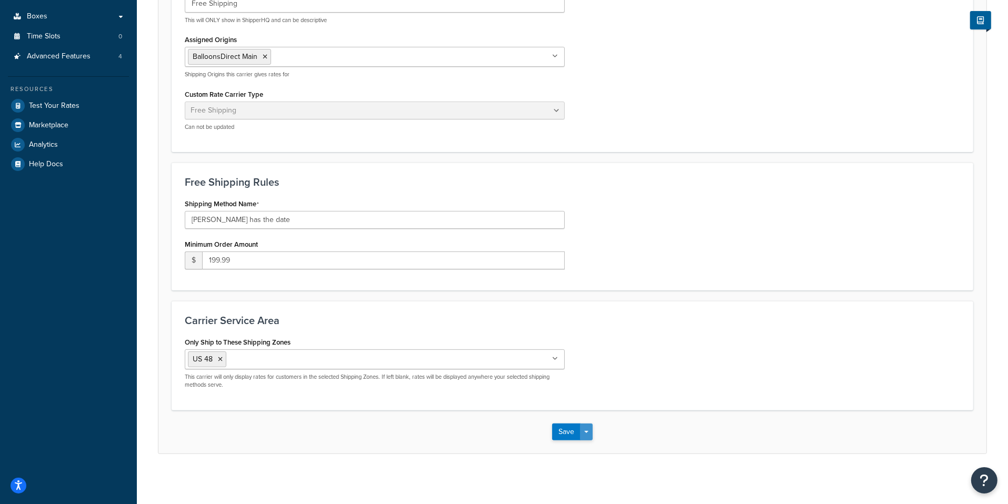
click at [591, 432] on button "Save Dropdown" at bounding box center [586, 432] width 13 height 17
click at [596, 443] on button "Save and Edit" at bounding box center [590, 452] width 77 height 22
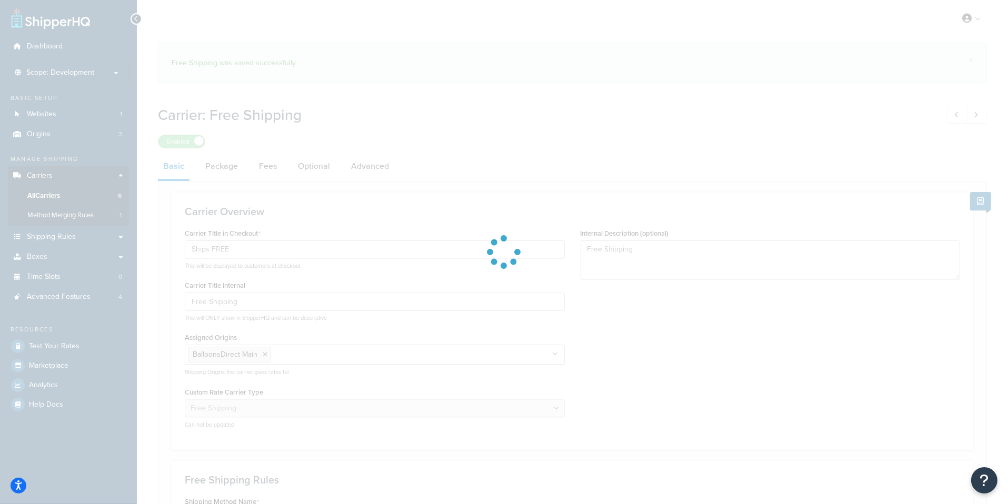
select select "free"
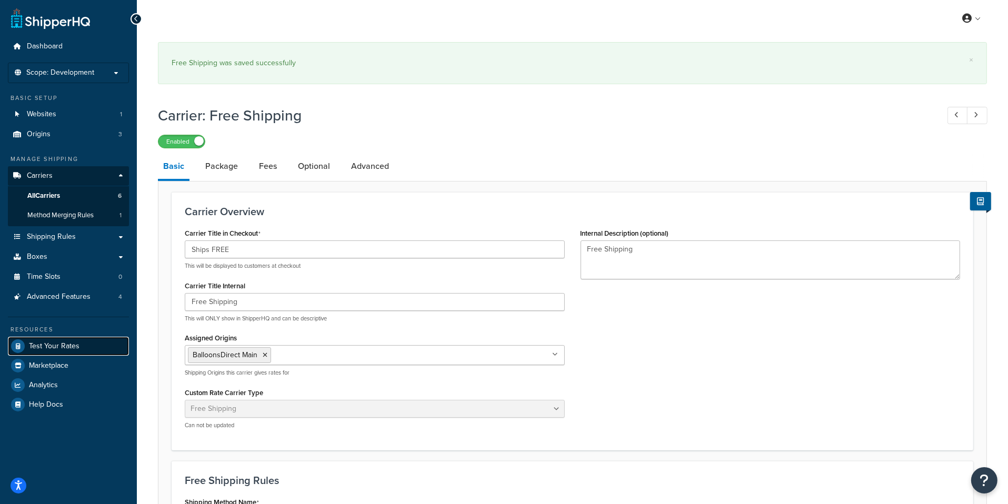
click at [91, 342] on link "Test Your Rates" at bounding box center [68, 346] width 121 height 19
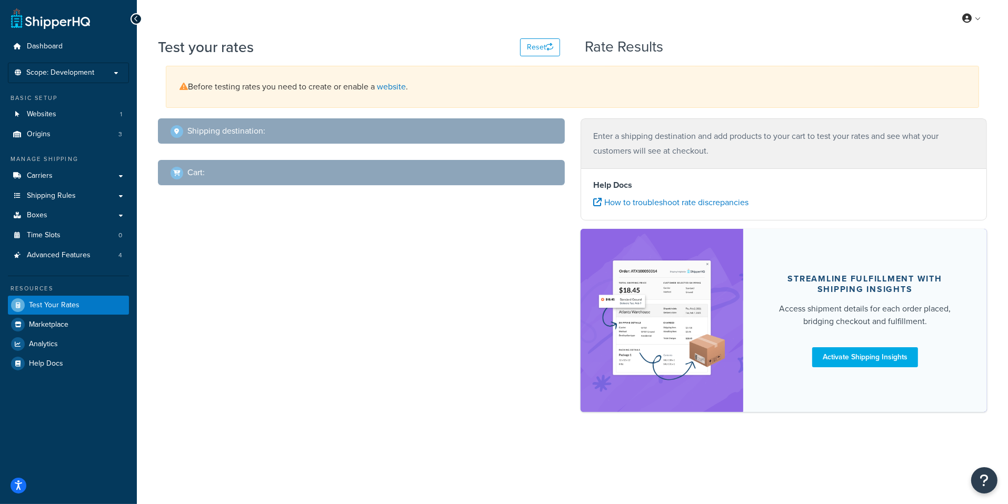
select select "TX"
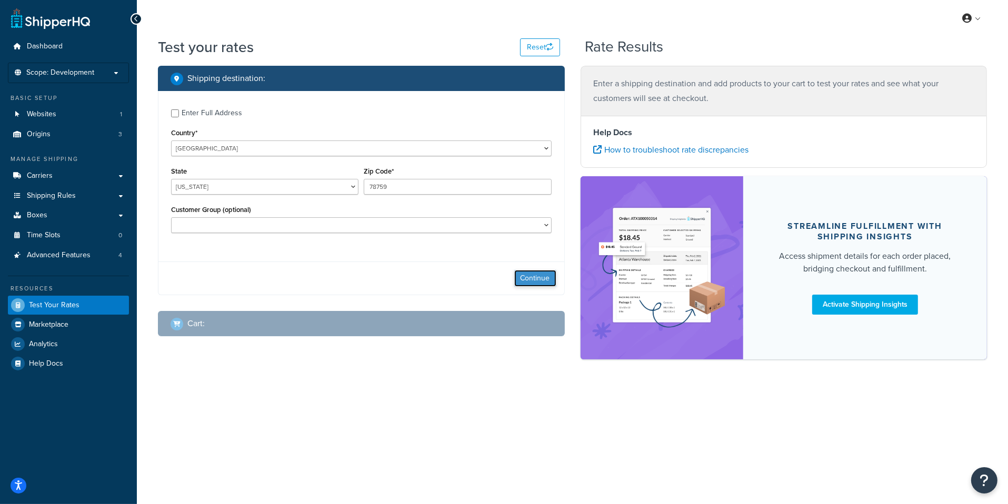
click at [533, 279] on button "Continue" at bounding box center [535, 278] width 42 height 17
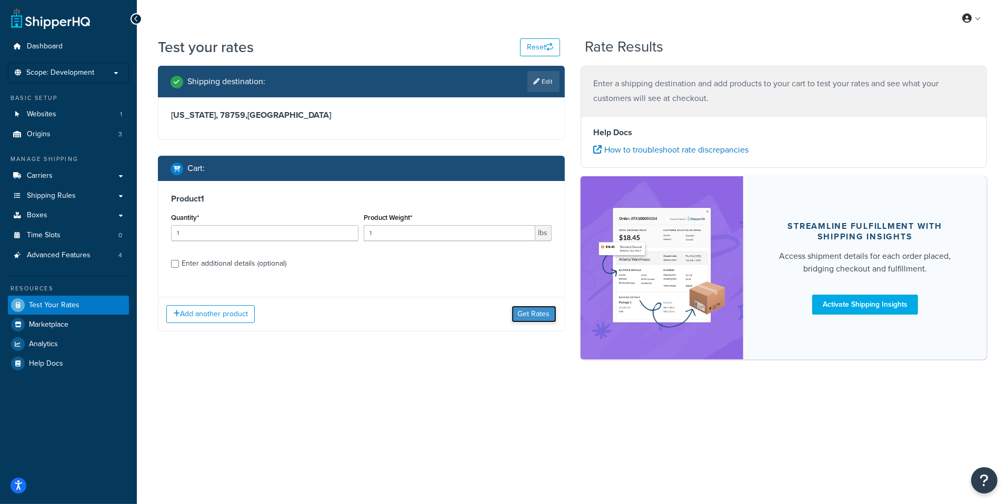
click at [541, 313] on button "Get Rates" at bounding box center [534, 314] width 45 height 17
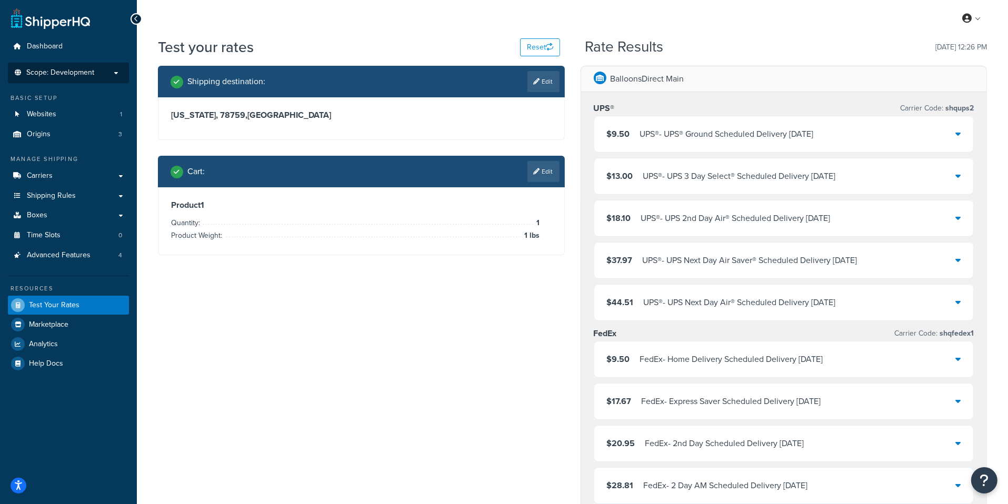
click at [88, 72] on span "Scope: Development" at bounding box center [60, 72] width 68 height 9
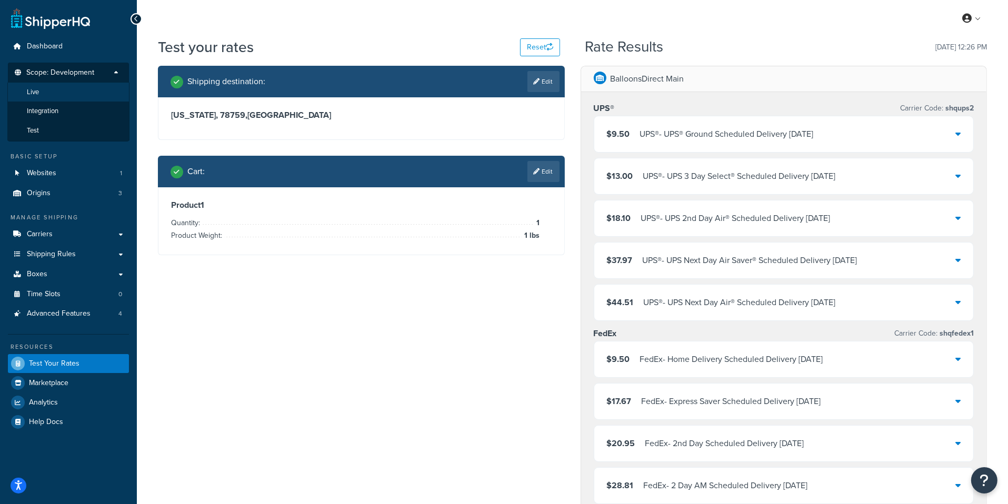
click at [75, 96] on li "Live" at bounding box center [68, 92] width 122 height 19
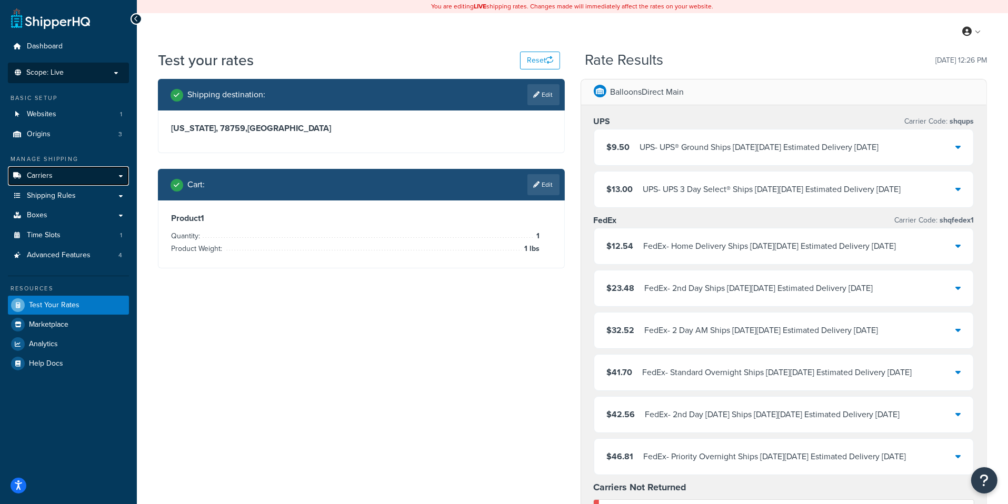
click at [75, 173] on link "Carriers" at bounding box center [68, 175] width 121 height 19
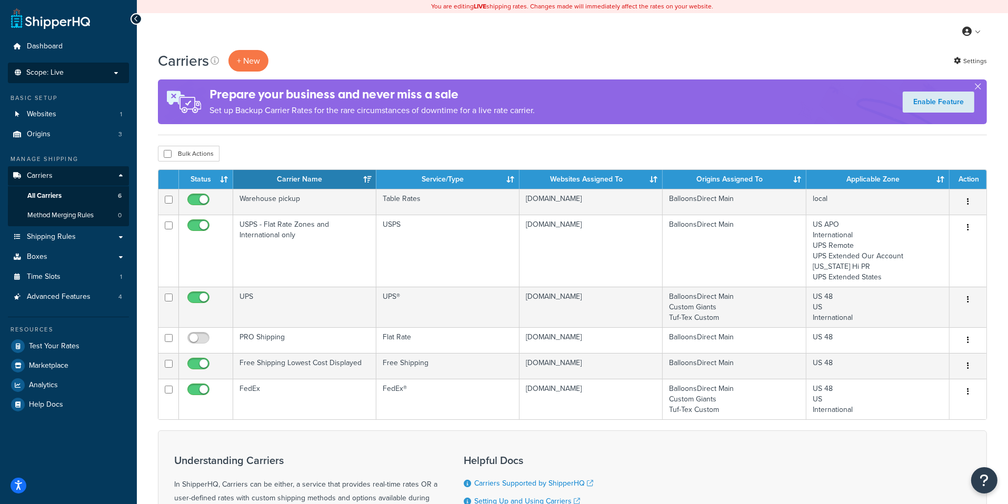
click at [71, 72] on p "Scope: Live" at bounding box center [69, 72] width 112 height 9
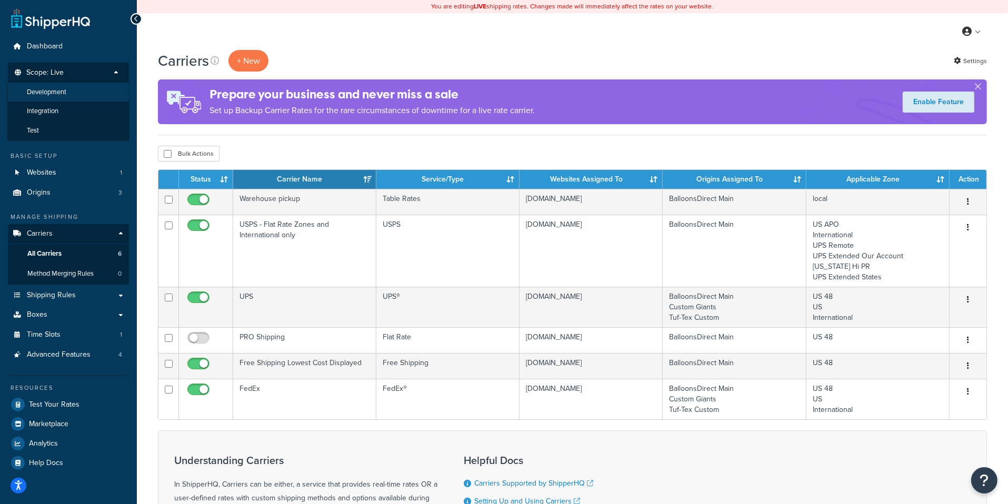
click at [74, 96] on li "Development" at bounding box center [68, 92] width 122 height 19
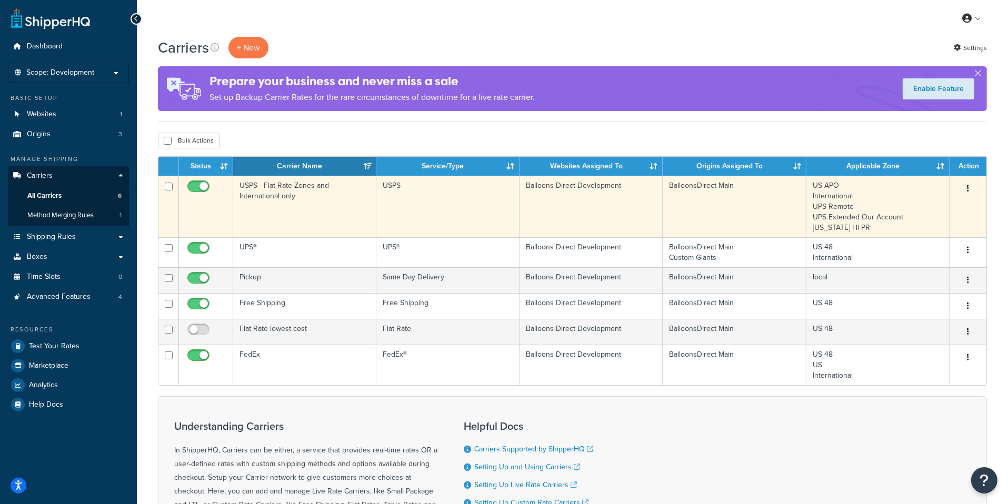
click at [968, 193] on button "button" at bounding box center [968, 189] width 15 height 17
click at [935, 228] on link "Duplicate" at bounding box center [925, 231] width 83 height 22
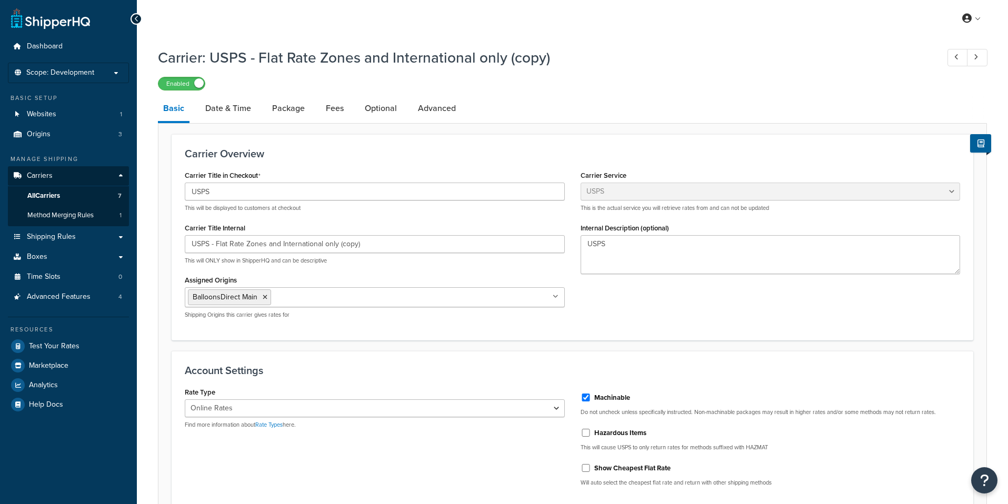
select select "usps"
select select "ONLINE"
click at [112, 340] on link "Test Your Rates" at bounding box center [68, 346] width 121 height 19
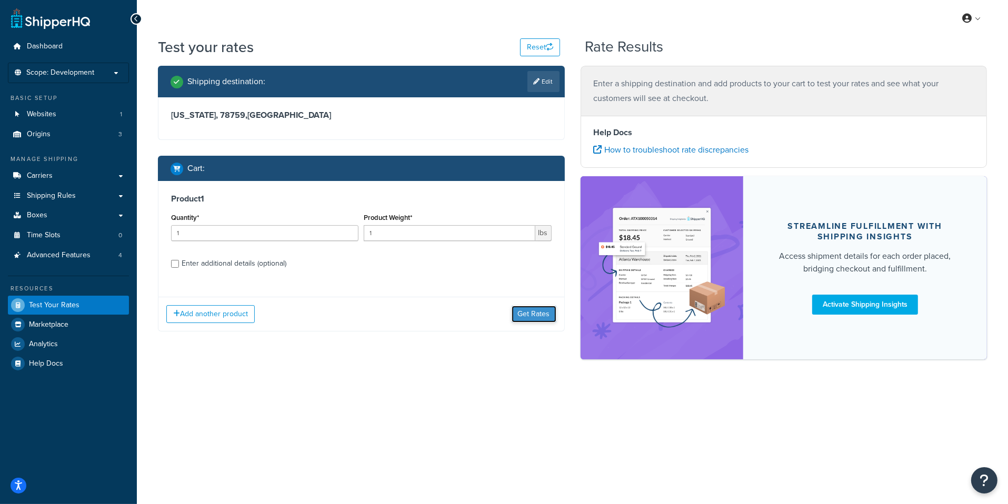
click at [540, 322] on button "Get Rates" at bounding box center [534, 314] width 45 height 17
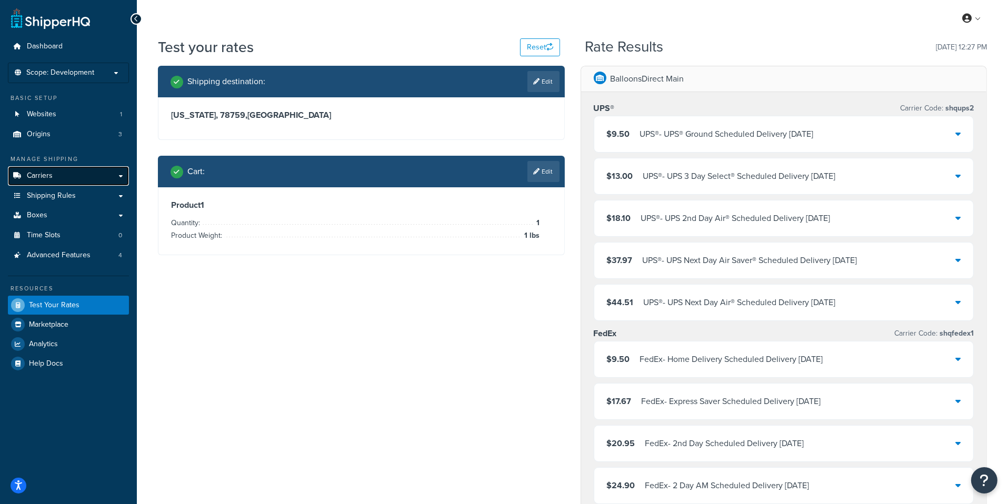
click at [86, 172] on link "Carriers" at bounding box center [68, 175] width 121 height 19
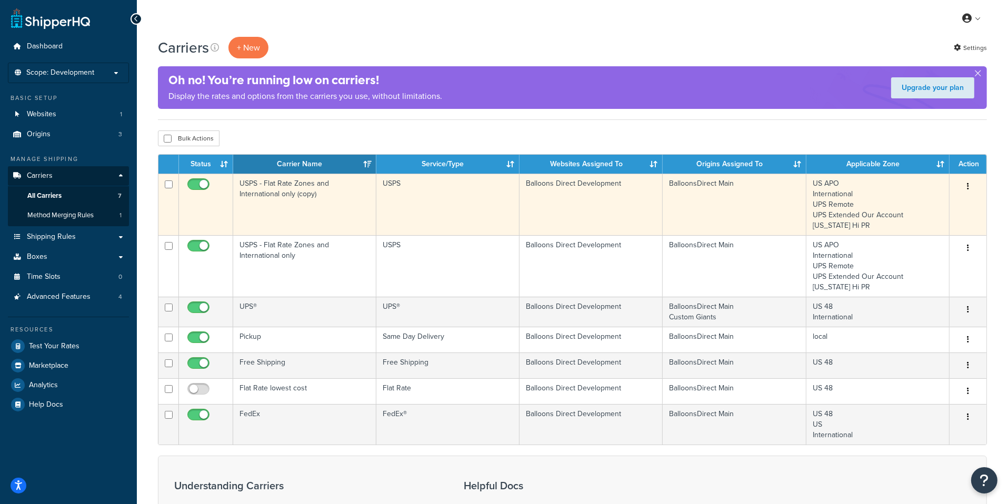
click at [969, 185] on icon "button" at bounding box center [968, 186] width 2 height 7
click at [921, 248] on link "Delete" at bounding box center [925, 251] width 83 height 22
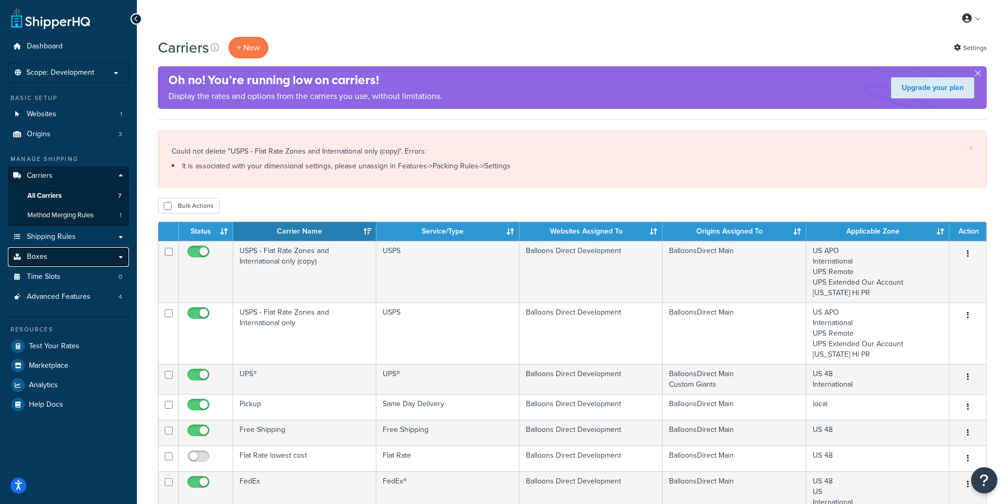
click at [94, 258] on link "Boxes" at bounding box center [68, 256] width 121 height 19
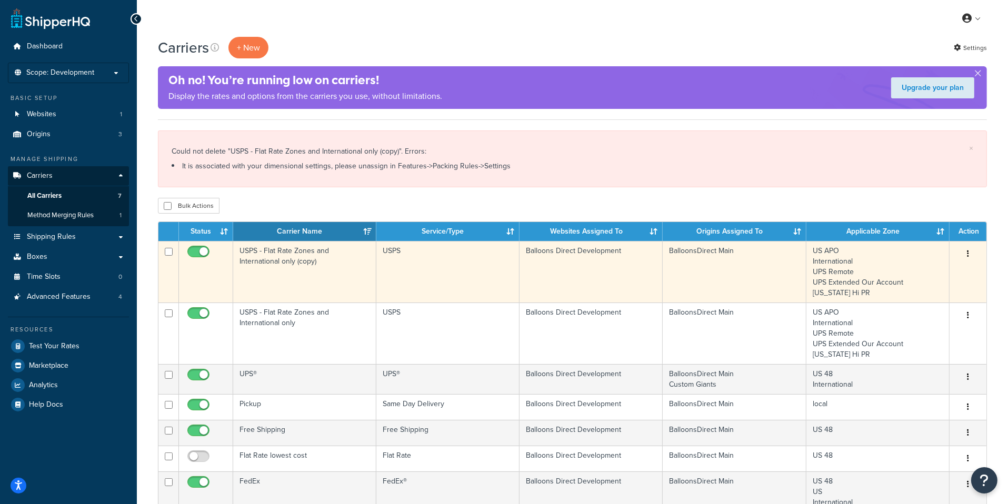
click at [971, 254] on button "button" at bounding box center [968, 254] width 15 height 17
click at [909, 320] on link "Delete" at bounding box center [925, 318] width 83 height 22
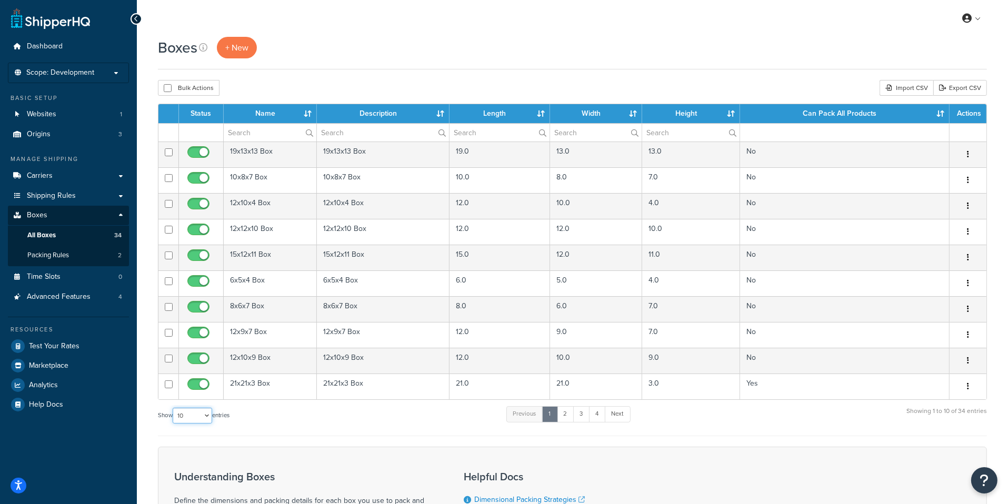
select select "1000"
click option "1000" at bounding box center [0, 0] width 0 height 0
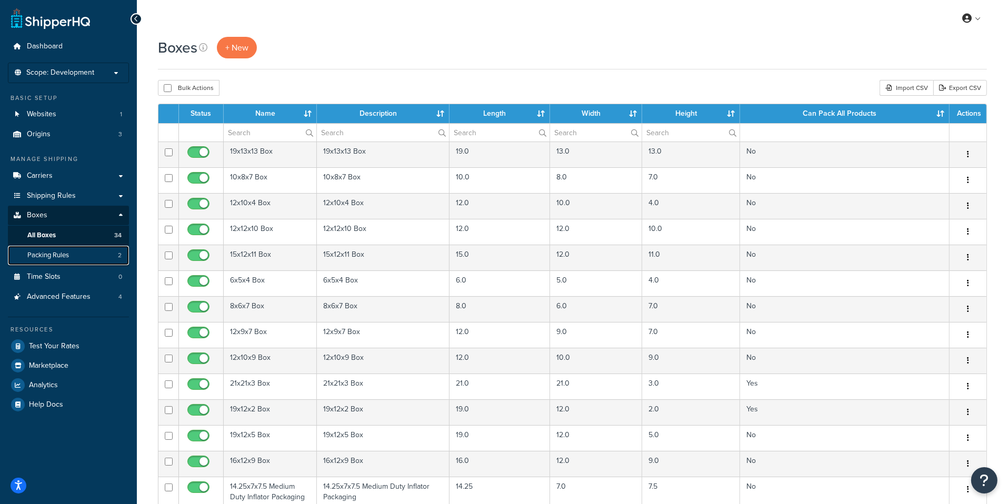
click at [92, 254] on link "Packing Rules 2" at bounding box center [68, 255] width 121 height 19
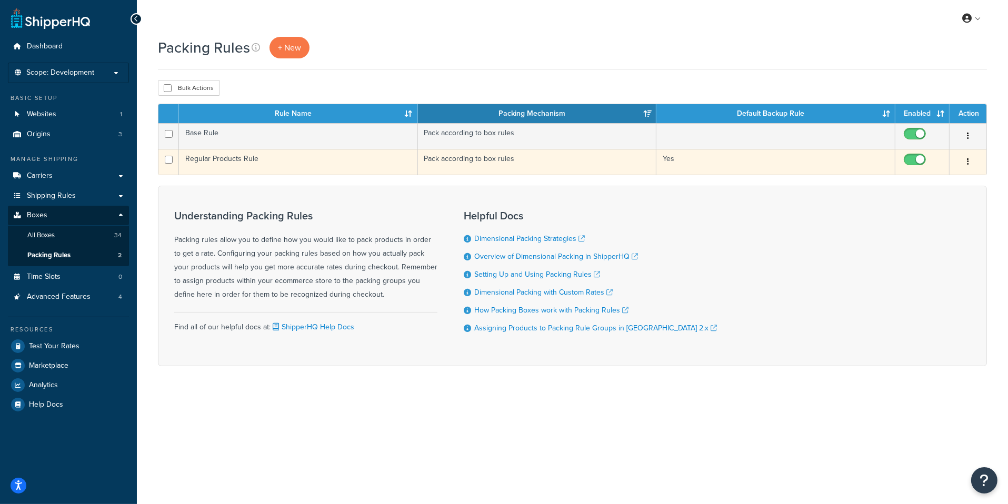
click at [310, 156] on td "Regular Products Rule" at bounding box center [298, 162] width 239 height 26
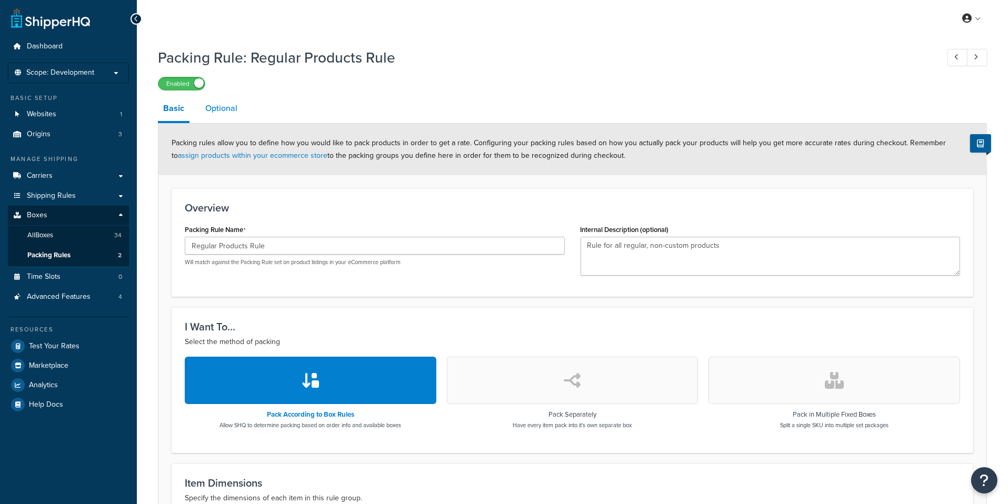
click at [217, 108] on link "Optional" at bounding box center [221, 108] width 43 height 25
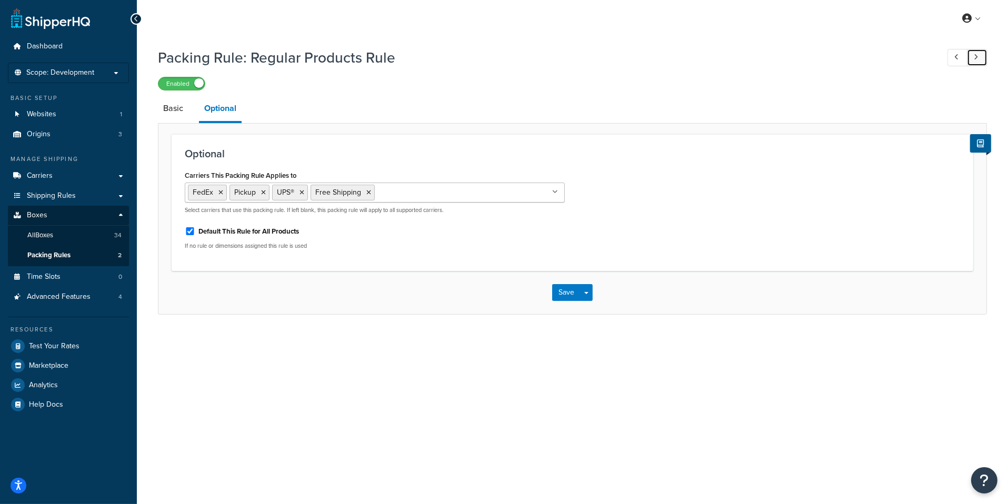
click at [984, 59] on link at bounding box center [977, 57] width 21 height 17
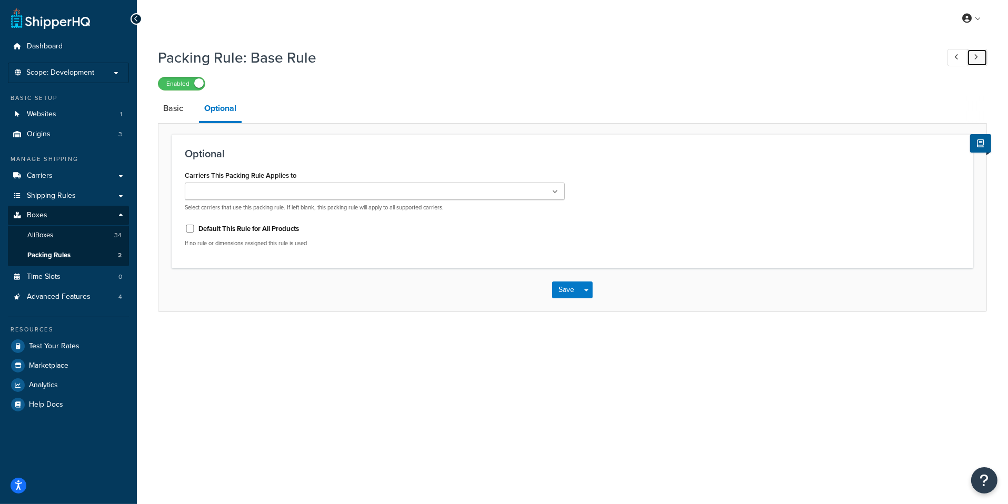
click at [981, 58] on link at bounding box center [977, 57] width 21 height 17
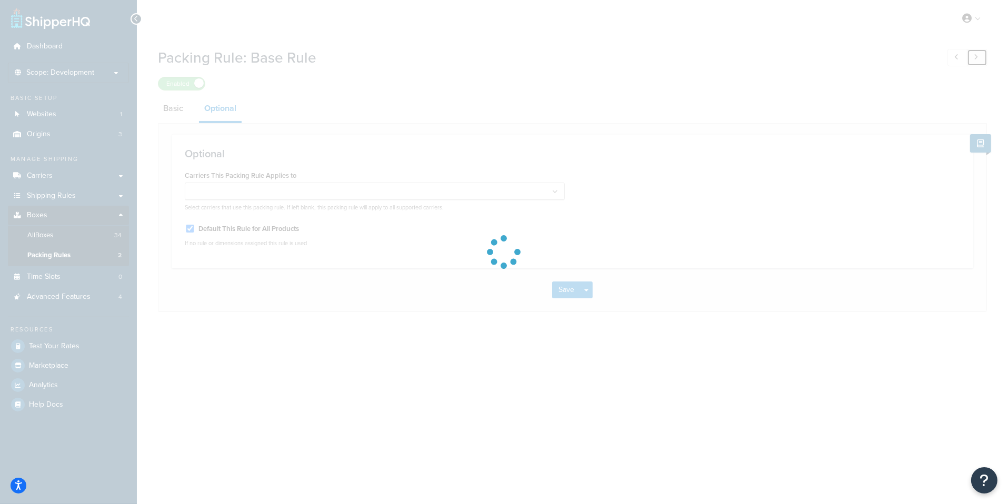
checkbox input "true"
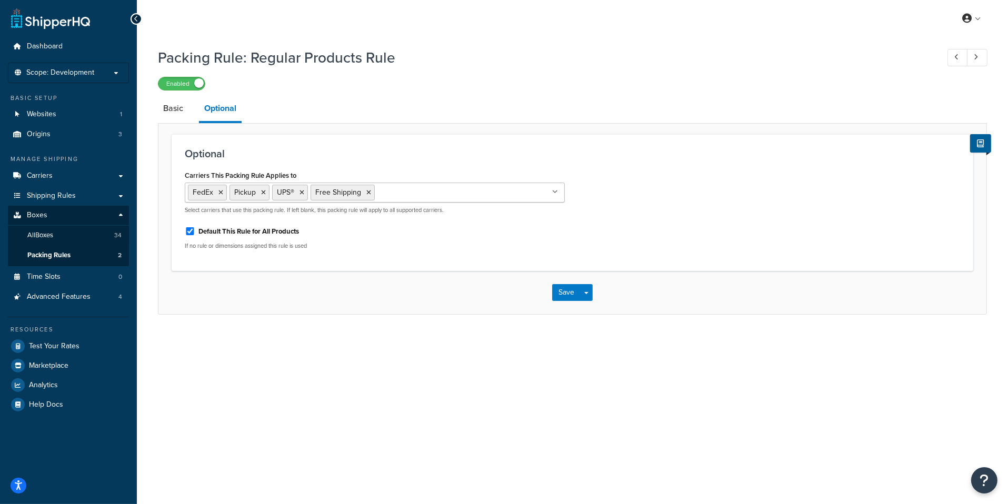
click at [387, 193] on input "Carriers This Packing Rule Applies to" at bounding box center [423, 192] width 93 height 12
click at [491, 138] on div "Optional Carriers This Packing Rule Applies to FedEx Pickup UPS® Free Shipping …" at bounding box center [573, 202] width 802 height 137
click at [67, 294] on span "Advanced Features" at bounding box center [59, 297] width 64 height 9
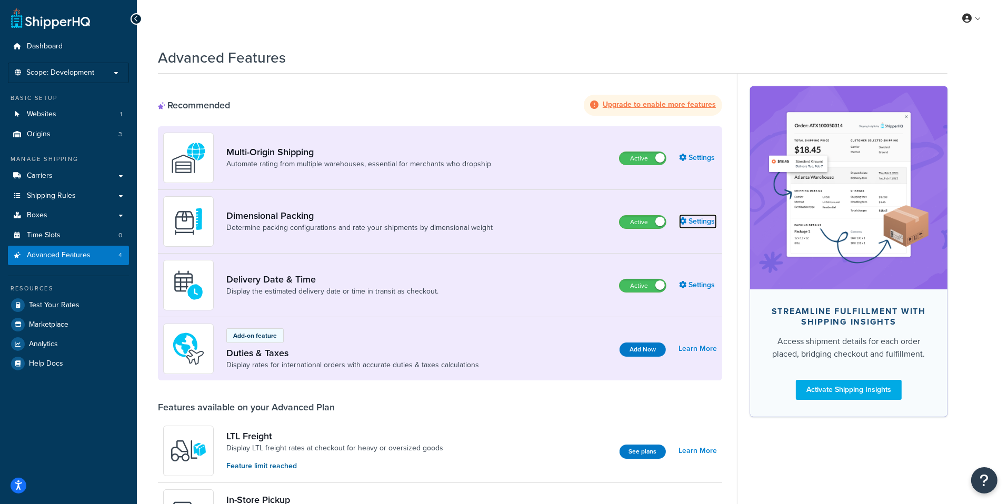
click at [690, 222] on link "Settings" at bounding box center [698, 221] width 38 height 15
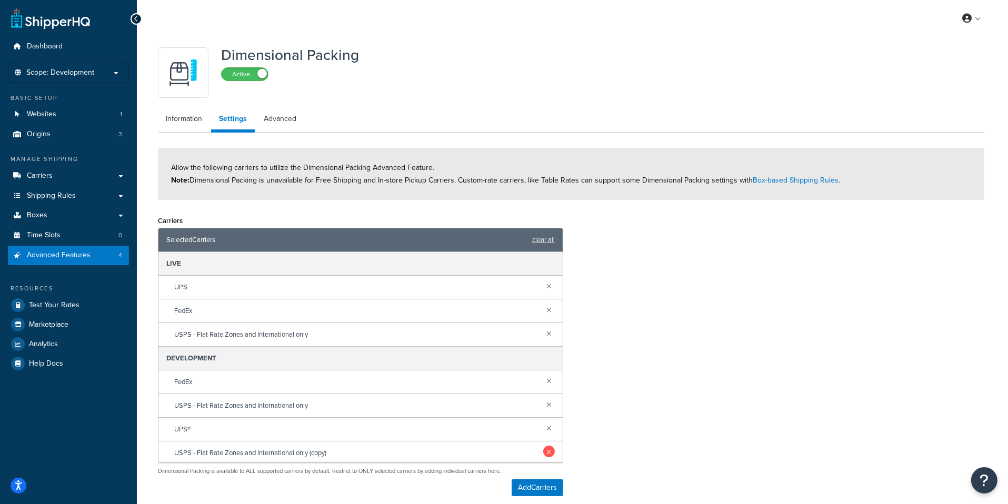
click at [547, 449] on link at bounding box center [549, 452] width 12 height 12
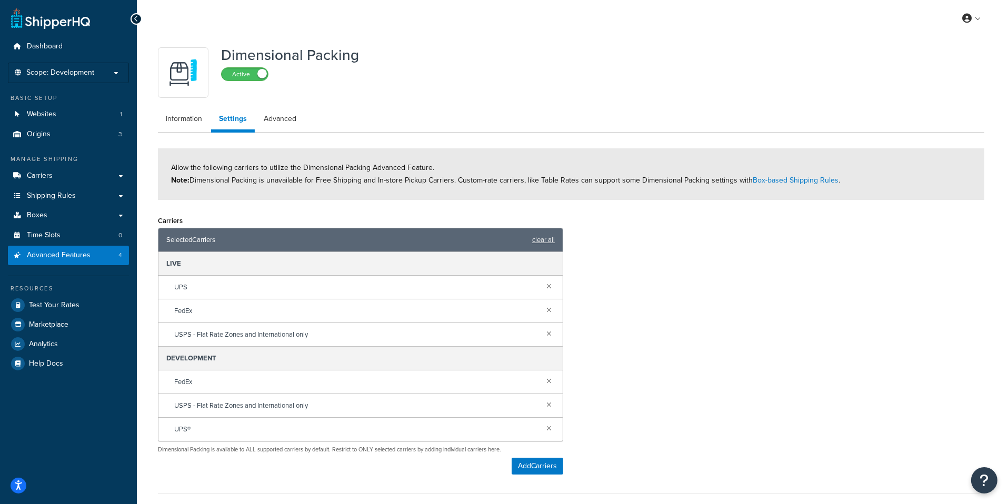
click at [612, 433] on div "Carriers Selected Carriers clear all LIVE UPS FedEx USPS - Flat Rate Zones and …" at bounding box center [571, 348] width 842 height 270
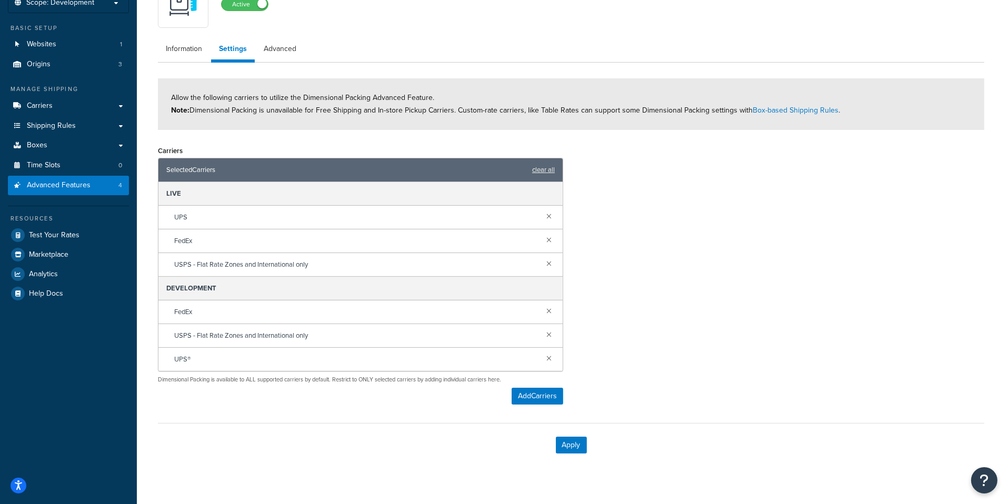
scroll to position [83, 0]
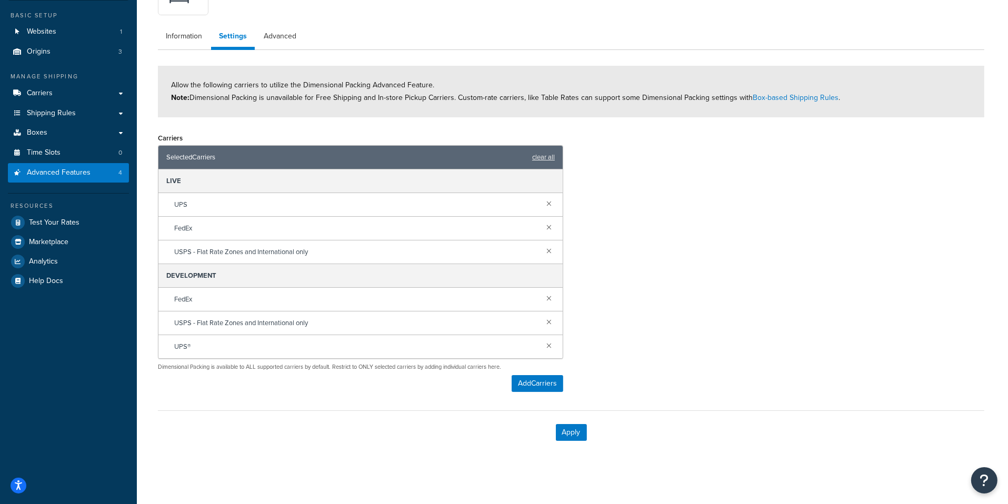
click at [588, 441] on div "Apply" at bounding box center [571, 433] width 826 height 44
click at [581, 437] on button "Apply" at bounding box center [571, 432] width 31 height 17
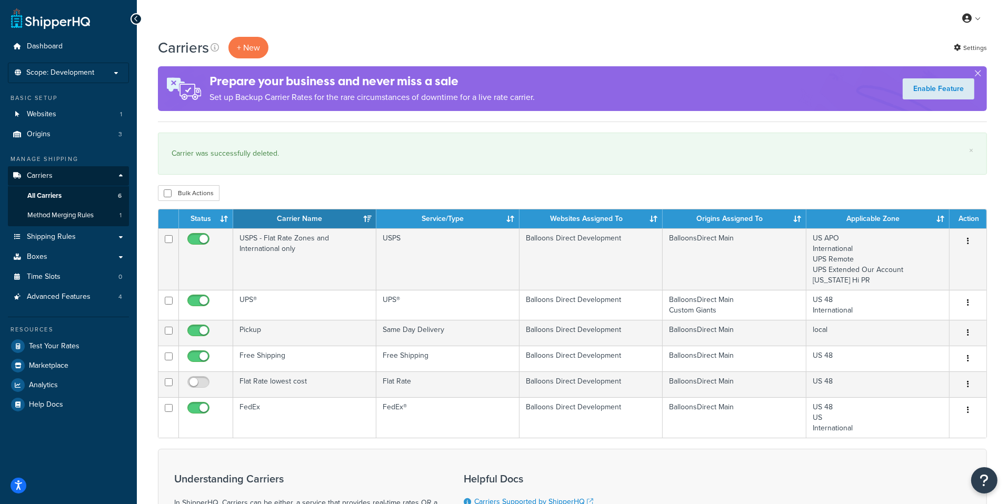
click at [556, 178] on div "Carriers + New Settings Prepare your business and never miss a sale Set up Back…" at bounding box center [572, 358] width 871 height 643
click at [104, 240] on link "Shipping Rules" at bounding box center [68, 236] width 121 height 19
click at [99, 215] on link "Method Merging Rules 1" at bounding box center [68, 215] width 121 height 19
click at [93, 78] on li "Scope: Development Live Integration Test" at bounding box center [68, 73] width 121 height 21
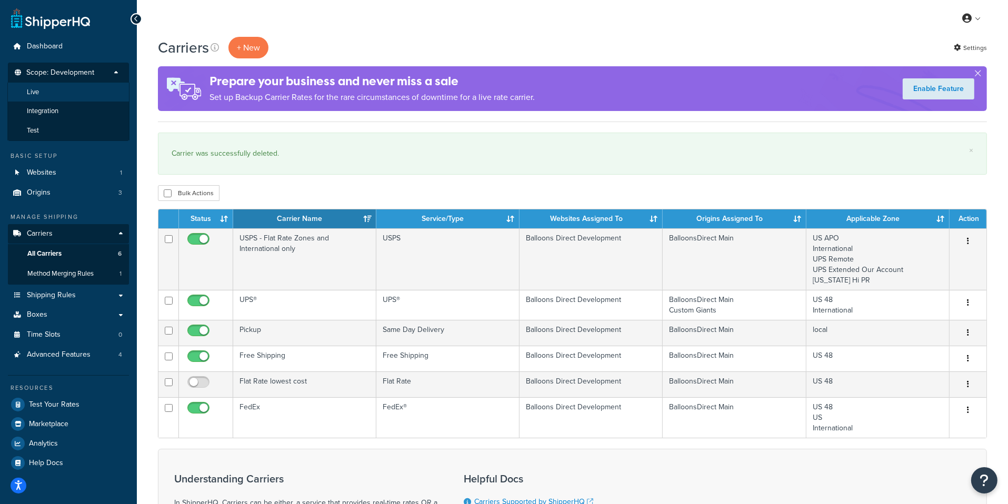
click at [76, 91] on li "Live" at bounding box center [68, 92] width 122 height 19
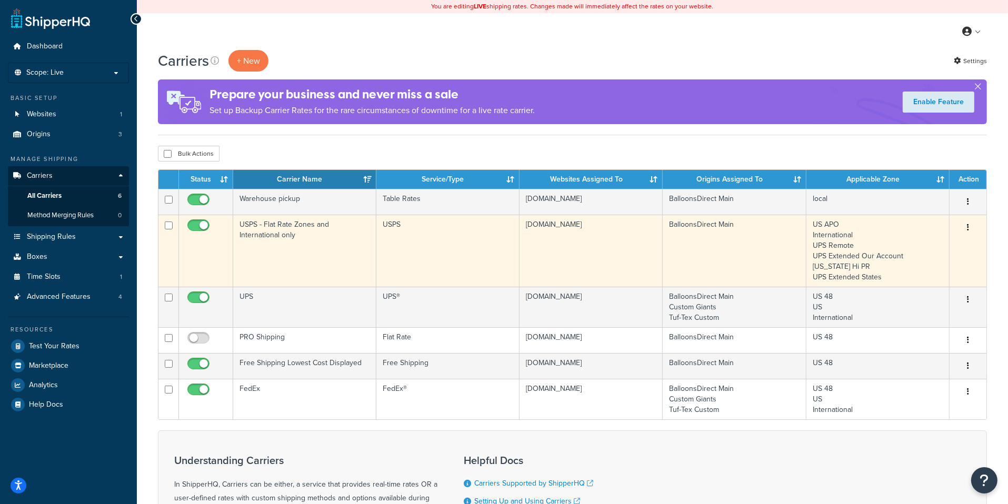
click at [333, 250] on td "USPS - Flat Rate Zones and International only" at bounding box center [304, 251] width 143 height 72
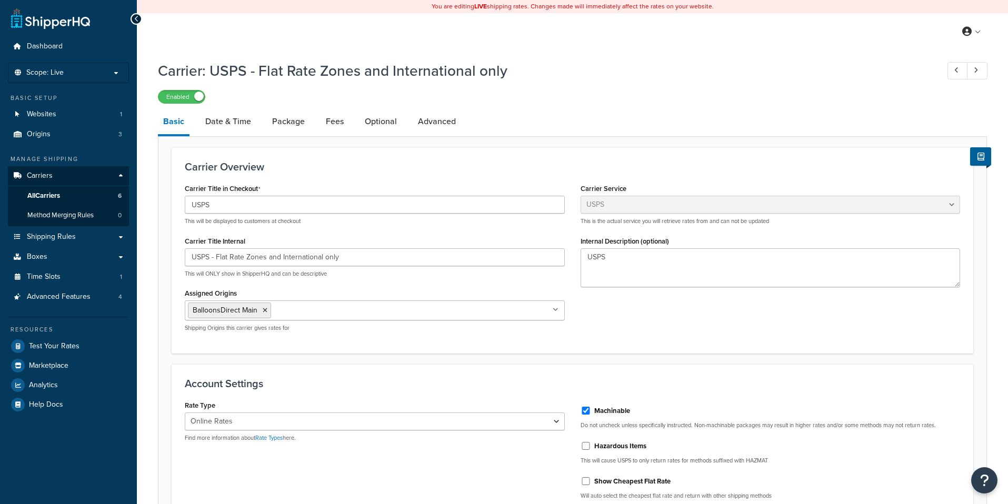
select select "usps"
select select "ONLINE"
click at [375, 121] on link "Optional" at bounding box center [381, 121] width 43 height 25
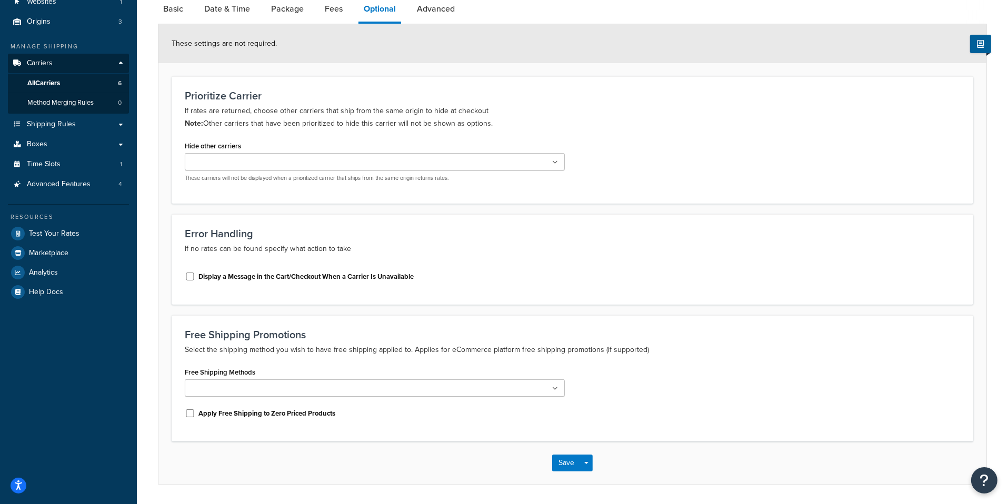
scroll to position [119, 0]
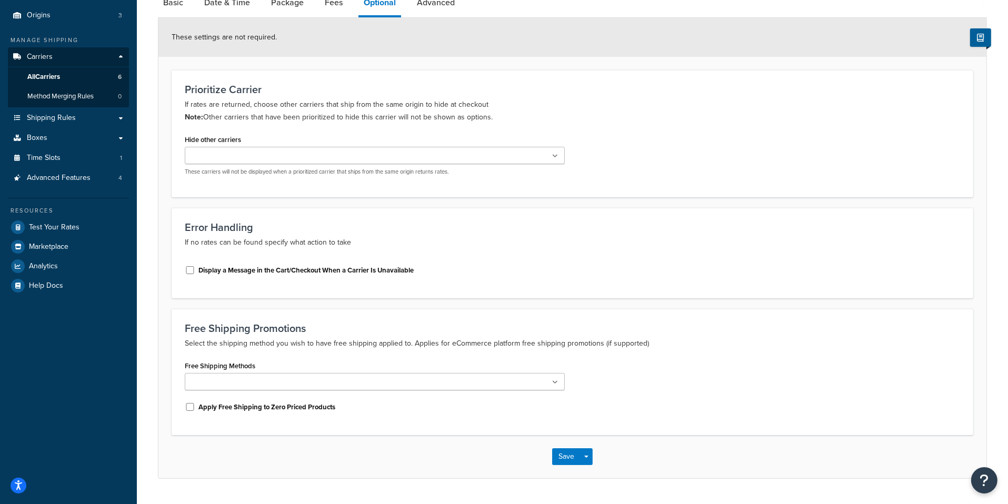
click at [332, 276] on div "Display a Message in the Cart/Checkout When a Carrier Is Unavailable" at bounding box center [375, 270] width 380 height 16
click at [333, 271] on label "Display a Message in the Cart/Checkout When a Carrier Is Unavailable" at bounding box center [305, 270] width 215 height 9
click at [195, 271] on input "Display a Message in the Cart/Checkout When a Carrier Is Unavailable" at bounding box center [190, 270] width 11 height 8
checkbox input "true"
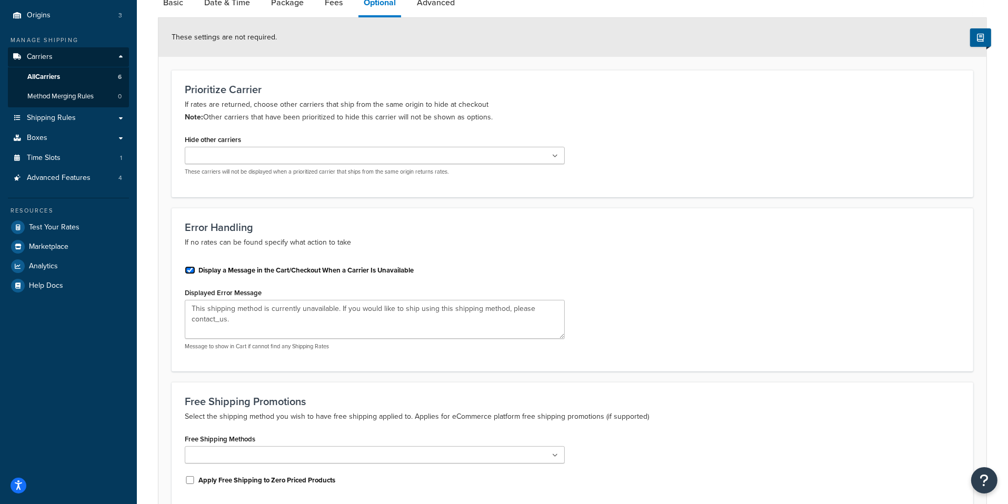
scroll to position [218, 0]
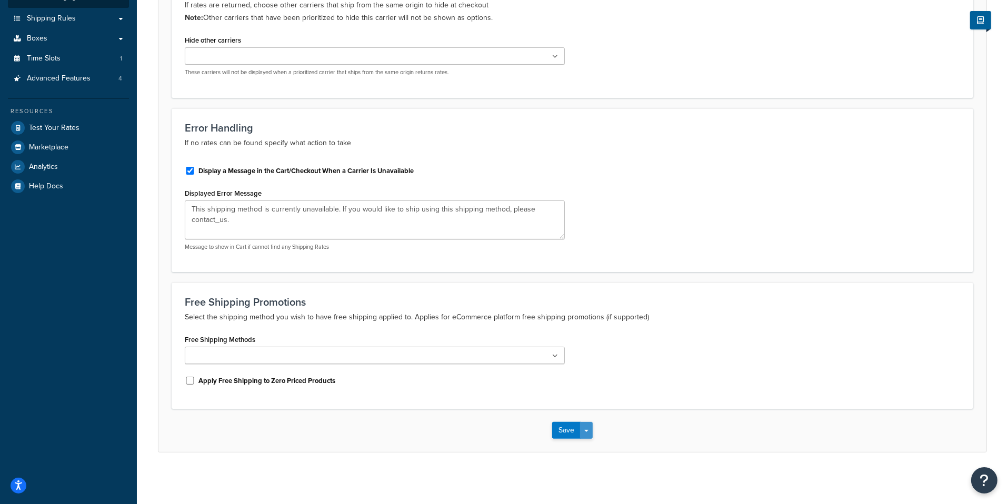
click at [588, 428] on button "Save Dropdown" at bounding box center [586, 430] width 13 height 17
click at [588, 457] on button "Save and Edit" at bounding box center [590, 450] width 77 height 22
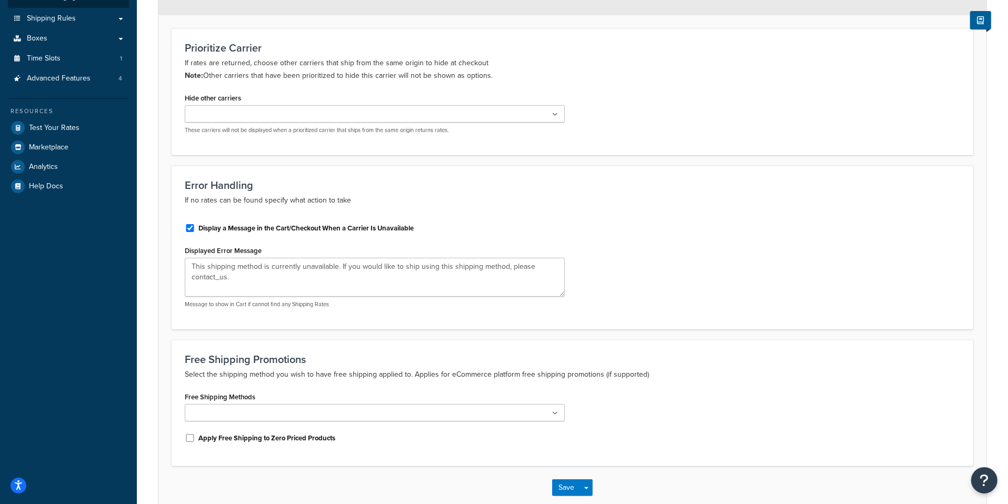
scroll to position [0, 0]
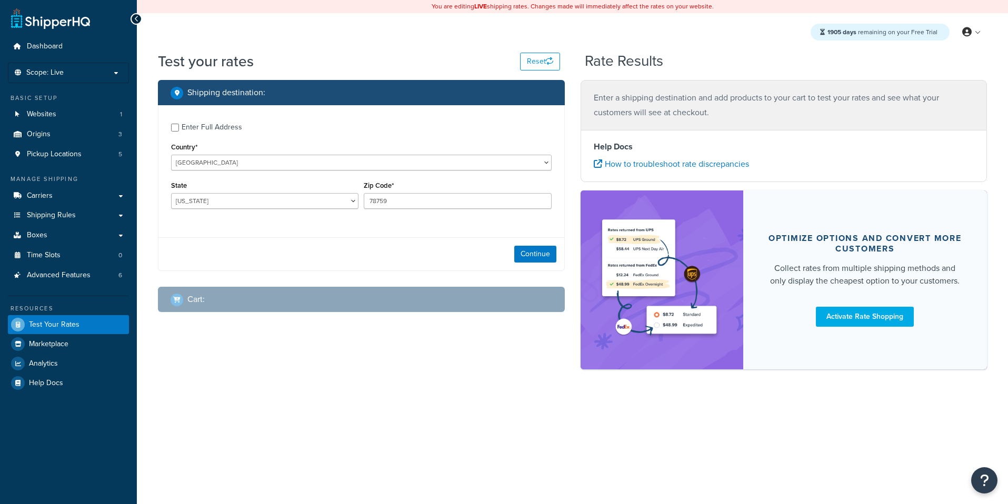
select select "[GEOGRAPHIC_DATA]"
click at [72, 220] on span "Shipping Rules" at bounding box center [51, 215] width 49 height 9
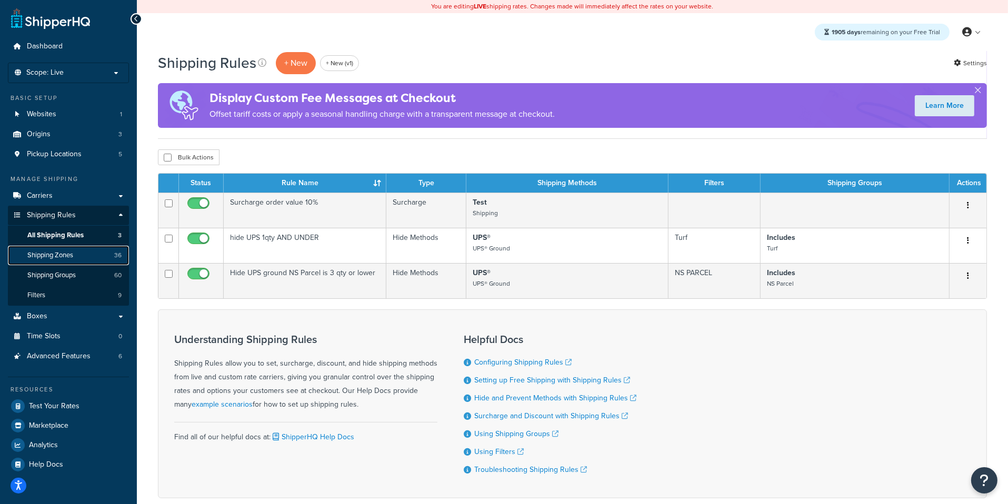
click at [87, 255] on link "Shipping Zones 36" at bounding box center [68, 255] width 121 height 19
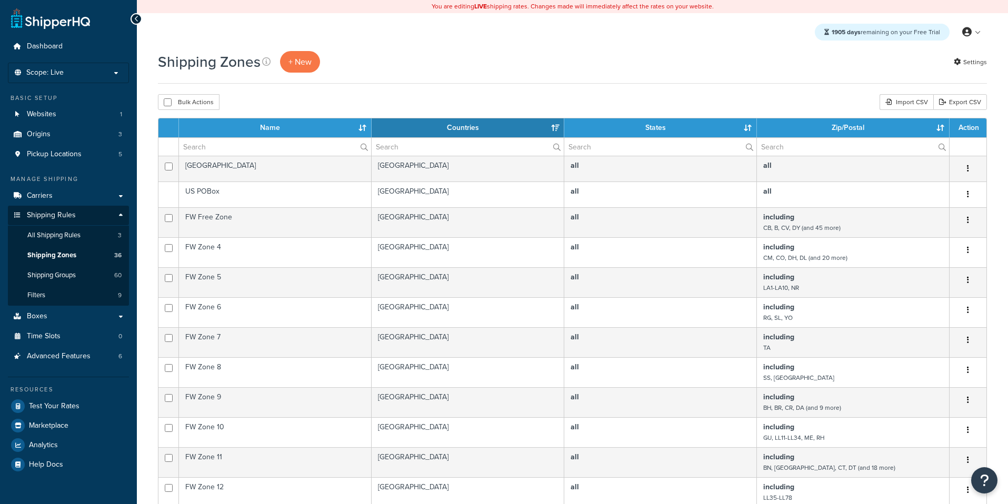
select select "15"
click at [167, 105] on input "checkbox" at bounding box center [168, 102] width 8 height 8
checkbox input "true"
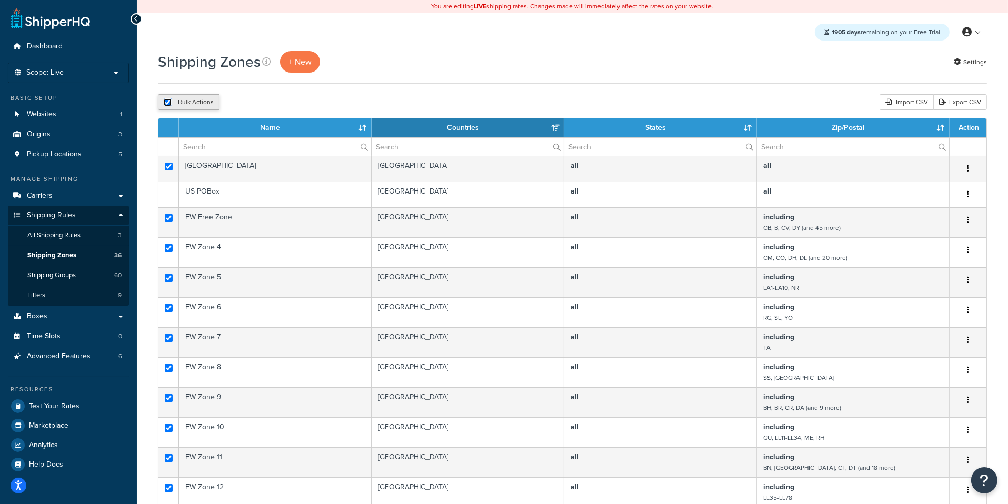
checkbox input "true"
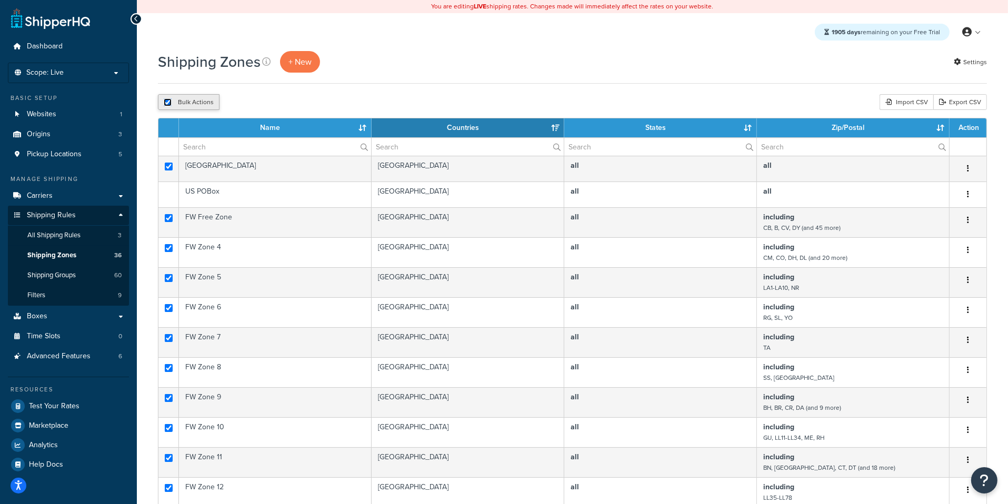
checkbox input "true"
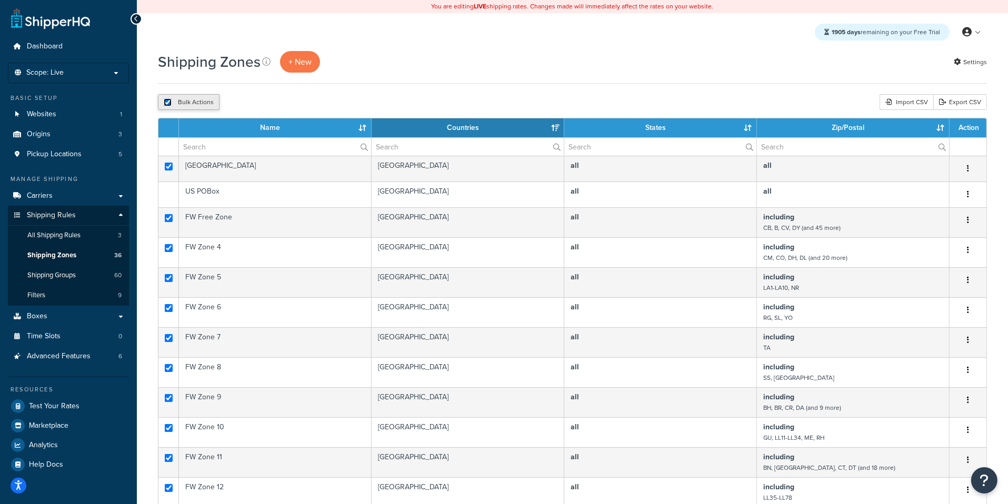
checkbox input "true"
click at [287, 102] on button "Delete" at bounding box center [281, 102] width 36 height 16
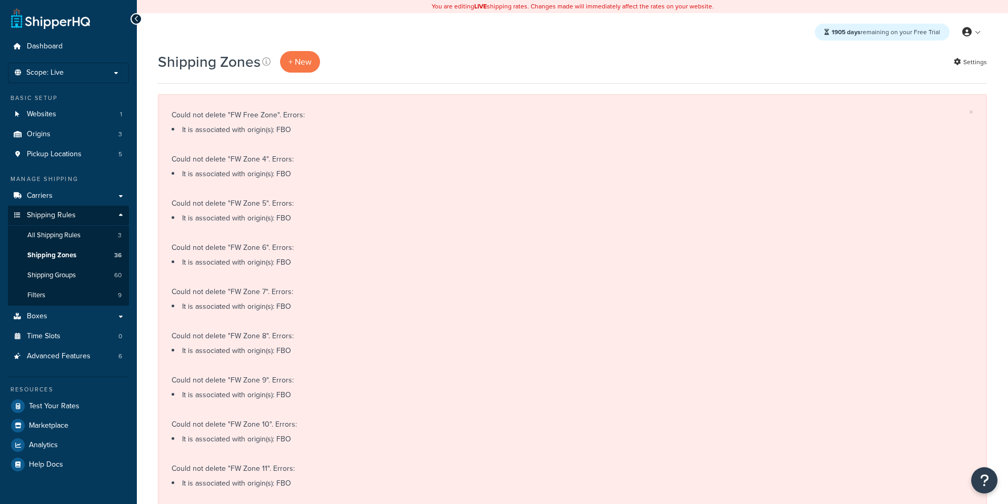
select select "15"
click at [304, 57] on span "+ New" at bounding box center [299, 62] width 23 height 12
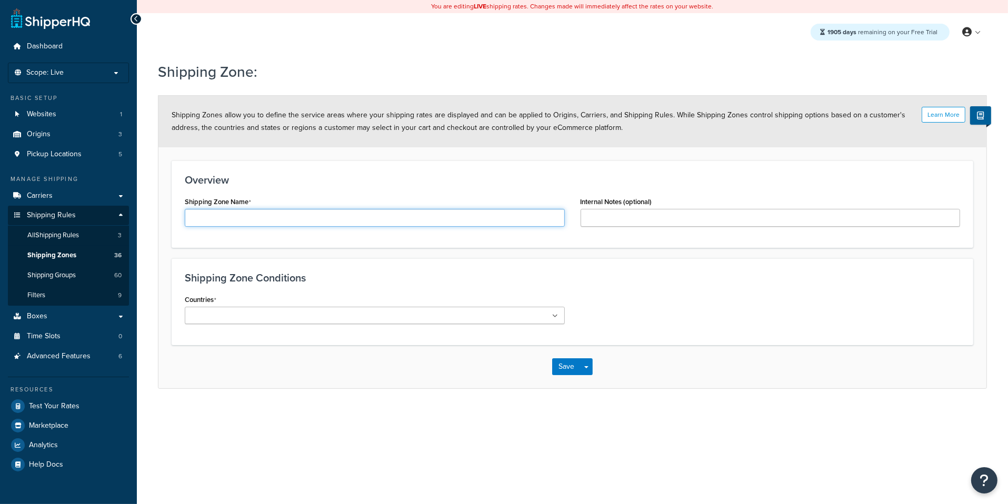
click at [380, 224] on input "Shipping Zone Name" at bounding box center [375, 218] width 380 height 18
type input "Tester"
click at [356, 320] on ul at bounding box center [375, 315] width 380 height 17
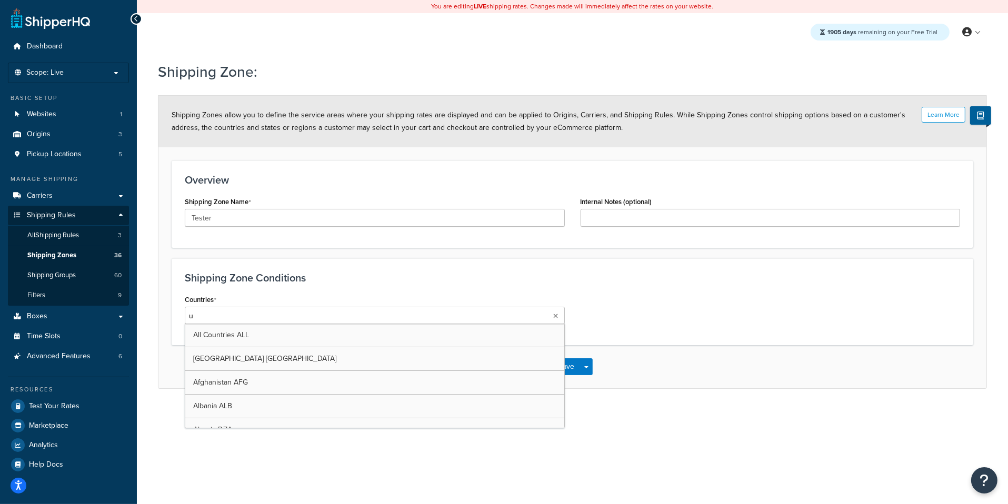
type input "us"
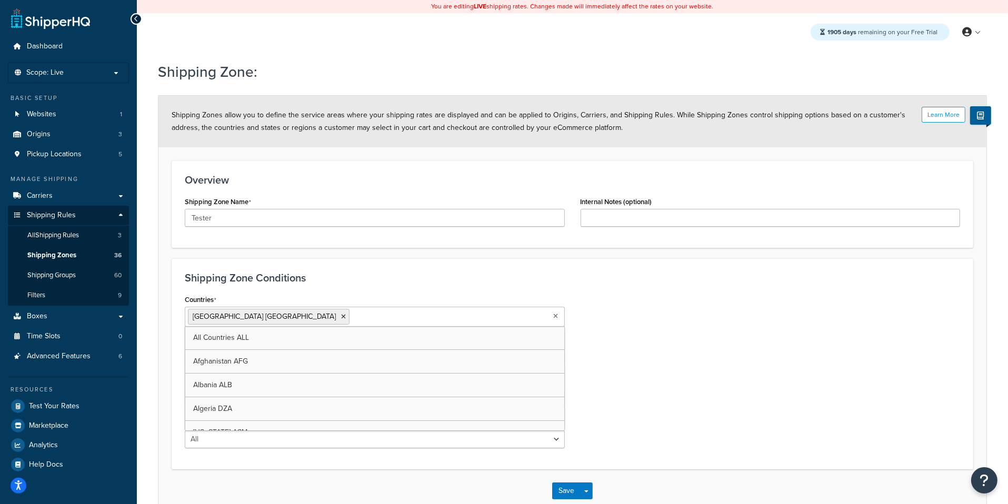
click at [645, 308] on div "Countries United States USA All Countries ALL Afghanistan AFG Albania ALB Alger…" at bounding box center [572, 374] width 791 height 164
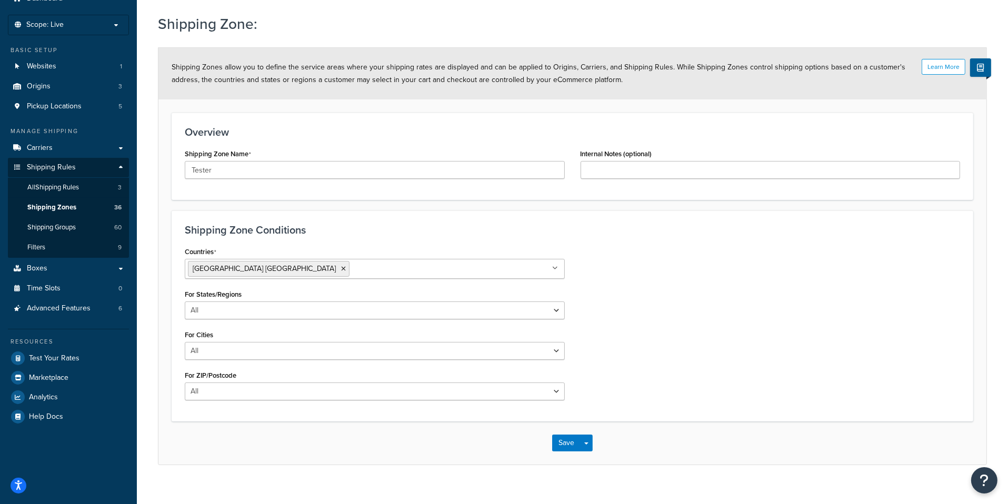
scroll to position [60, 0]
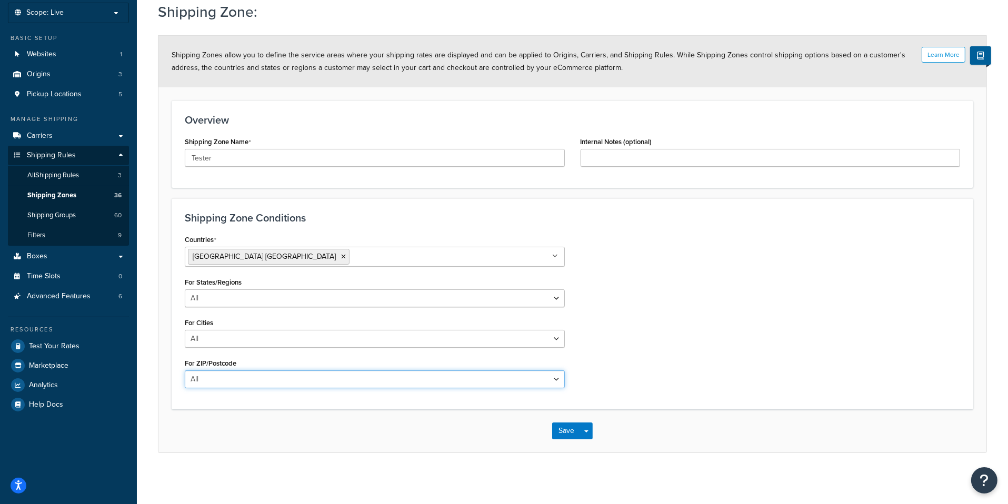
select select "including"
click option "Including" at bounding box center [0, 0] width 0 height 0
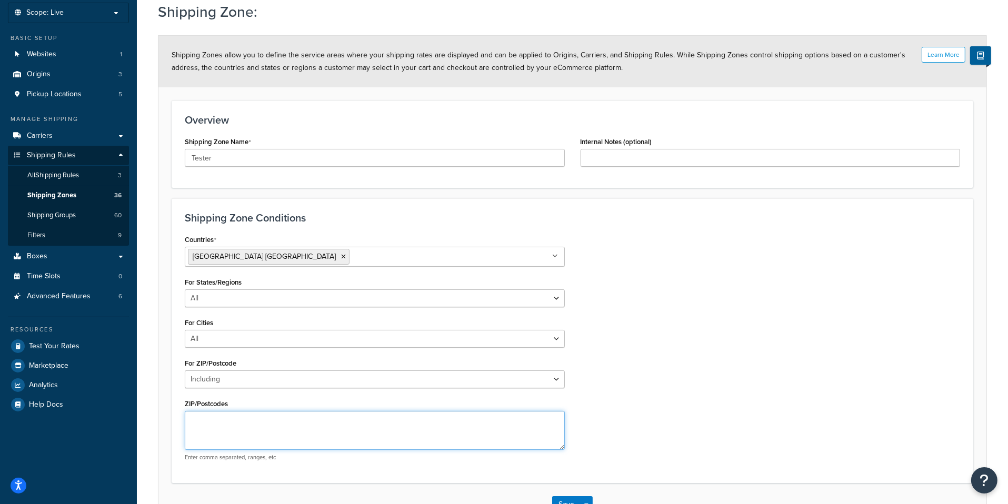
click at [401, 432] on textarea "ZIP/Postcodes" at bounding box center [375, 430] width 380 height 39
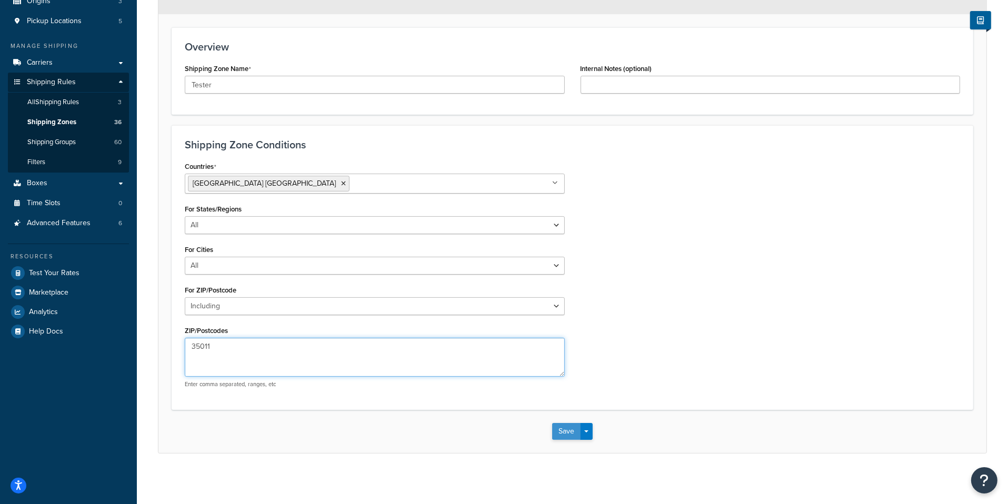
type textarea "35011"
click at [571, 431] on button "Save" at bounding box center [566, 431] width 28 height 17
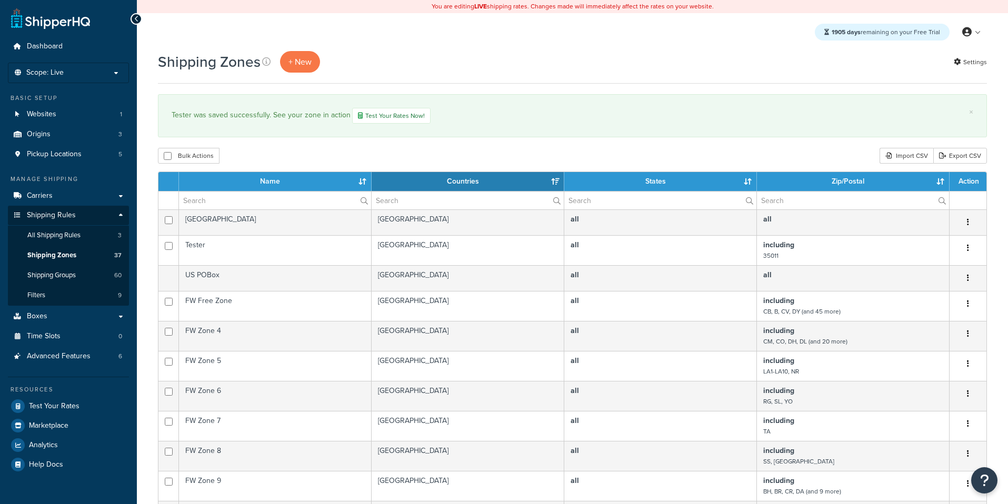
select select "15"
click at [79, 200] on link "Carriers" at bounding box center [68, 195] width 121 height 19
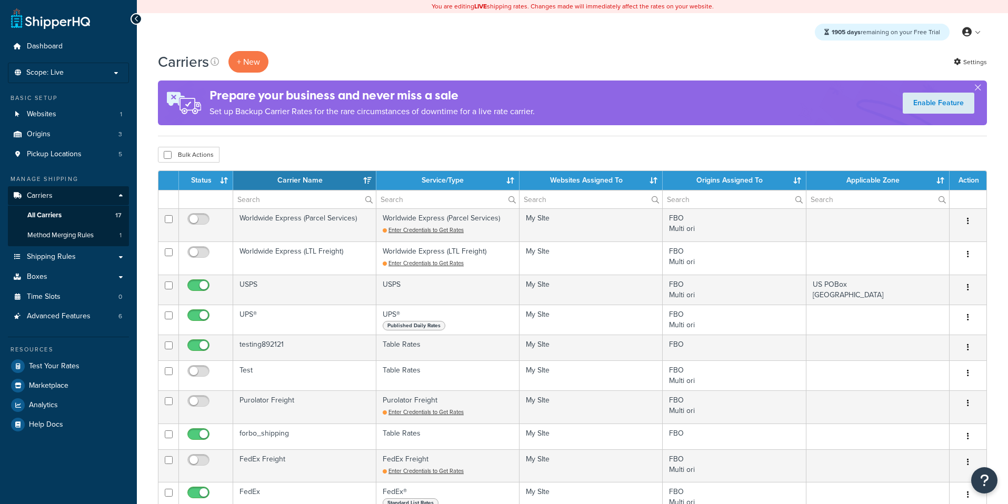
select select "15"
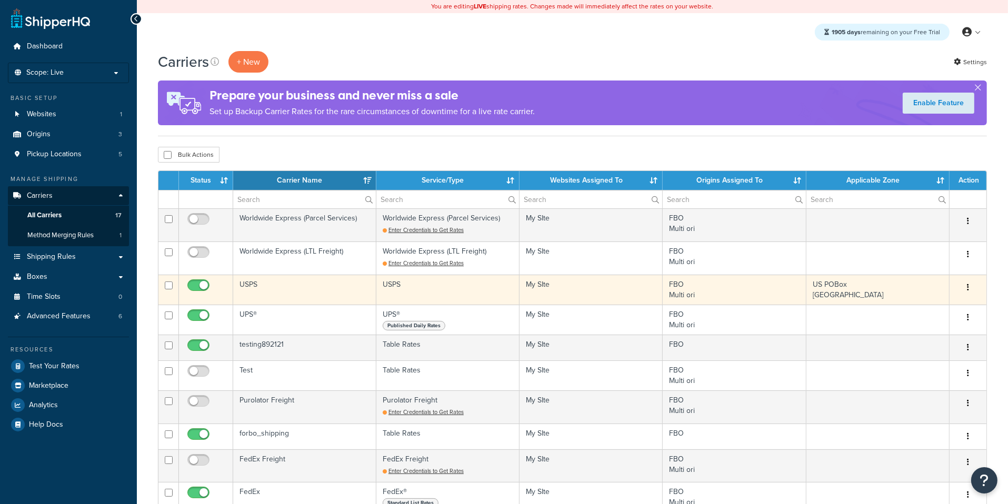
click at [500, 286] on td "USPS" at bounding box center [447, 290] width 143 height 30
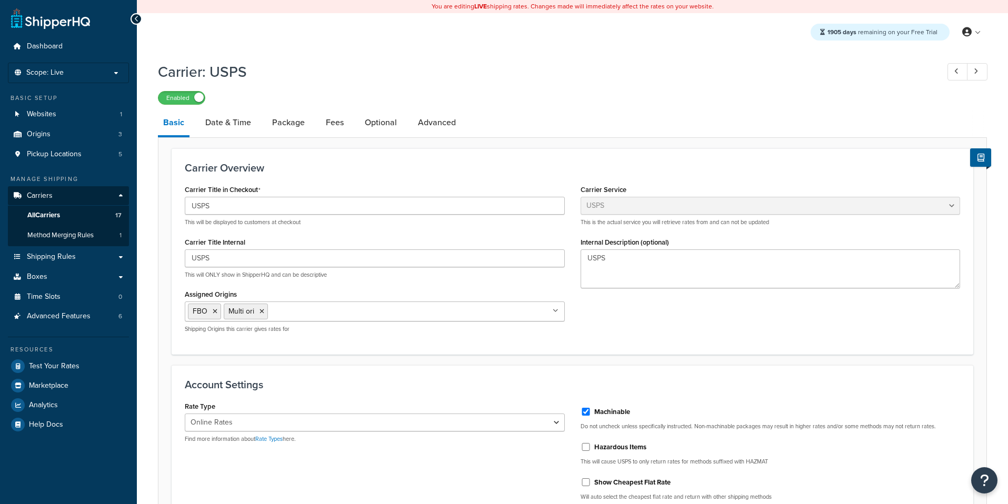
select select "usps"
select select "ONLINE"
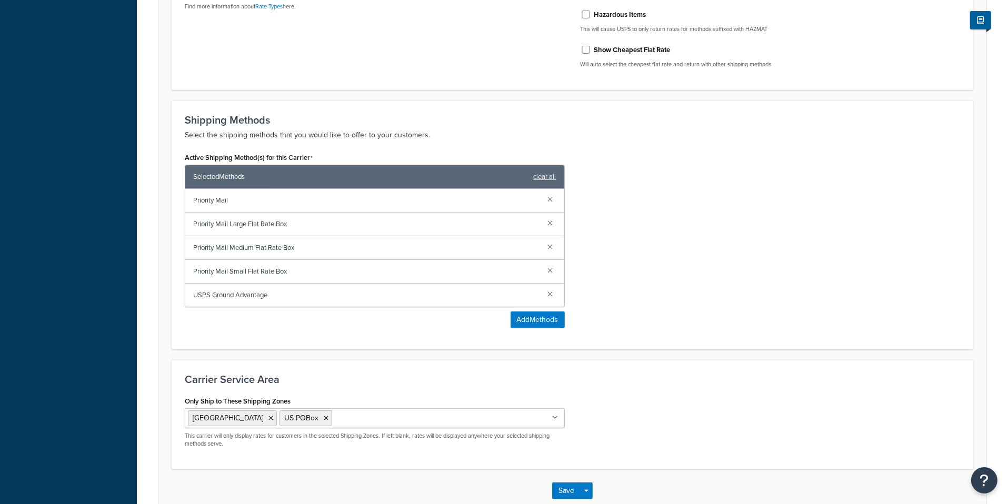
scroll to position [490, 0]
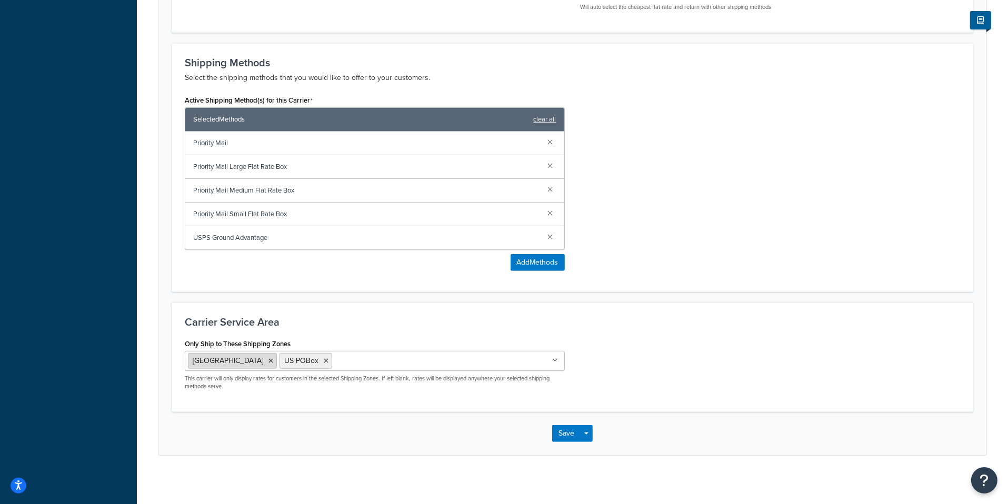
click at [268, 358] on icon at bounding box center [270, 361] width 5 height 6
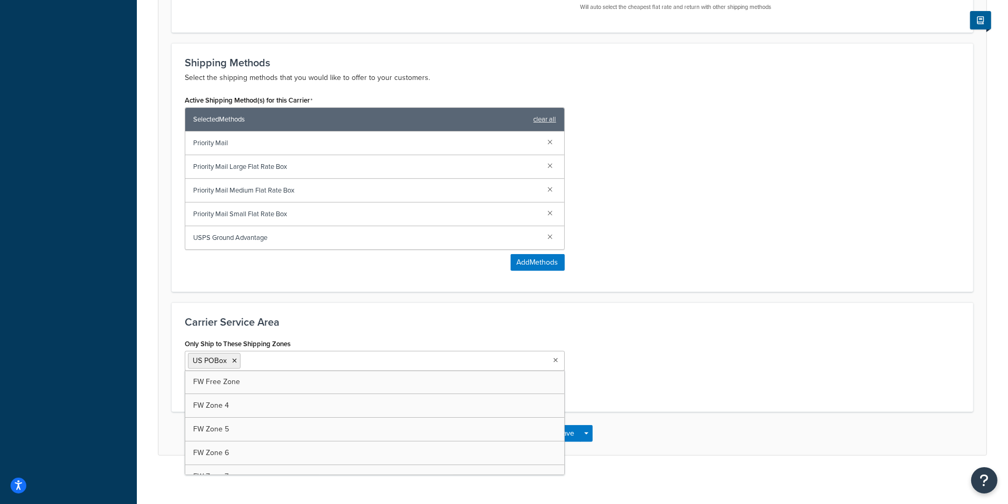
click at [357, 360] on ul "US POBox" at bounding box center [375, 361] width 380 height 20
click at [342, 360] on ul "US POBox" at bounding box center [375, 361] width 380 height 20
click at [623, 368] on div "Only Ship to These Shipping Zones US POBox FW Free Zone FW Zone 4 FW Zone 5 FW …" at bounding box center [572, 367] width 791 height 63
click at [481, 359] on ul "US POBox" at bounding box center [375, 361] width 380 height 20
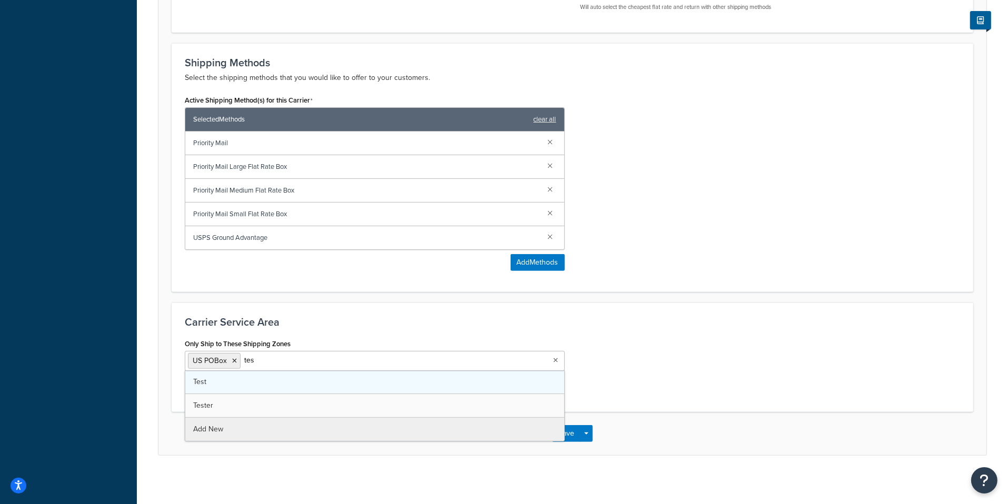
type input "test"
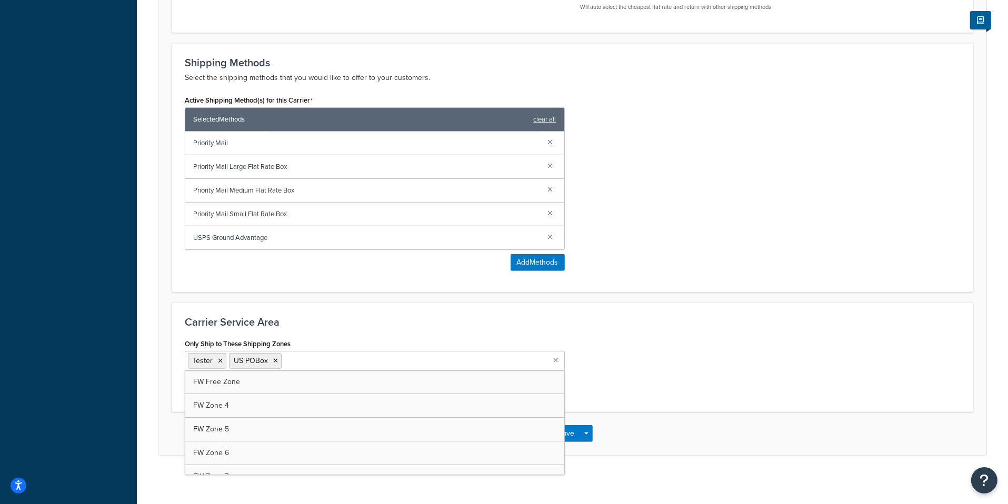
click at [692, 362] on div "Only Ship to These Shipping Zones Tester US POBox FW Free Zone FW Zone 4 FW Zon…" at bounding box center [572, 367] width 791 height 63
click at [571, 437] on button "Save" at bounding box center [566, 433] width 28 height 17
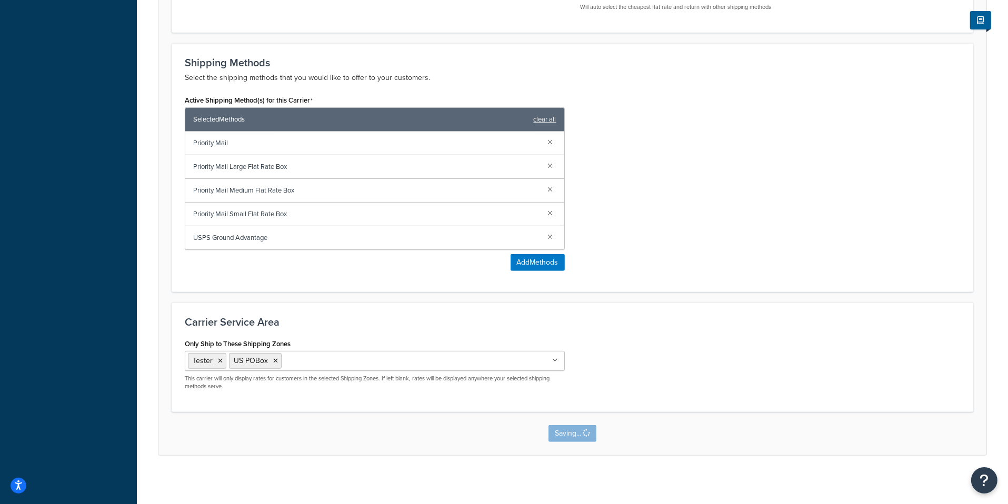
scroll to position [0, 0]
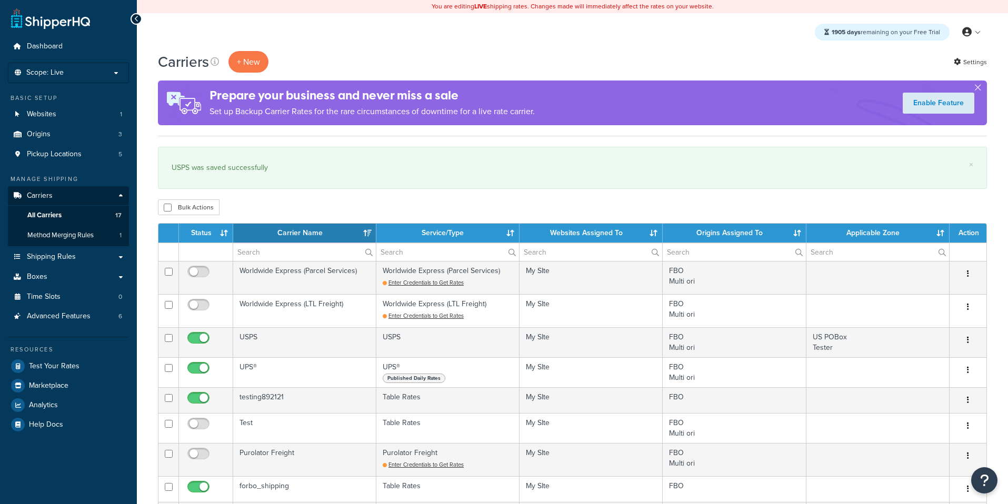
select select "15"
click at [92, 371] on link "Test Your Rates" at bounding box center [68, 366] width 121 height 19
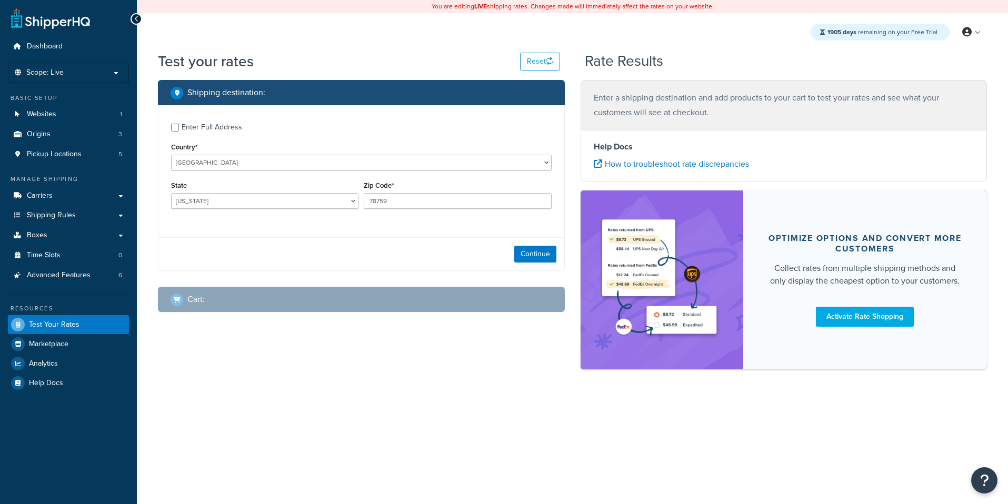
select select "TX"
click at [548, 261] on button "Continue" at bounding box center [535, 254] width 42 height 17
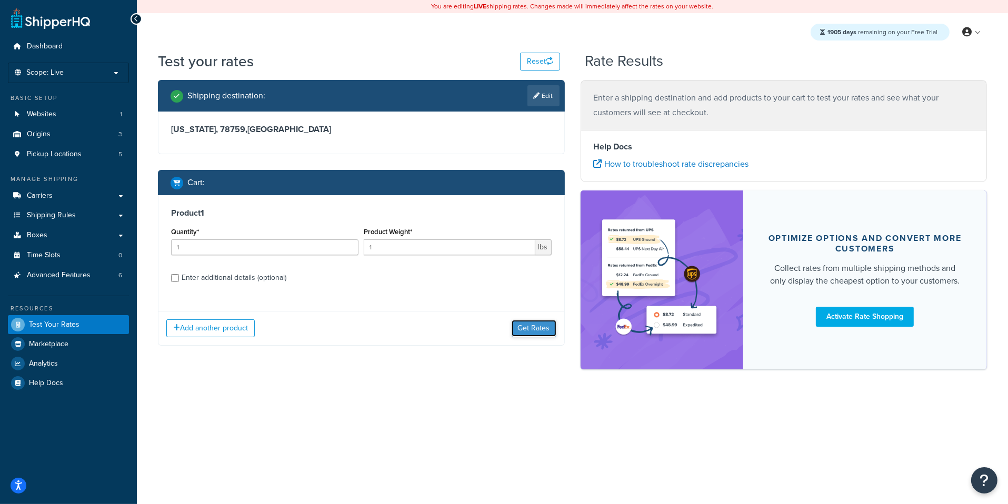
click at [526, 325] on button "Get Rates" at bounding box center [534, 328] width 45 height 17
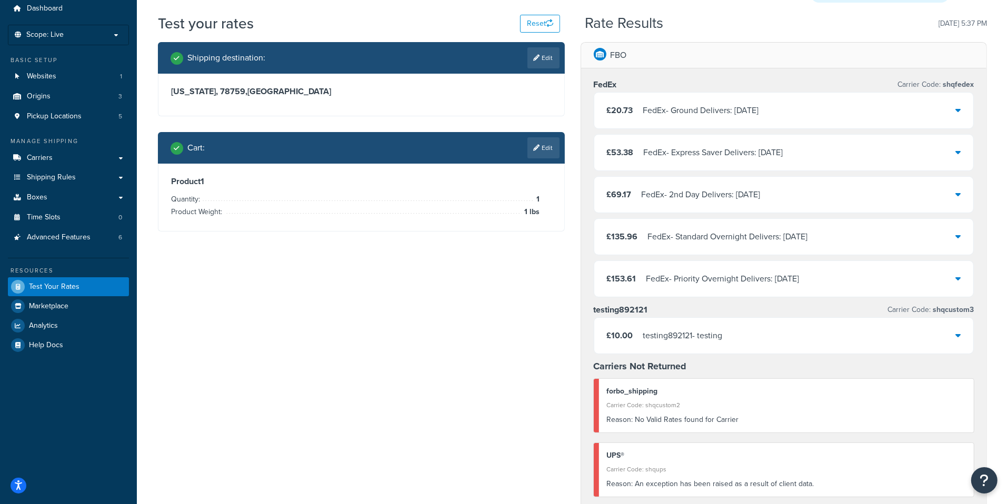
scroll to position [32, 0]
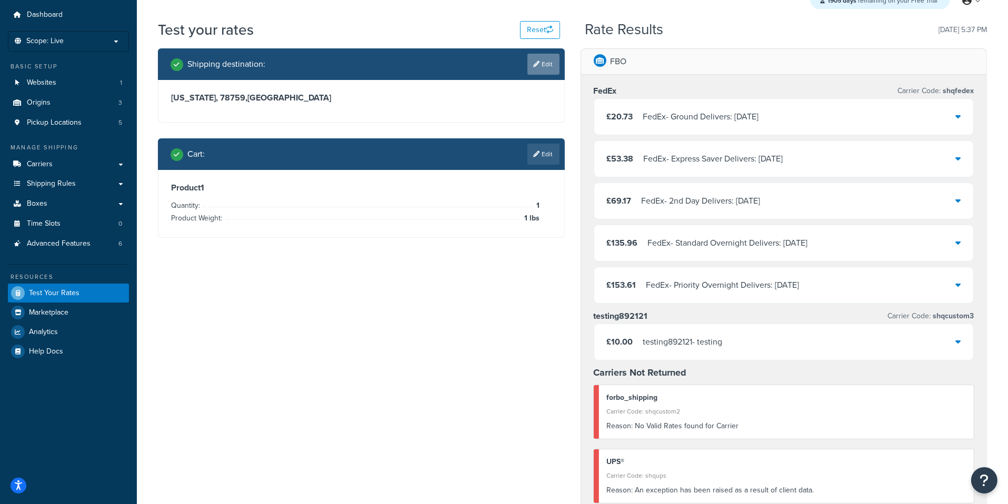
click at [537, 74] on link "Edit" at bounding box center [543, 64] width 32 height 21
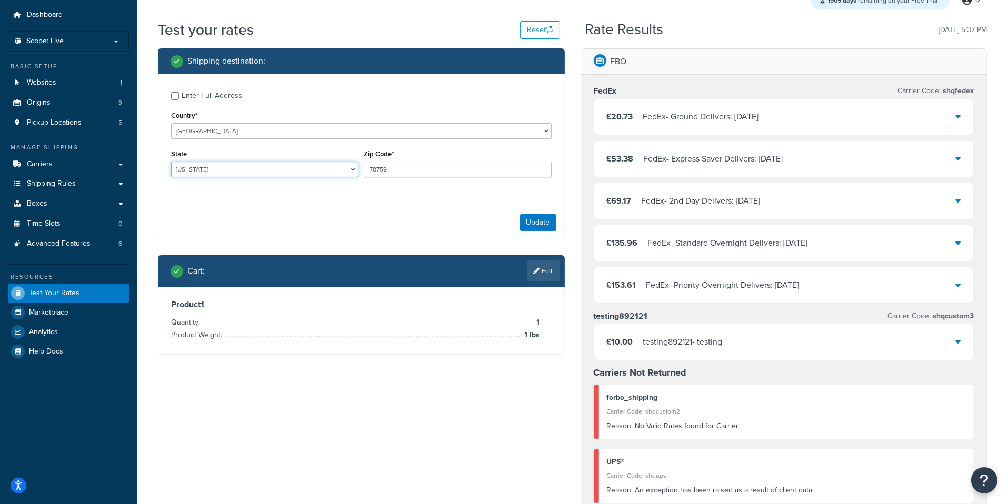
click at [171, 162] on select "Alabama Alaska American Samoa Arizona Arkansas Armed Forces Americas Armed Forc…" at bounding box center [264, 170] width 187 height 16
select select "AL"
click option "Alabama" at bounding box center [0, 0] width 0 height 0
click at [420, 173] on input "78759" at bounding box center [457, 170] width 187 height 16
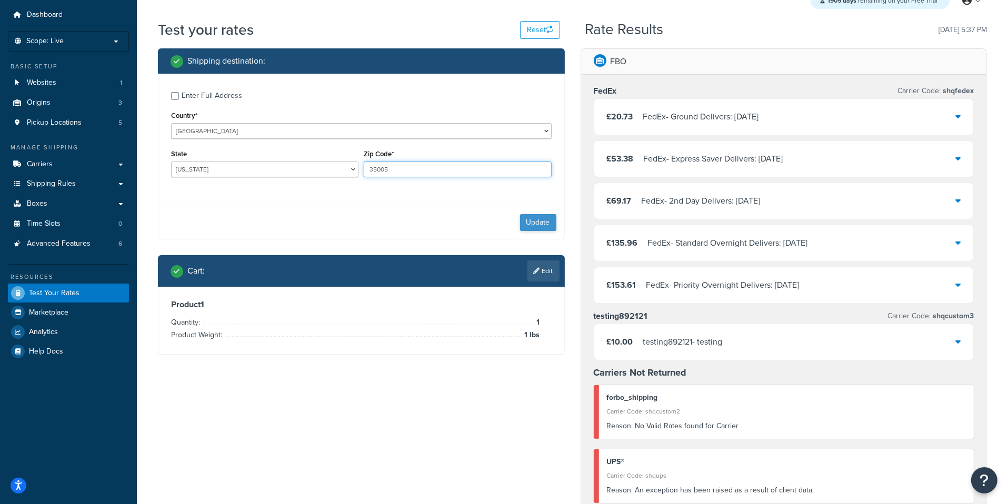
type input "35005"
click at [536, 224] on button "Update" at bounding box center [538, 222] width 36 height 17
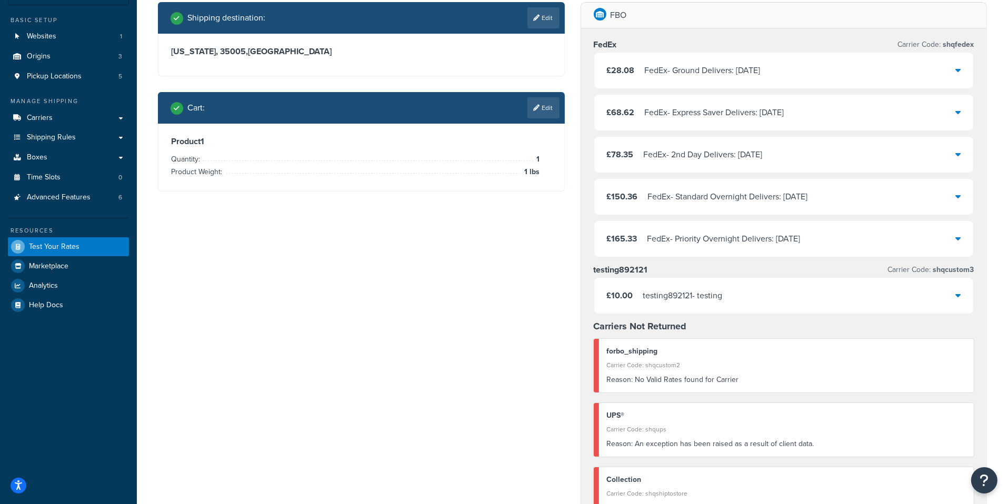
scroll to position [50, 0]
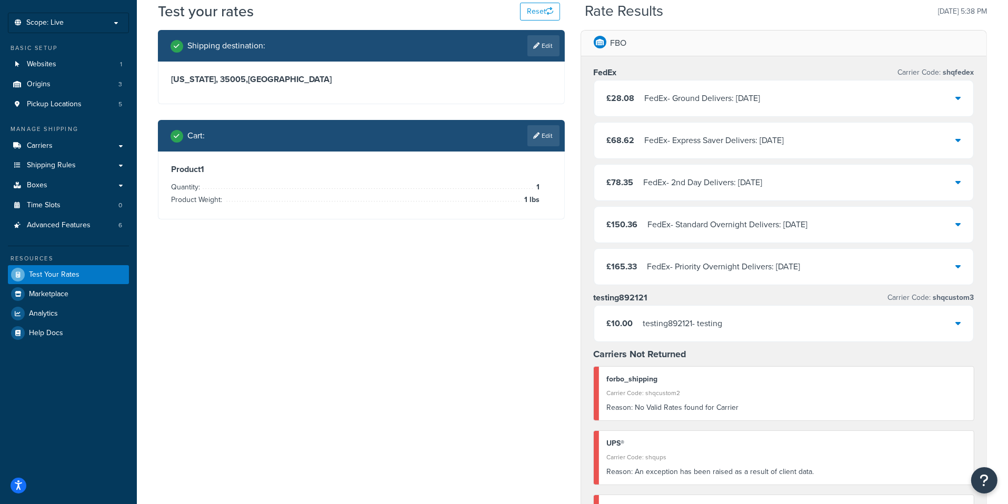
click at [554, 151] on div "Cart : Edit" at bounding box center [361, 136] width 407 height 32
click at [539, 135] on icon at bounding box center [537, 136] width 6 height 6
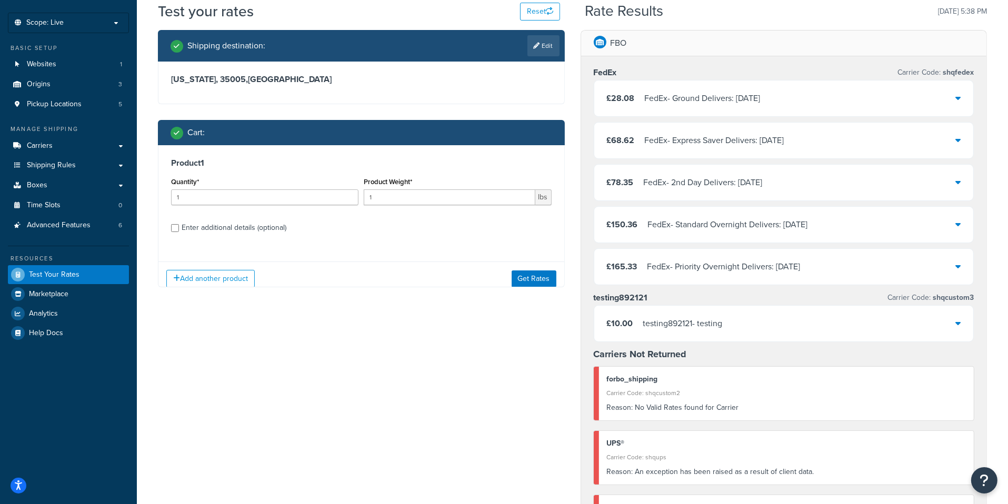
click at [542, 58] on div "Shipping destination : Edit" at bounding box center [361, 46] width 407 height 32
click at [544, 52] on link "Edit" at bounding box center [543, 45] width 32 height 21
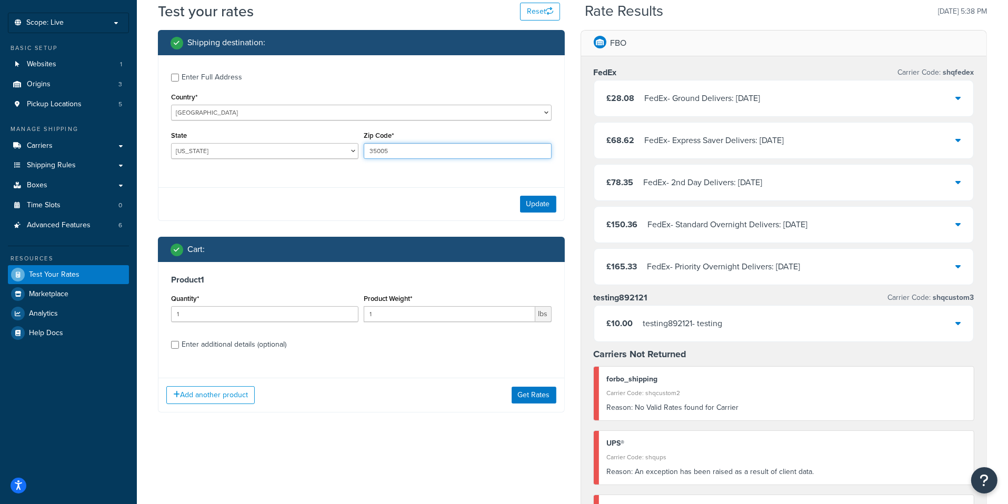
click at [393, 154] on input "35005" at bounding box center [457, 151] width 187 height 16
type input "35011"
click at [527, 207] on button "Update" at bounding box center [538, 204] width 36 height 17
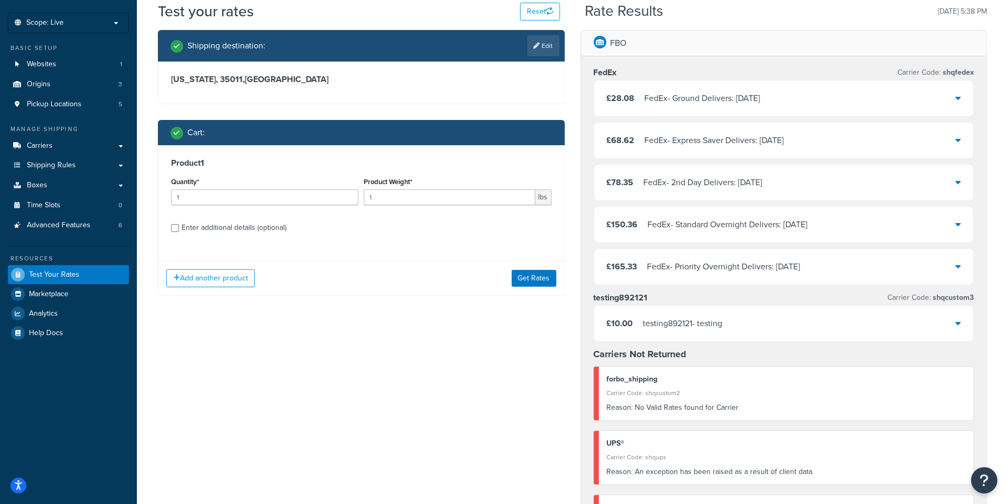
scroll to position [0, 0]
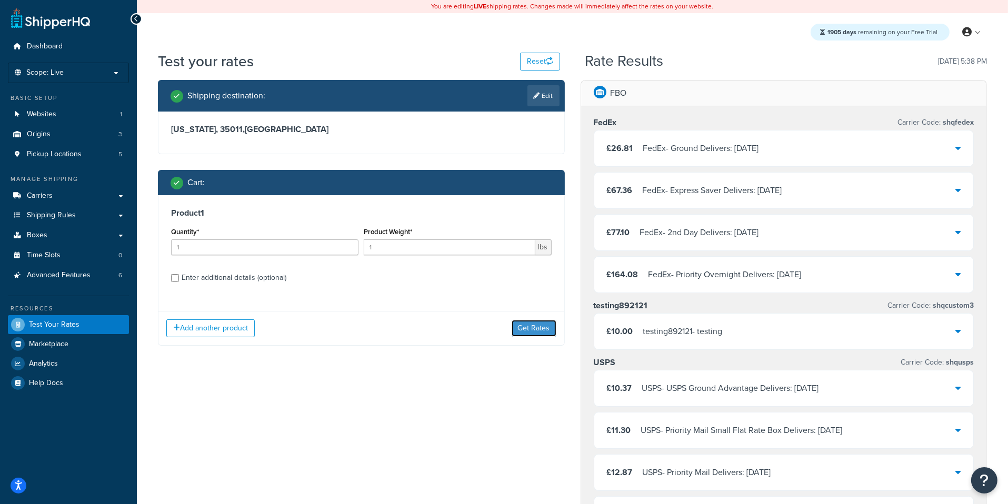
click at [532, 335] on button "Get Rates" at bounding box center [534, 328] width 45 height 17
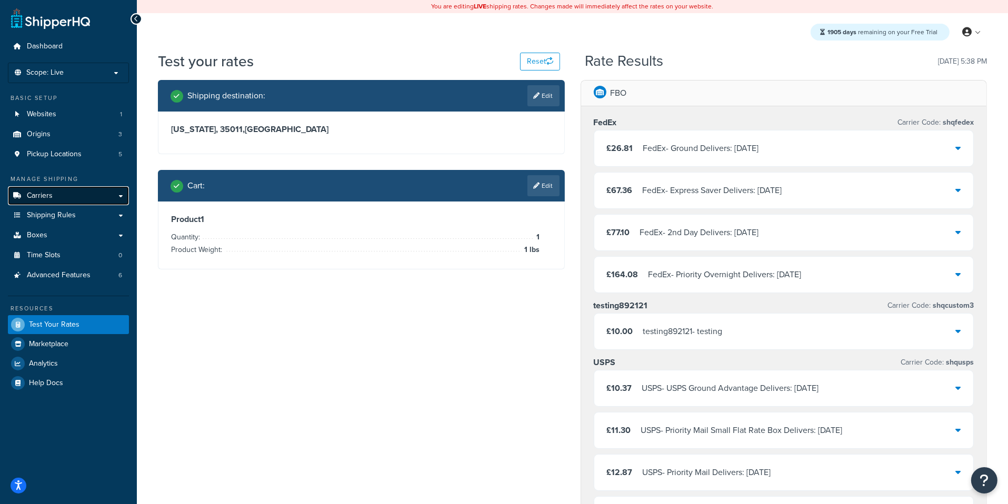
click at [61, 194] on link "Carriers" at bounding box center [68, 195] width 121 height 19
click at [537, 188] on icon at bounding box center [537, 186] width 6 height 6
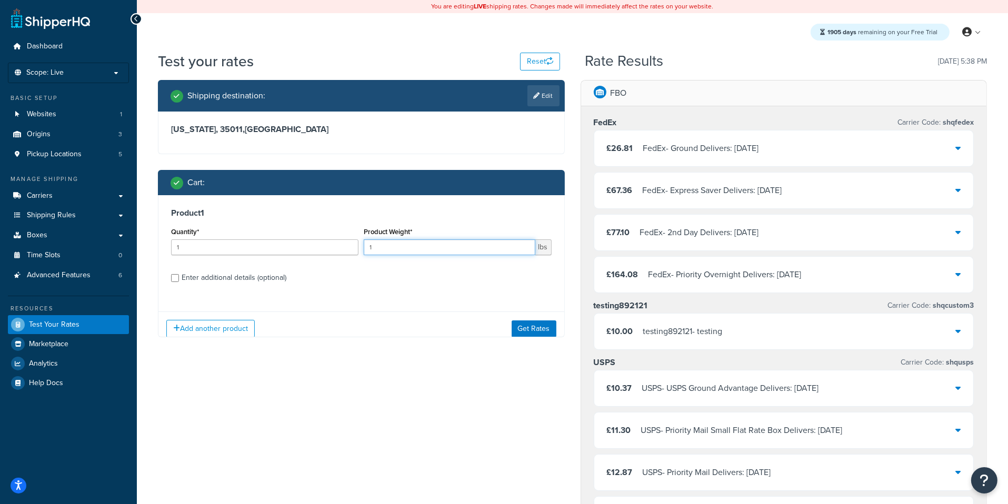
click at [425, 251] on input "1" at bounding box center [449, 248] width 171 height 16
type input "1.2"
click at [525, 333] on button "Get Rates" at bounding box center [534, 328] width 45 height 17
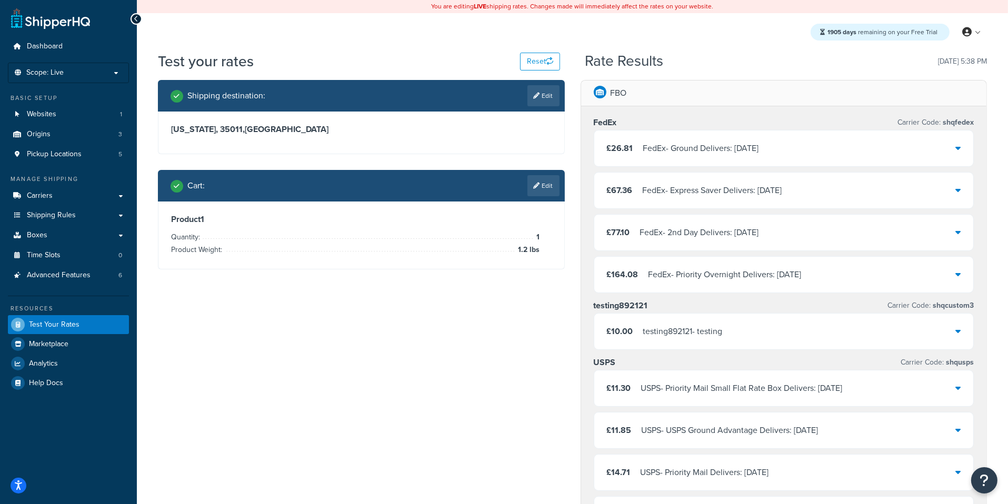
click at [531, 84] on div "Shipping destination : Edit" at bounding box center [361, 96] width 407 height 32
click at [539, 92] on link "Edit" at bounding box center [543, 95] width 32 height 21
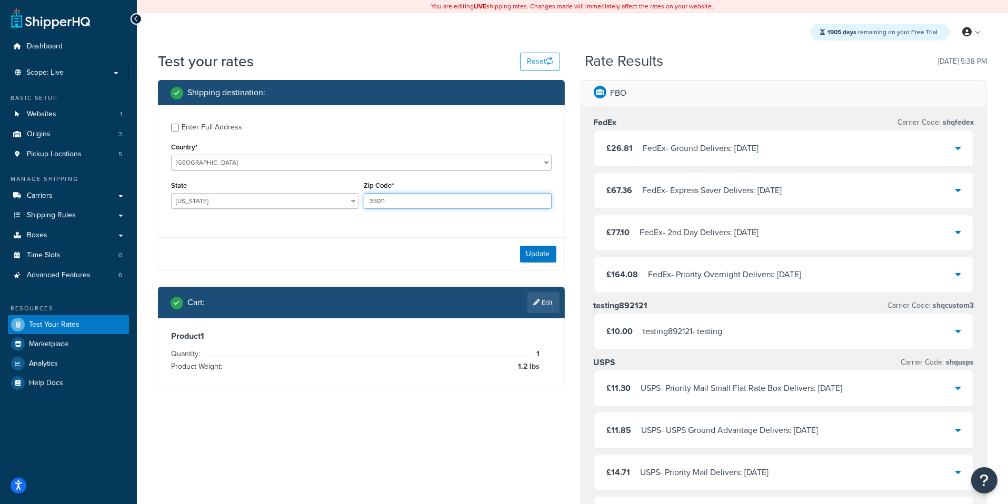
click at [398, 204] on input "35011" at bounding box center [457, 201] width 187 height 16
type input "35005"
click at [526, 252] on button "Update" at bounding box center [538, 254] width 36 height 17
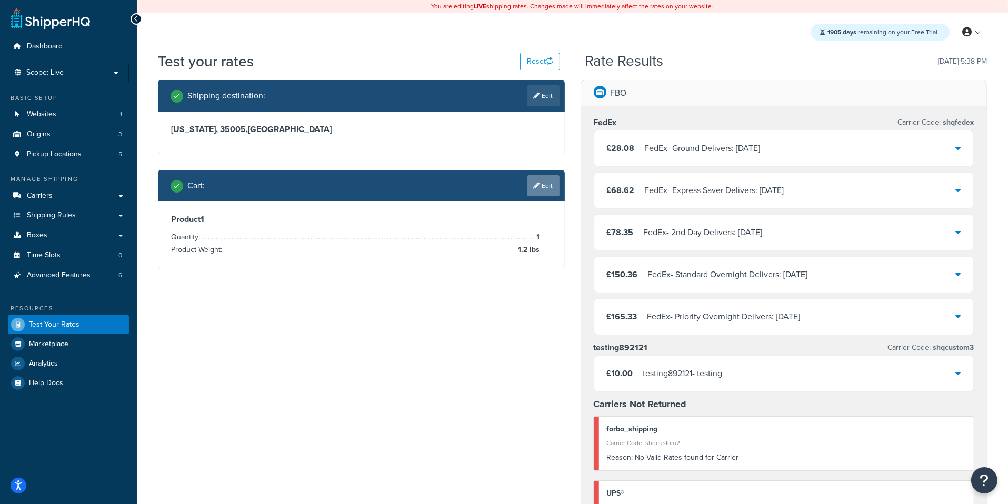
click at [558, 183] on link "Edit" at bounding box center [543, 185] width 32 height 21
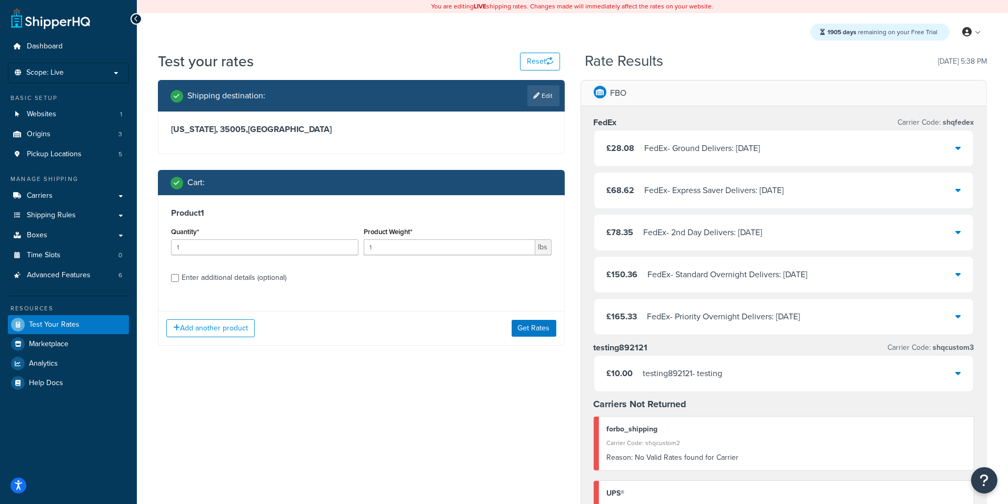
click at [430, 257] on div "Product Weight* 1 lbs" at bounding box center [457, 244] width 193 height 38
click at [430, 253] on input "1" at bounding box center [449, 248] width 171 height 16
type input "1.2"
click at [527, 331] on button "Get Rates" at bounding box center [534, 328] width 45 height 17
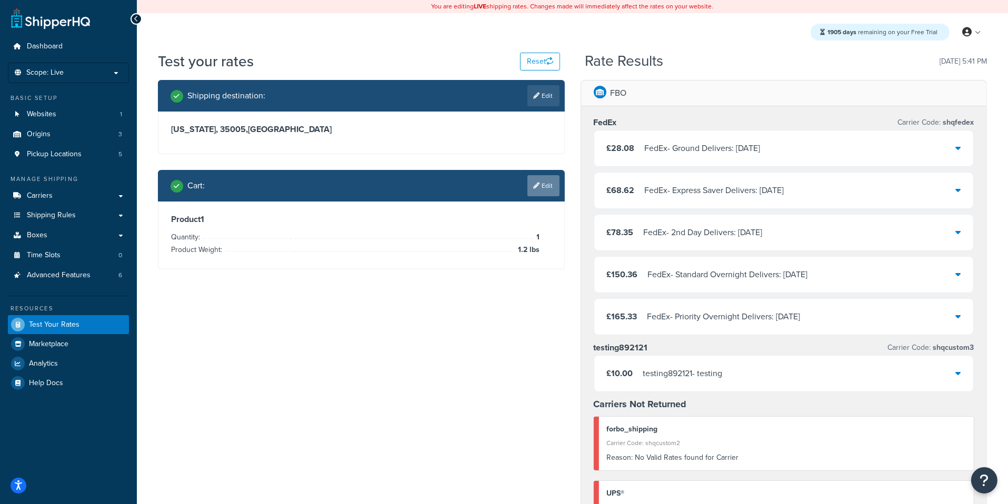
click at [547, 189] on link "Edit" at bounding box center [543, 185] width 32 height 21
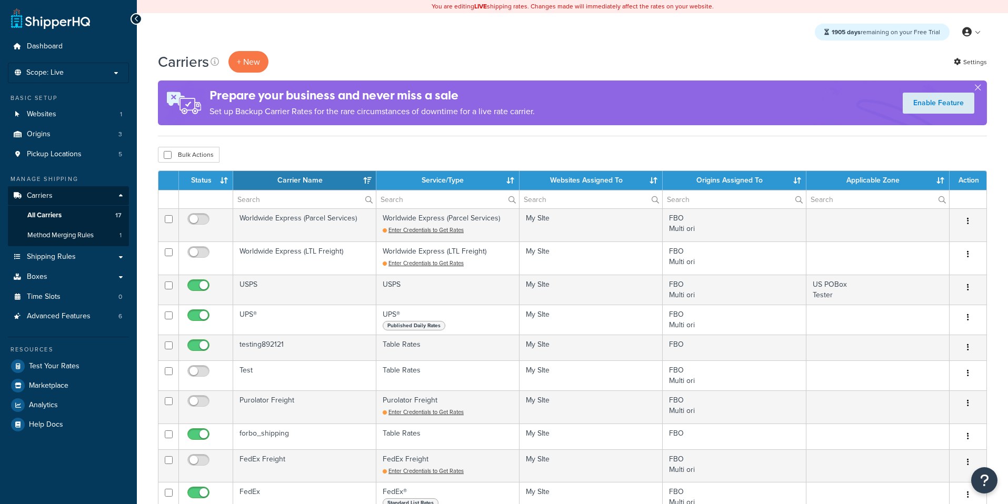
select select "15"
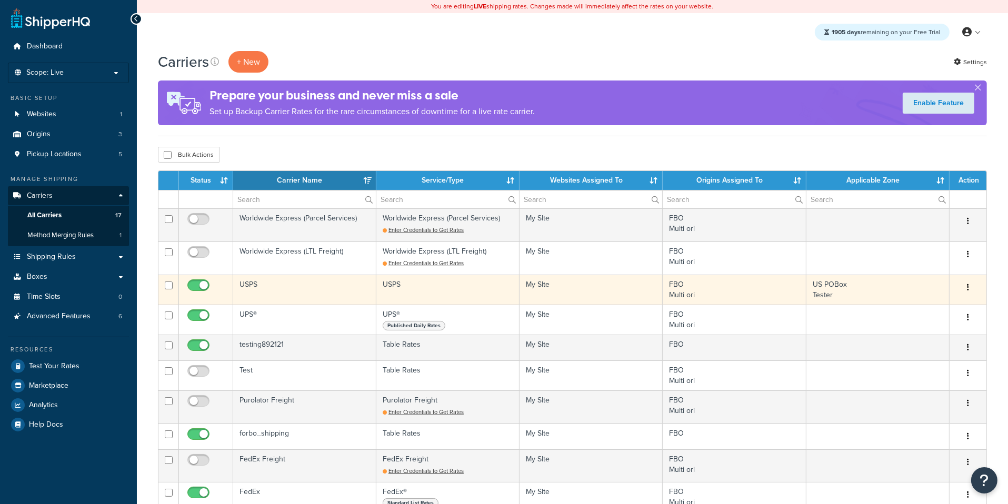
click at [296, 297] on td "USPS" at bounding box center [304, 290] width 143 height 30
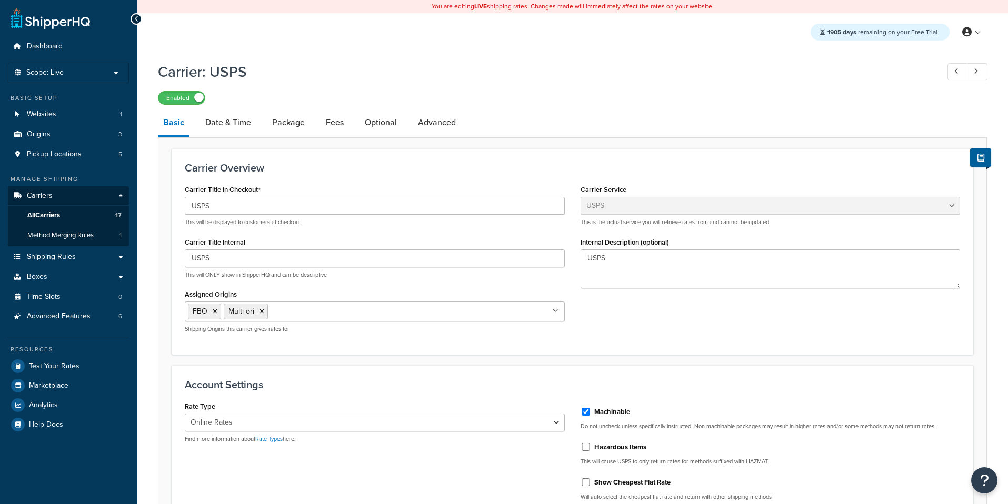
select select "usps"
select select "ONLINE"
click at [276, 124] on link "Package" at bounding box center [288, 122] width 43 height 25
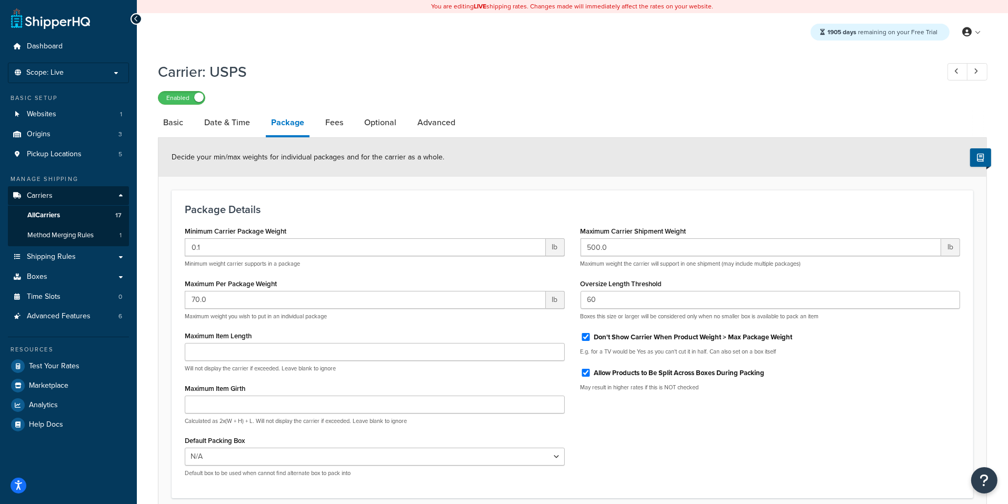
scroll to position [91, 0]
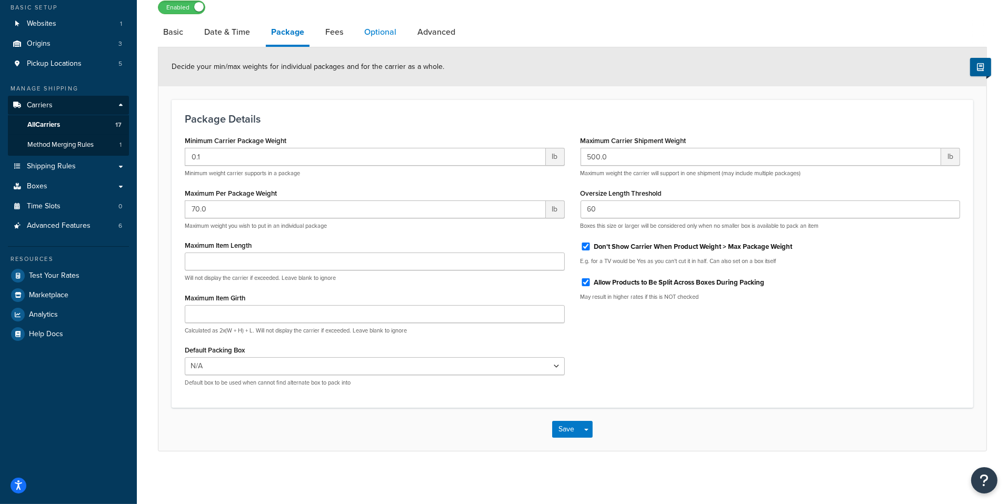
click at [373, 39] on link "Optional" at bounding box center [380, 31] width 43 height 25
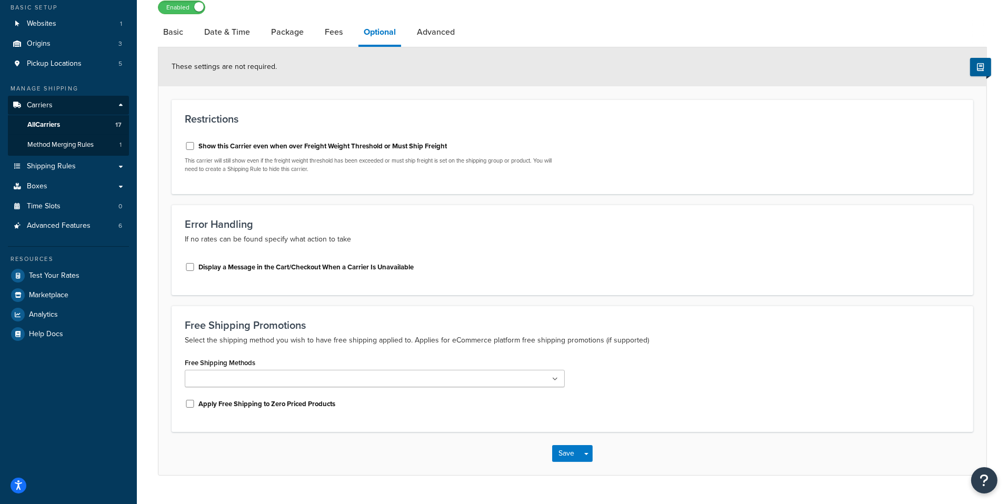
click at [310, 268] on label "Display a Message in the Cart/Checkout When a Carrier Is Unavailable" at bounding box center [305, 267] width 215 height 9
click at [195, 268] on input "Display a Message in the Cart/Checkout When a Carrier Is Unavailable" at bounding box center [190, 267] width 11 height 8
checkbox input "true"
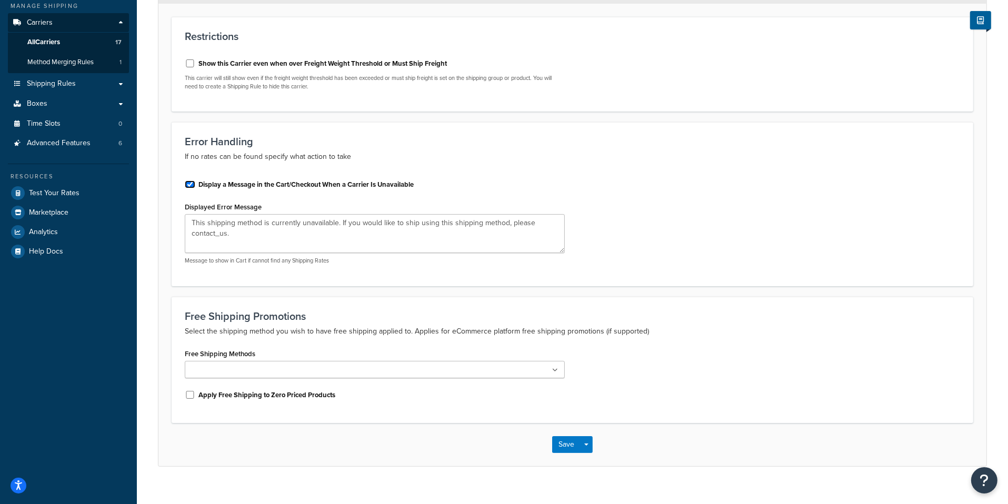
scroll to position [187, 0]
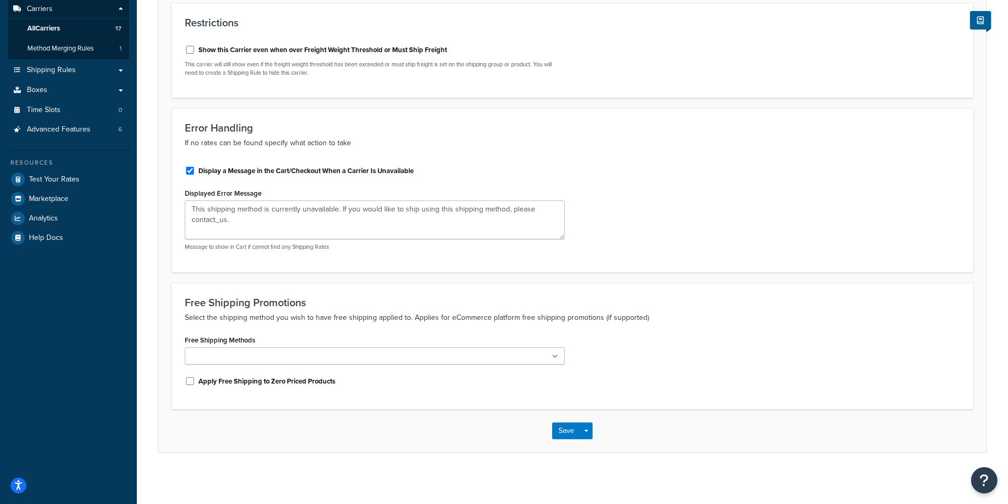
click at [593, 432] on div "Save Save Dropdown Save and Edit" at bounding box center [572, 431] width 828 height 43
click at [592, 436] on button "Save Dropdown" at bounding box center [586, 431] width 13 height 17
click at [592, 450] on button "Save and Edit" at bounding box center [590, 451] width 77 height 22
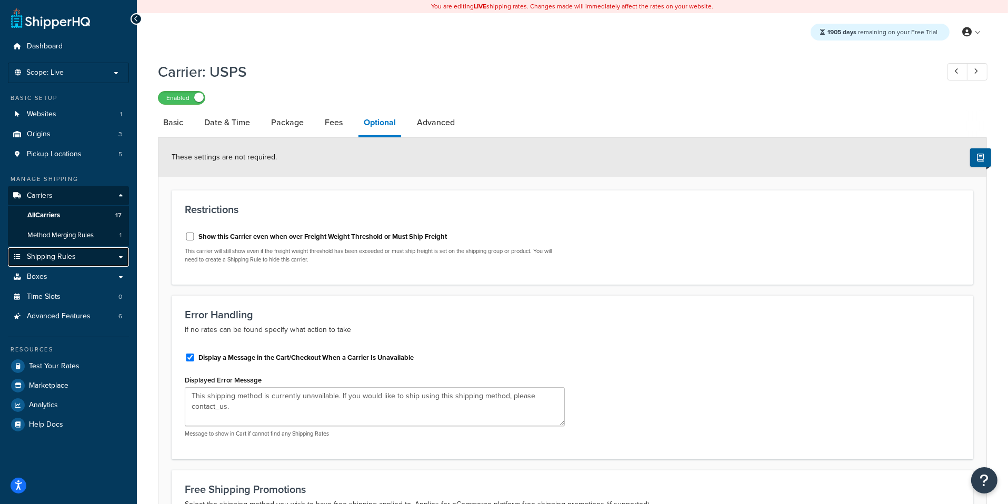
click at [73, 256] on span "Shipping Rules" at bounding box center [51, 257] width 49 height 9
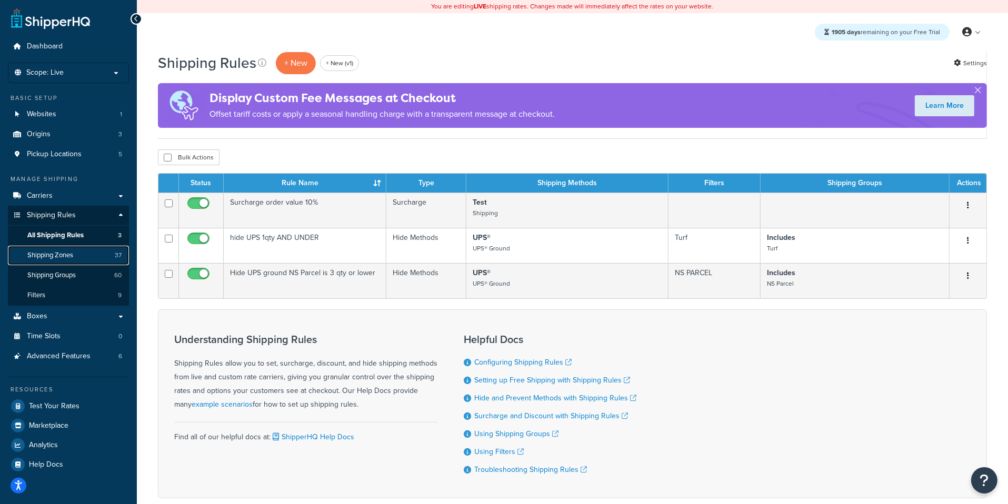
click at [77, 253] on link "Shipping Zones 37" at bounding box center [68, 255] width 121 height 19
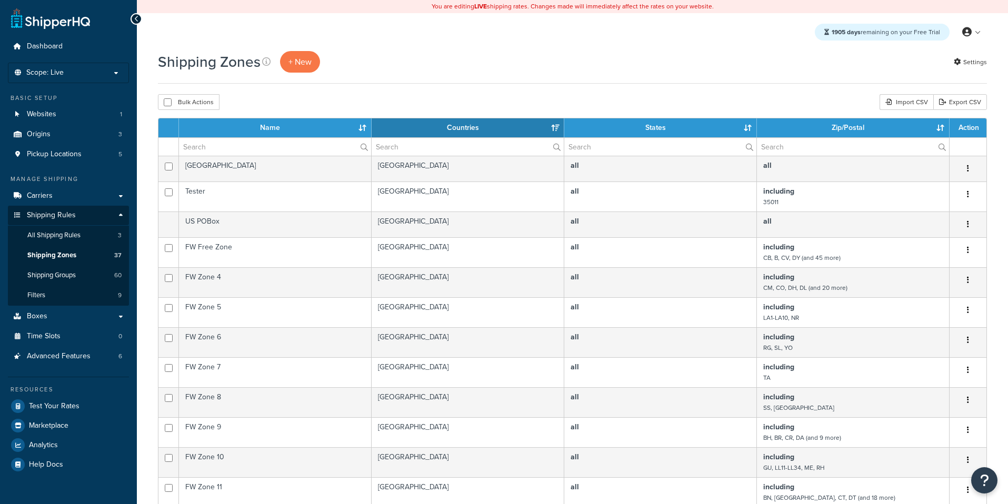
select select "15"
click at [912, 104] on div "Import CSV" at bounding box center [907, 102] width 54 height 16
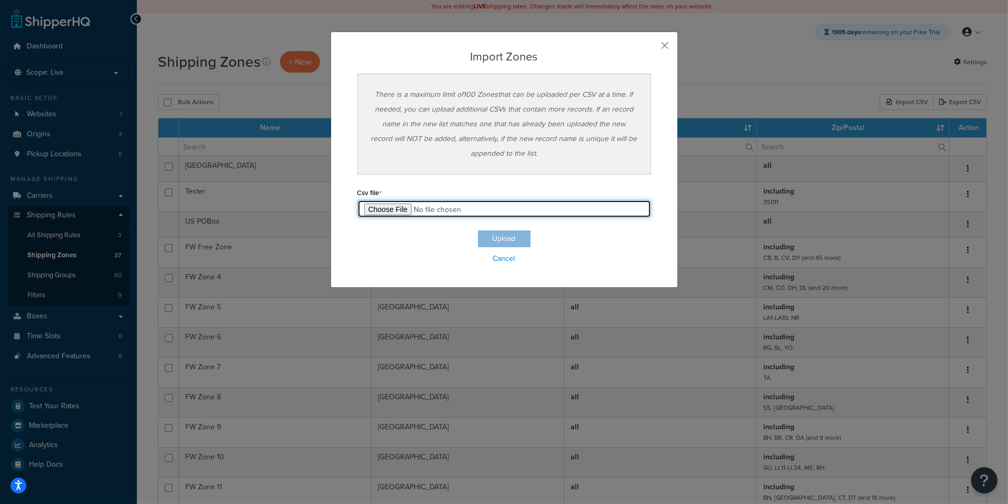
click at [388, 211] on input "file" at bounding box center [504, 209] width 294 height 18
type input "C:\fakepath\Zone Export-2025-10-08 0440.csv"
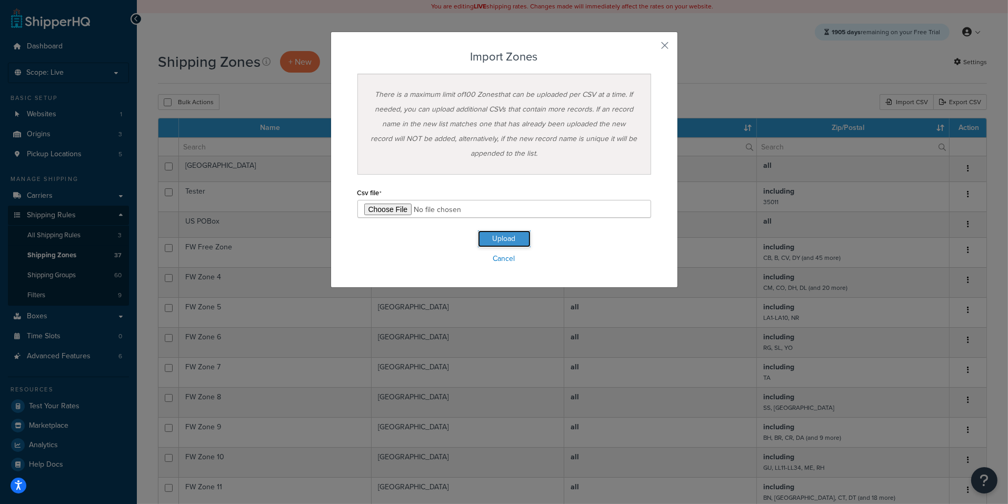
click at [508, 235] on button "Upload" at bounding box center [504, 239] width 53 height 17
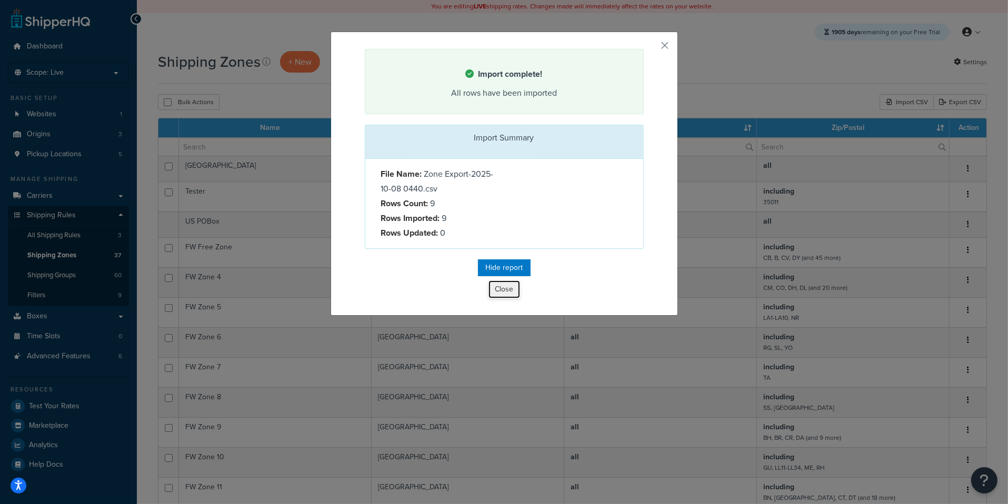
click at [502, 287] on button "Close" at bounding box center [505, 290] width 32 height 18
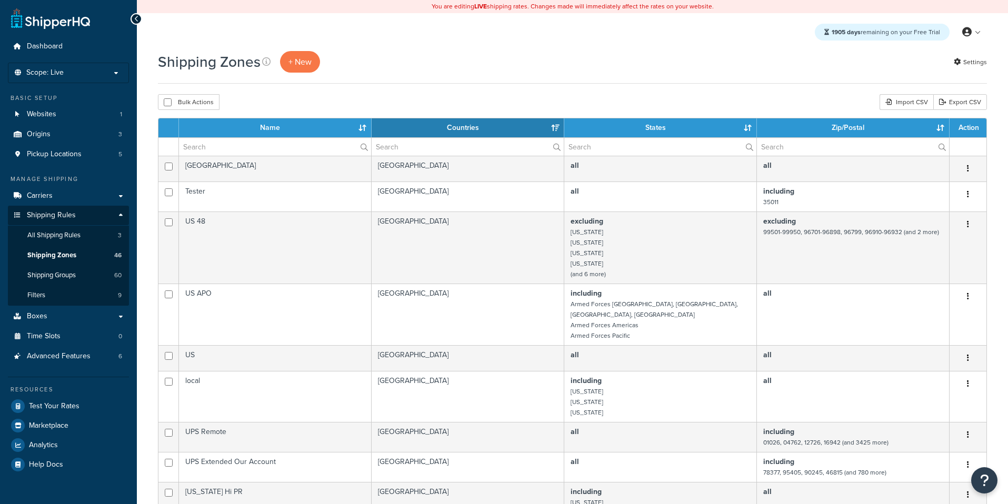
select select "15"
click at [61, 194] on link "Carriers" at bounding box center [68, 195] width 121 height 19
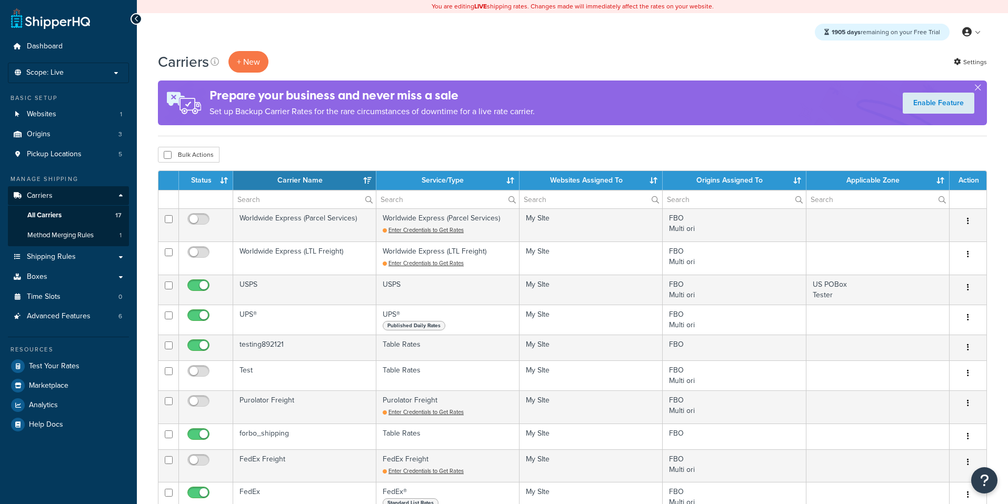
select select "15"
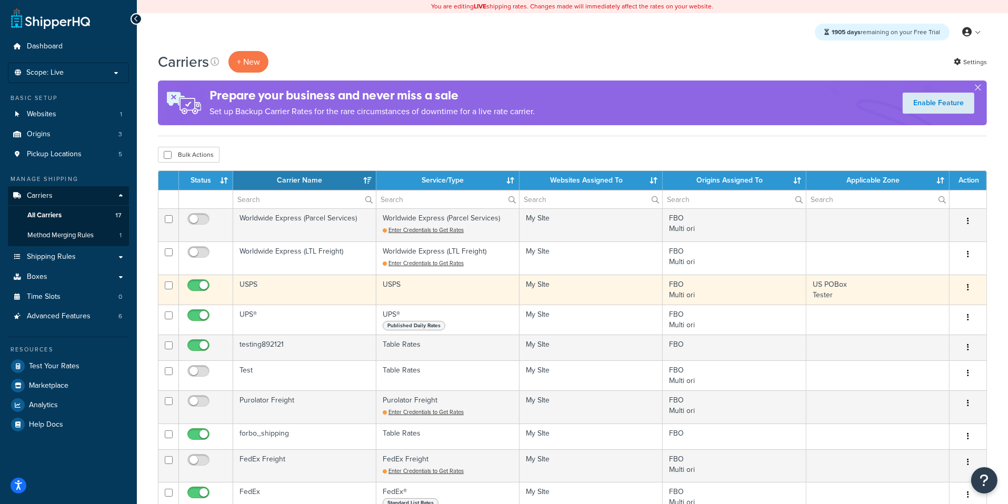
click at [530, 282] on td "My SIte" at bounding box center [591, 290] width 143 height 30
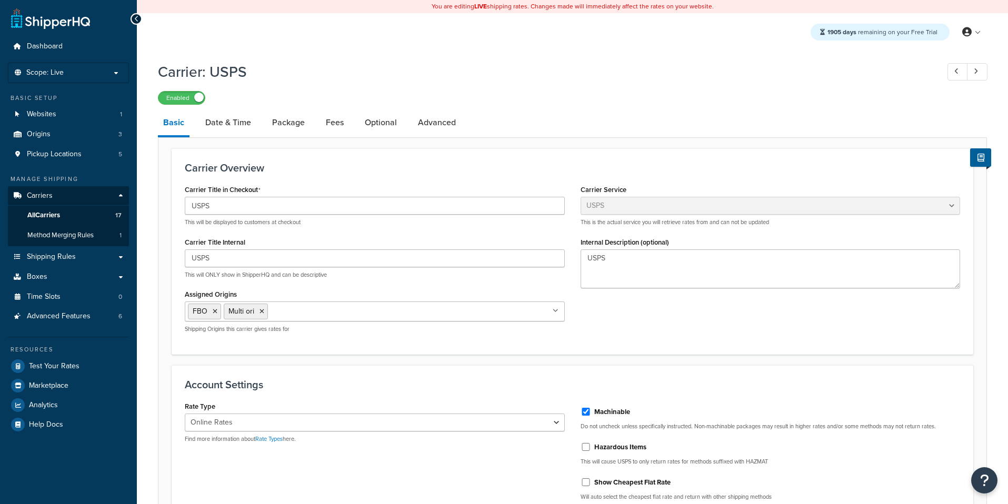
select select "usps"
select select "ONLINE"
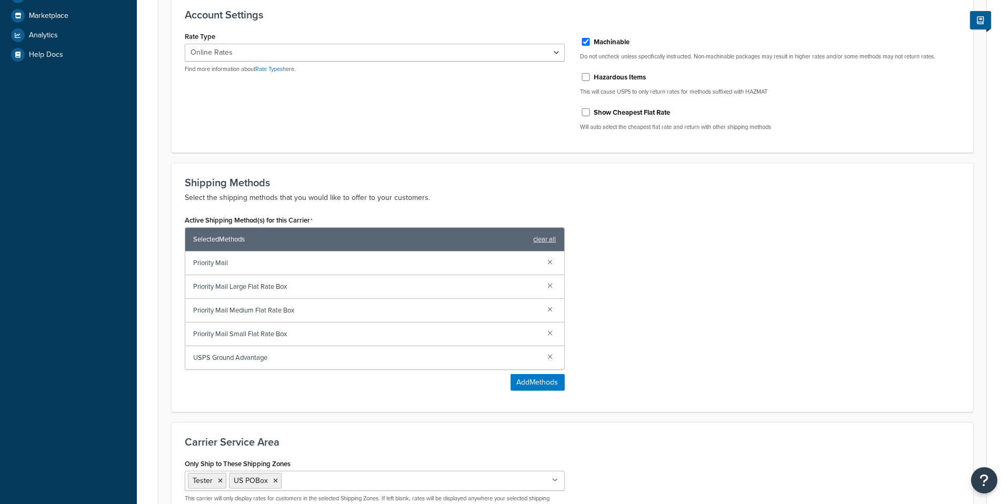
scroll to position [490, 0]
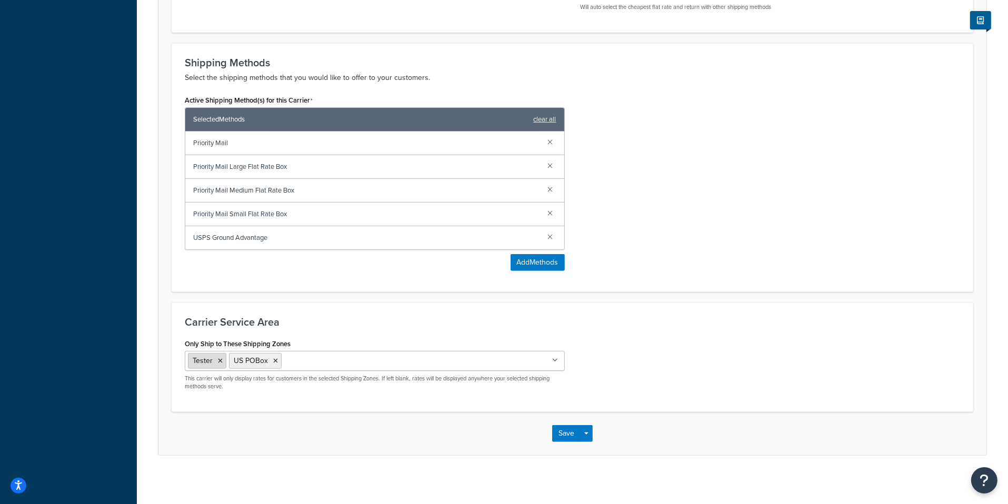
click at [218, 358] on icon at bounding box center [220, 361] width 5 height 6
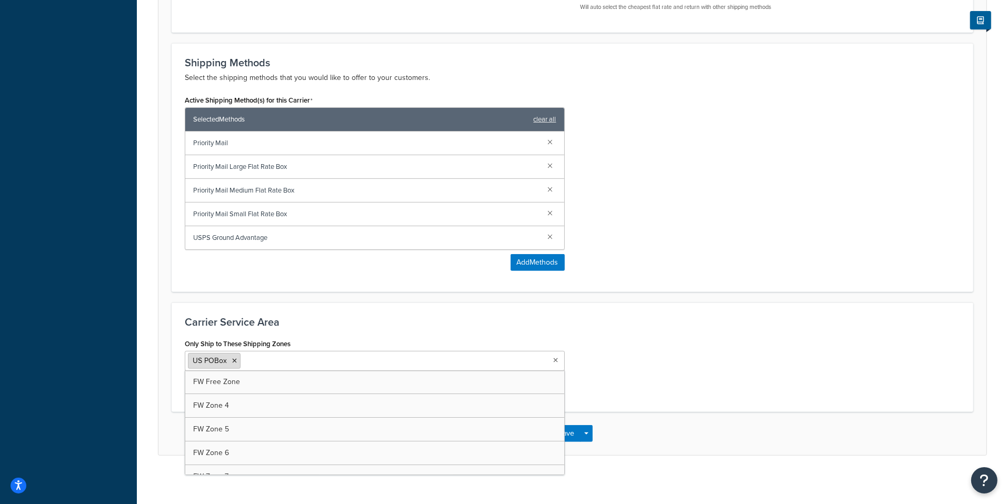
click at [233, 358] on icon at bounding box center [234, 361] width 5 height 6
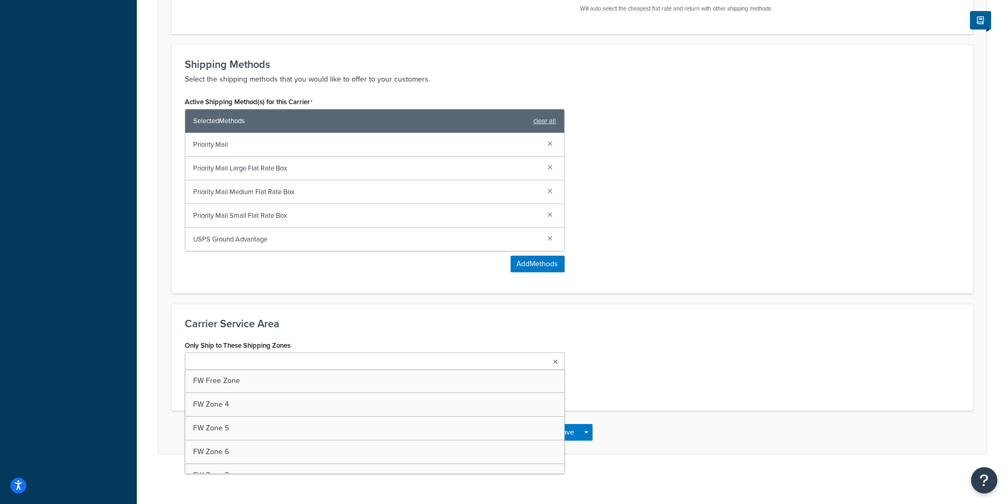
click at [284, 342] on label "Only Ship to These Shipping Zones" at bounding box center [238, 346] width 106 height 8
click at [281, 356] on input "Only Ship to These Shipping Zones" at bounding box center [234, 362] width 93 height 12
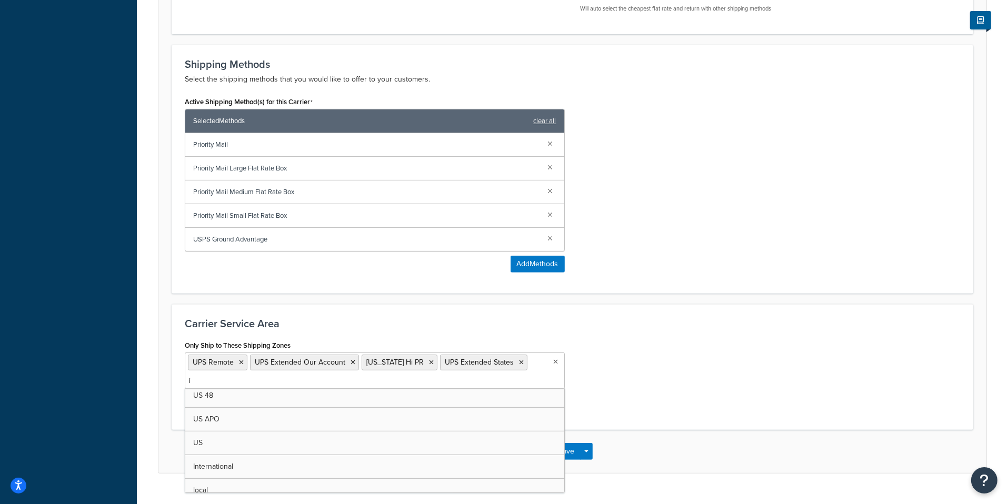
scroll to position [0, 0]
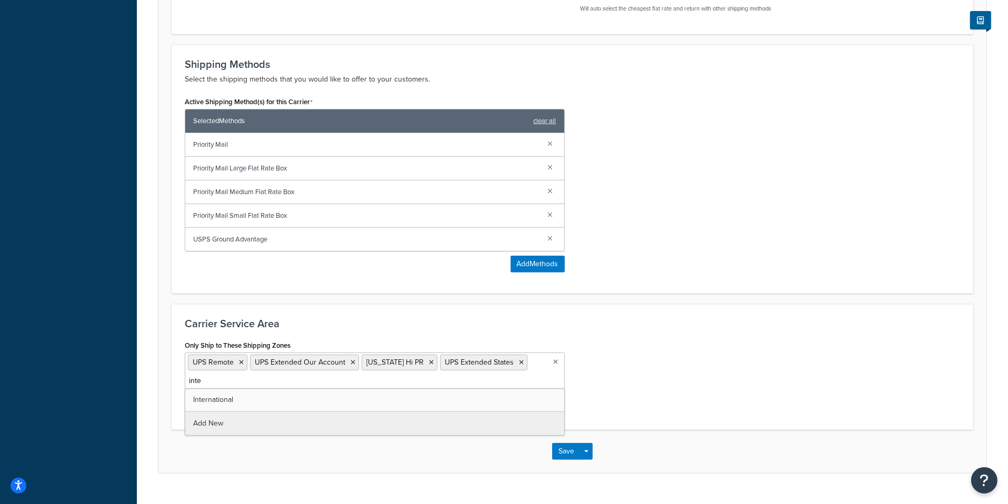
type input "inter"
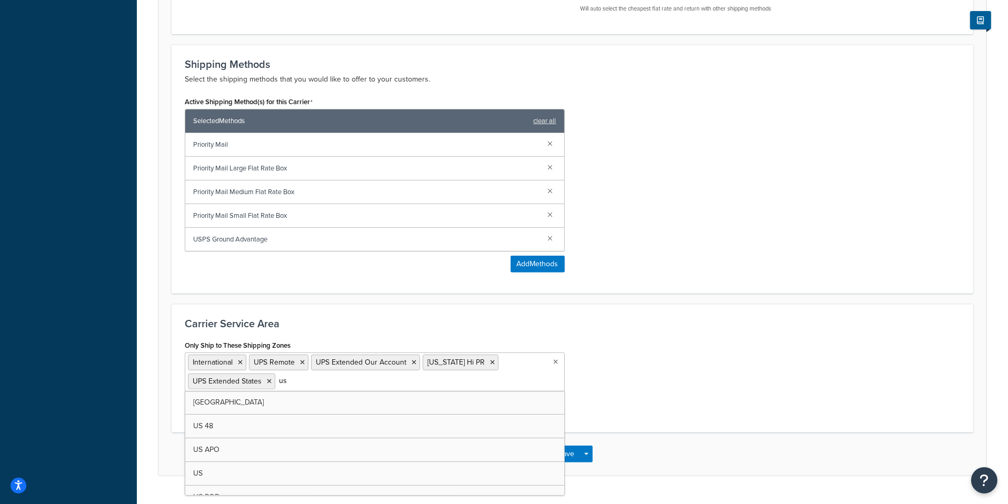
type input "us"
click at [703, 420] on div "Carrier Service Area Only Ship to These Shipping Zones US APO International UPS…" at bounding box center [573, 368] width 802 height 128
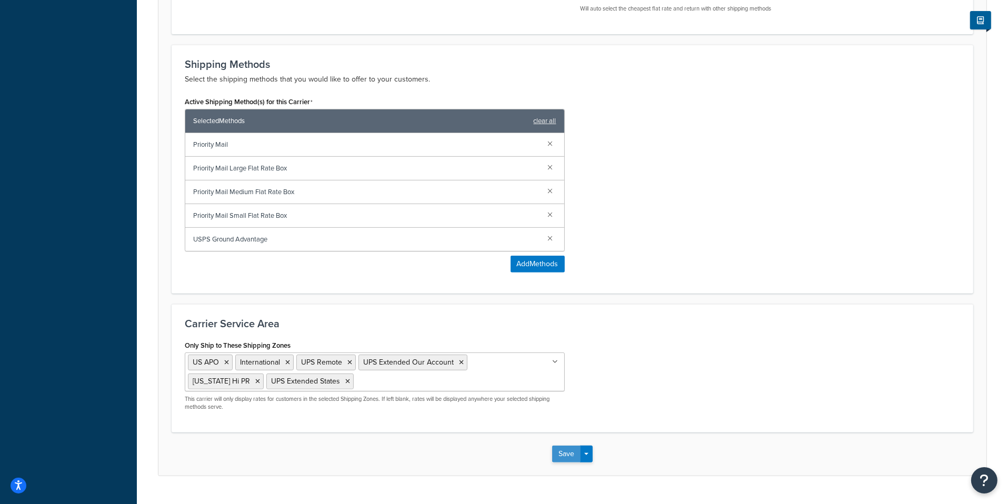
click at [565, 452] on button "Save" at bounding box center [566, 454] width 28 height 17
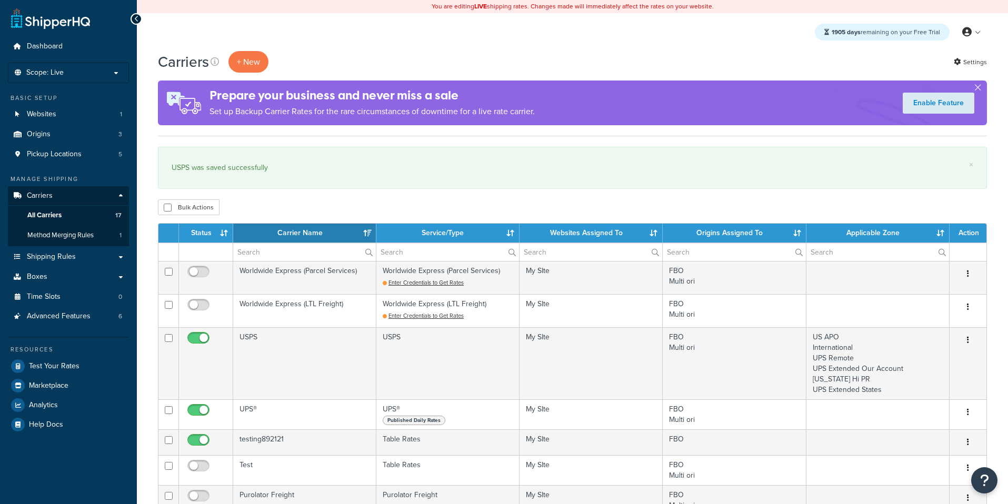
select select "15"
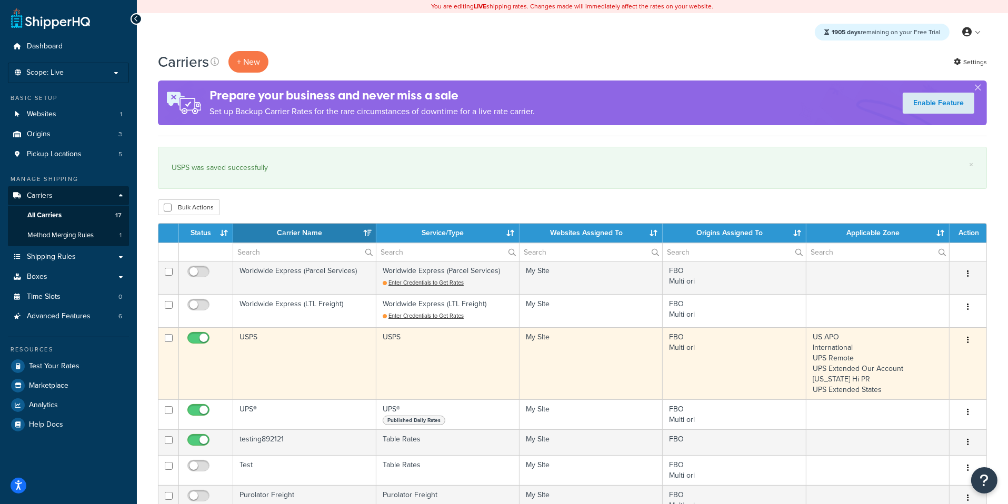
click at [400, 364] on td "USPS" at bounding box center [447, 363] width 143 height 72
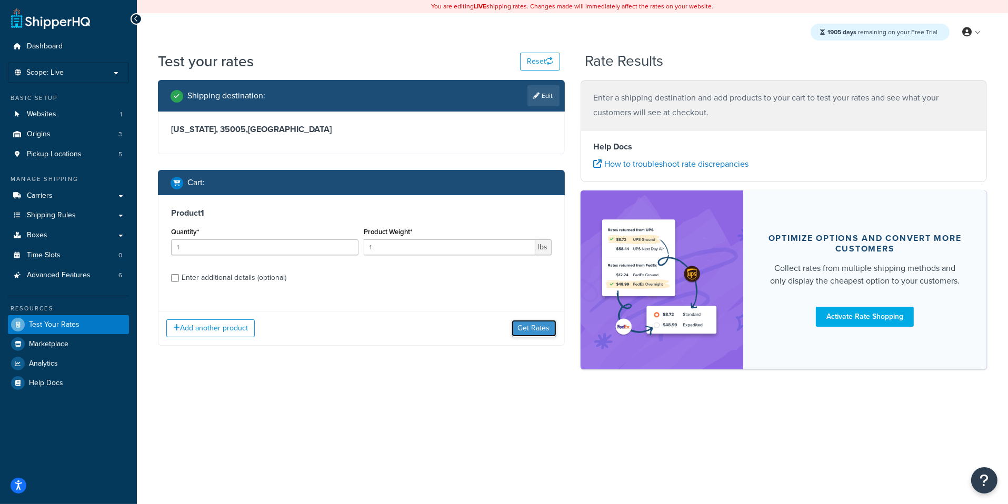
click at [532, 336] on button "Get Rates" at bounding box center [534, 328] width 45 height 17
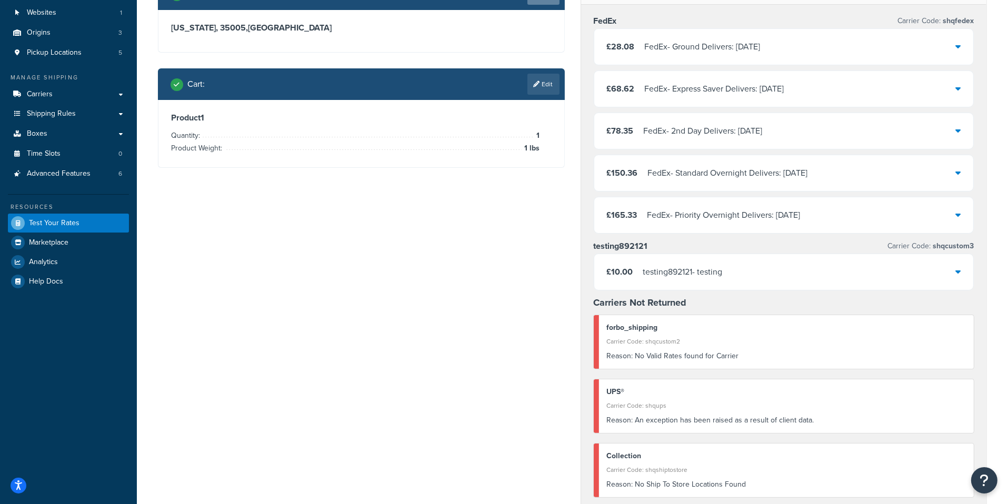
scroll to position [100, 0]
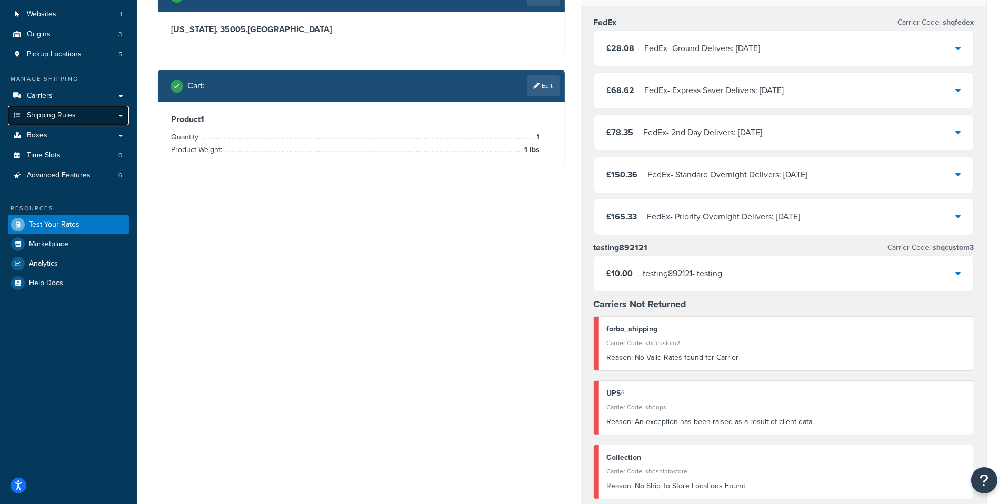
click at [73, 118] on span "Shipping Rules" at bounding box center [51, 115] width 49 height 9
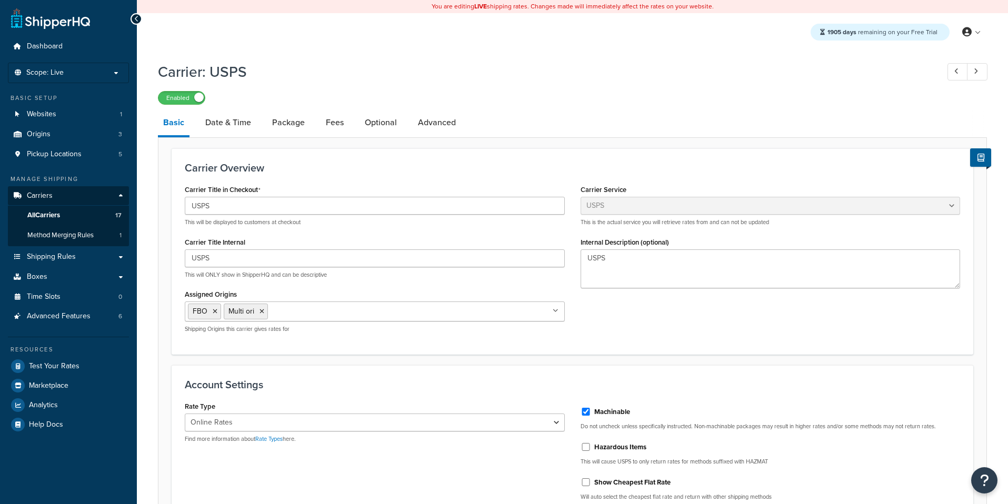
select select "usps"
select select "ONLINE"
click at [433, 121] on link "Advanced" at bounding box center [437, 122] width 48 height 25
select select "false"
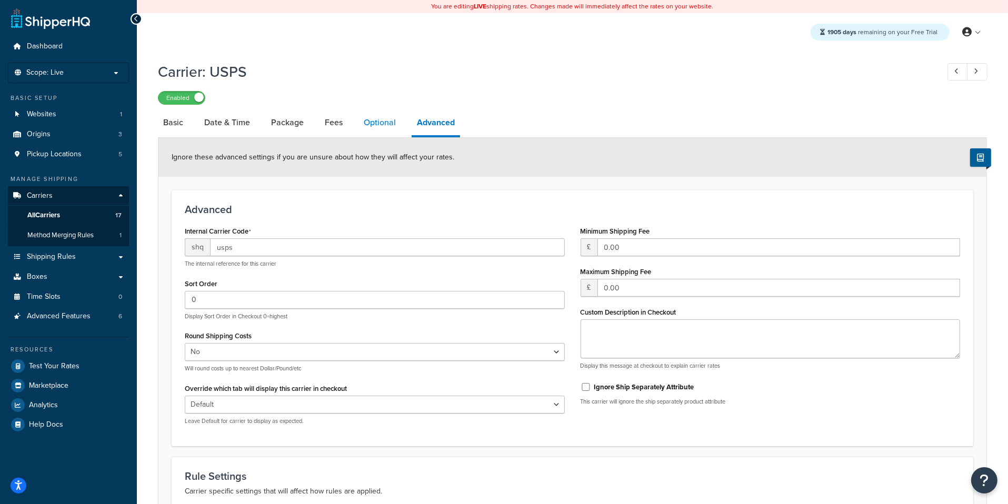
click at [392, 126] on link "Optional" at bounding box center [379, 122] width 43 height 25
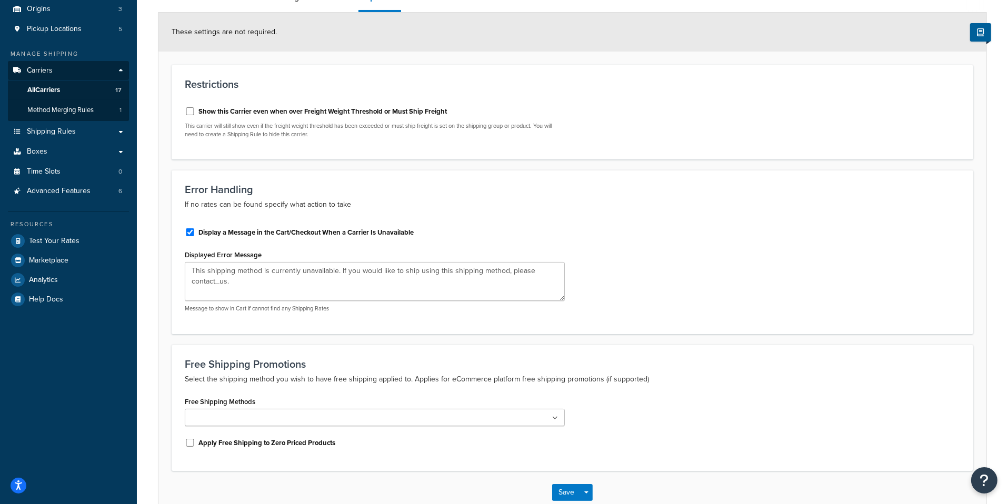
scroll to position [187, 0]
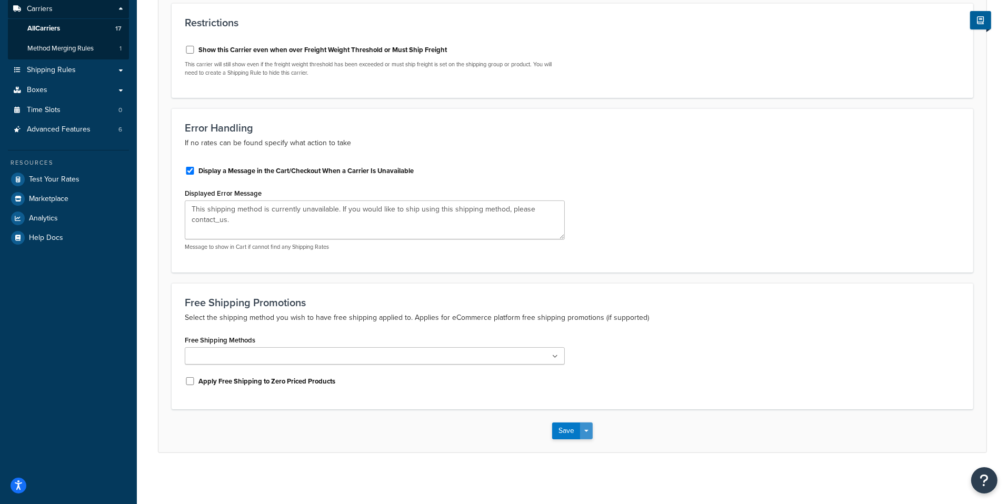
click at [586, 426] on button "Save Dropdown" at bounding box center [586, 431] width 13 height 17
click at [586, 443] on button "Save and Edit" at bounding box center [590, 451] width 77 height 22
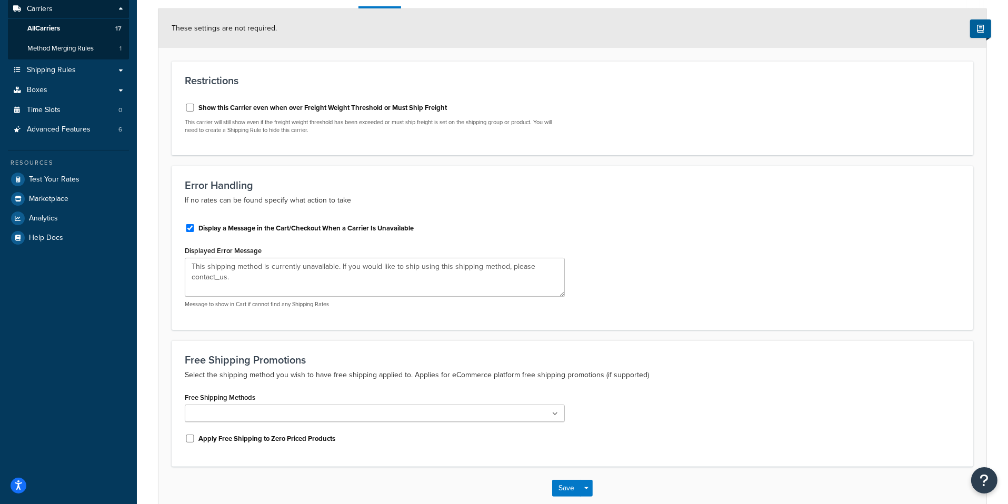
scroll to position [0, 0]
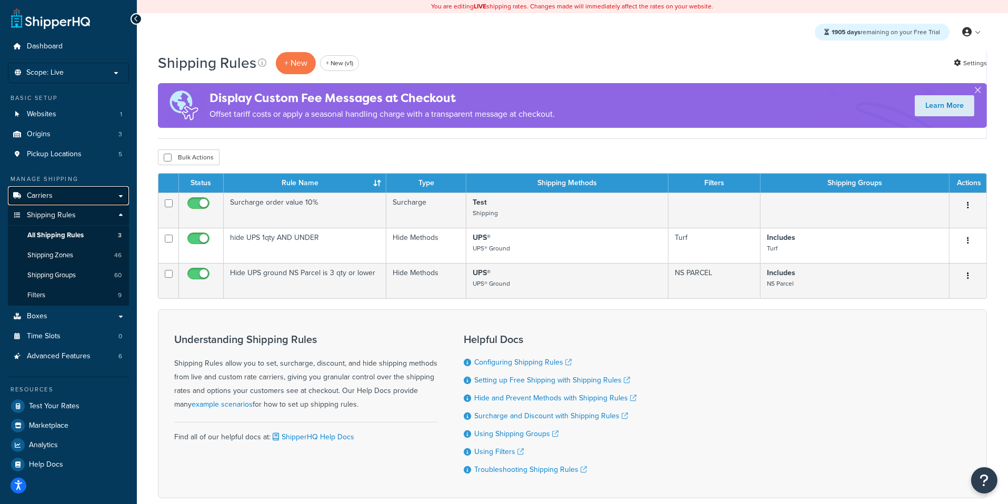
click at [79, 198] on link "Carriers" at bounding box center [68, 195] width 121 height 19
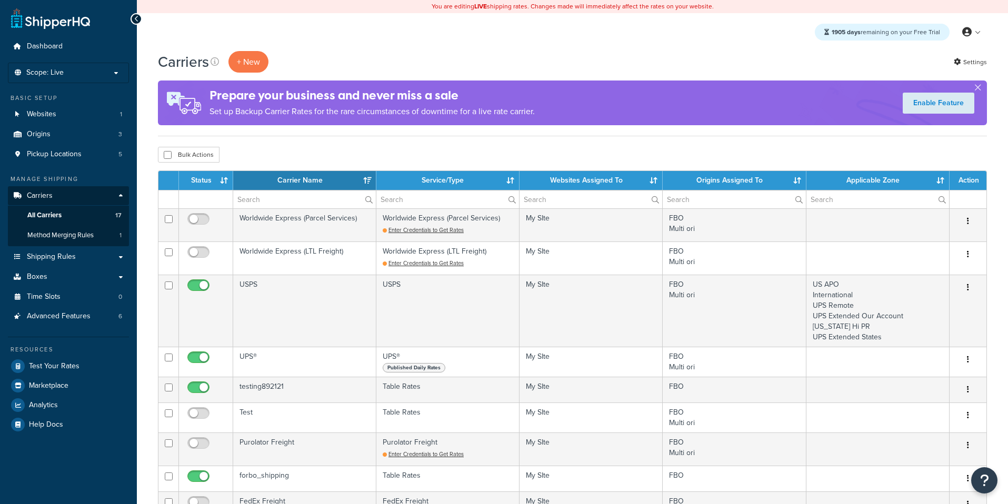
select select "15"
